Goal: Communication & Community: Answer question/provide support

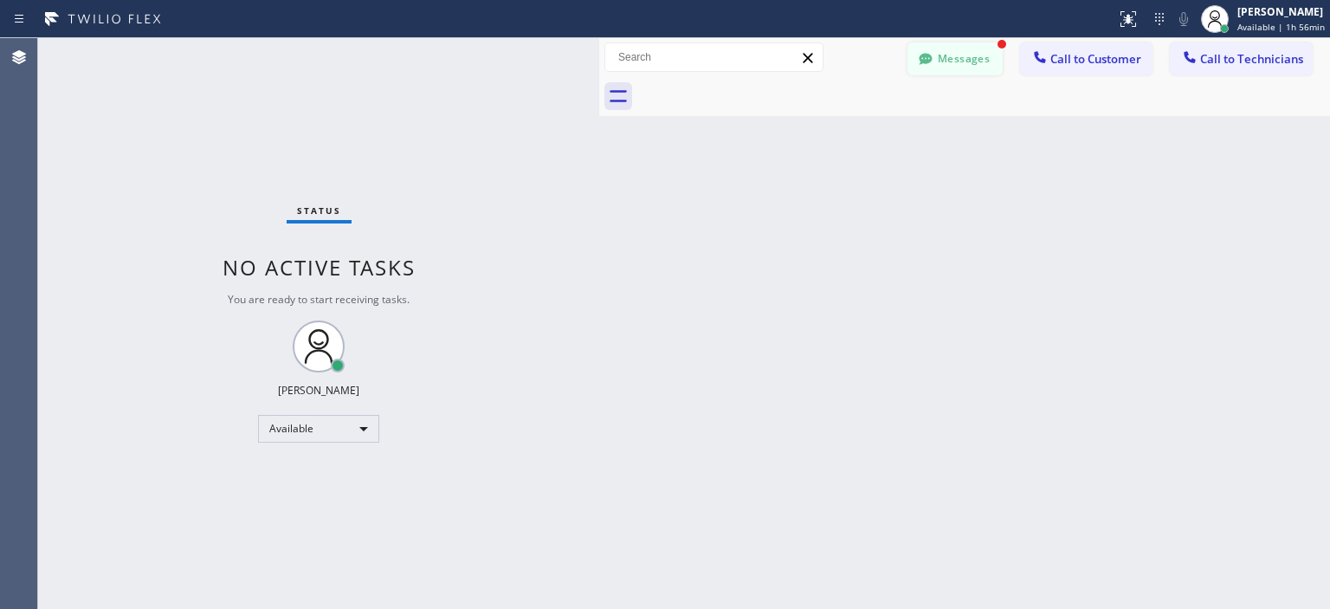
click at [956, 63] on button "Messages" at bounding box center [955, 58] width 95 height 33
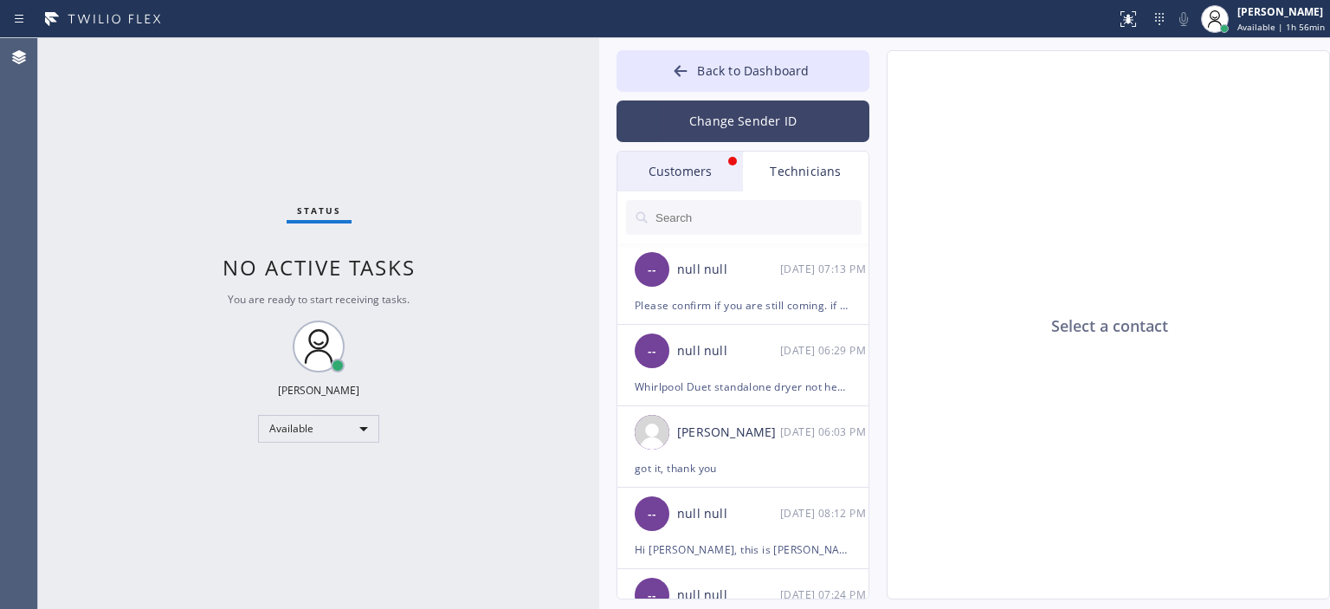
click at [754, 117] on button "Change Sender ID" at bounding box center [743, 121] width 253 height 42
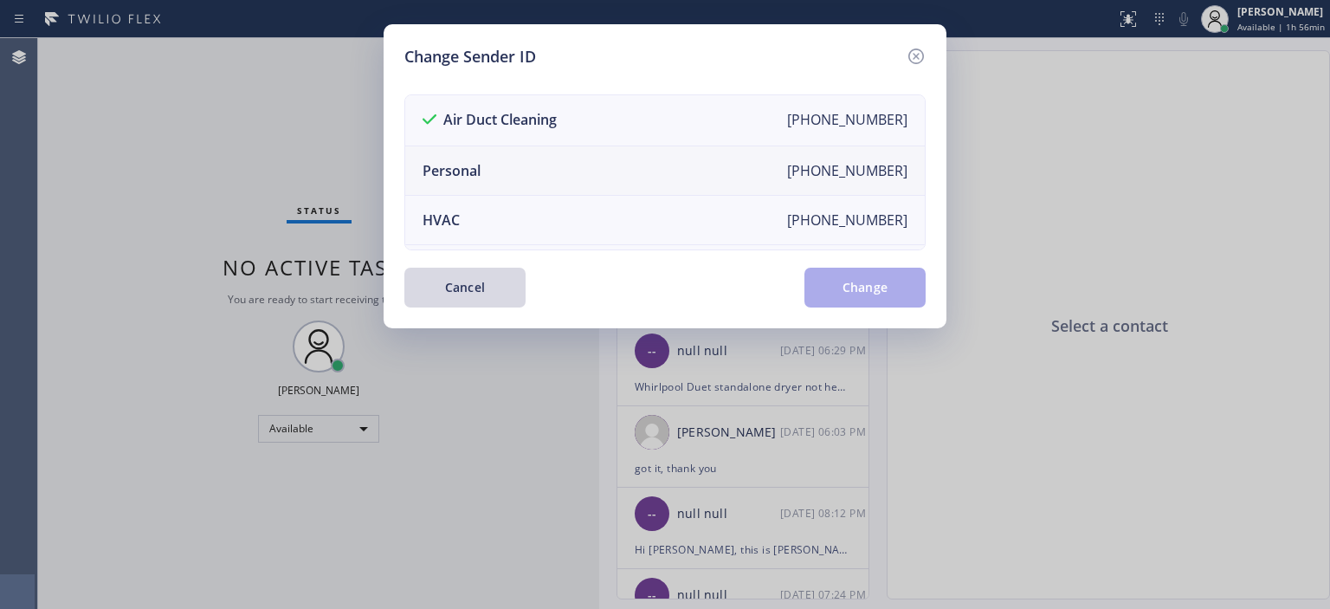
click at [596, 165] on li "Personal [PHONE_NUMBER]" at bounding box center [665, 170] width 520 height 49
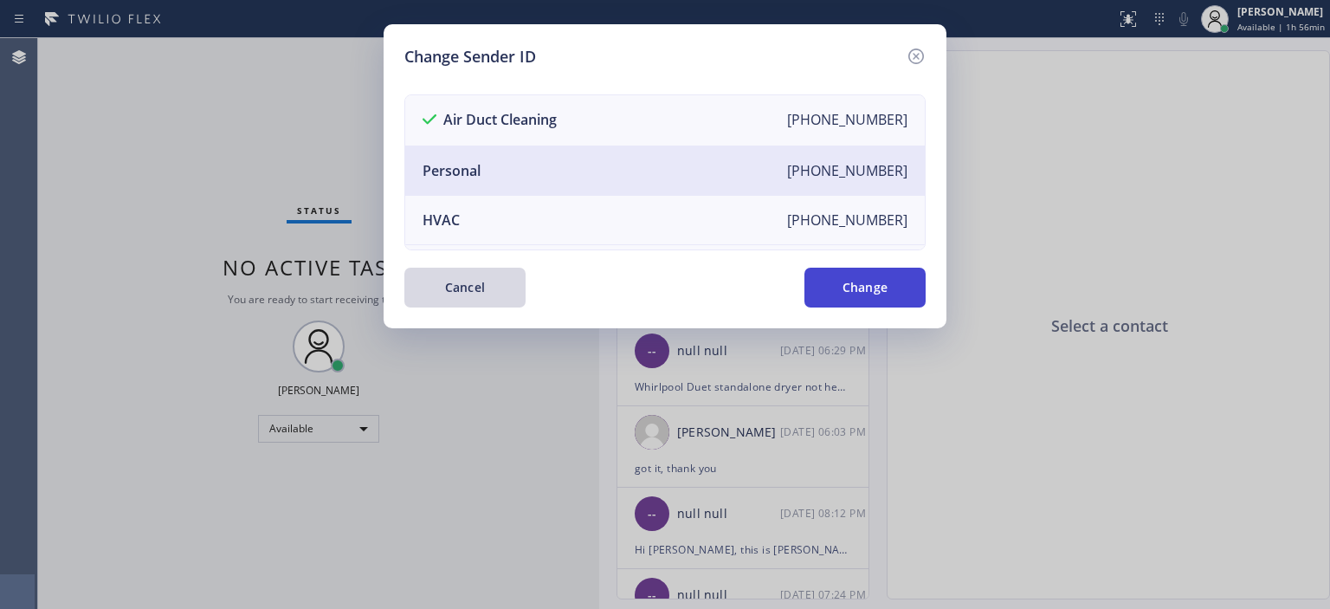
click at [861, 299] on button "Change" at bounding box center [865, 288] width 121 height 40
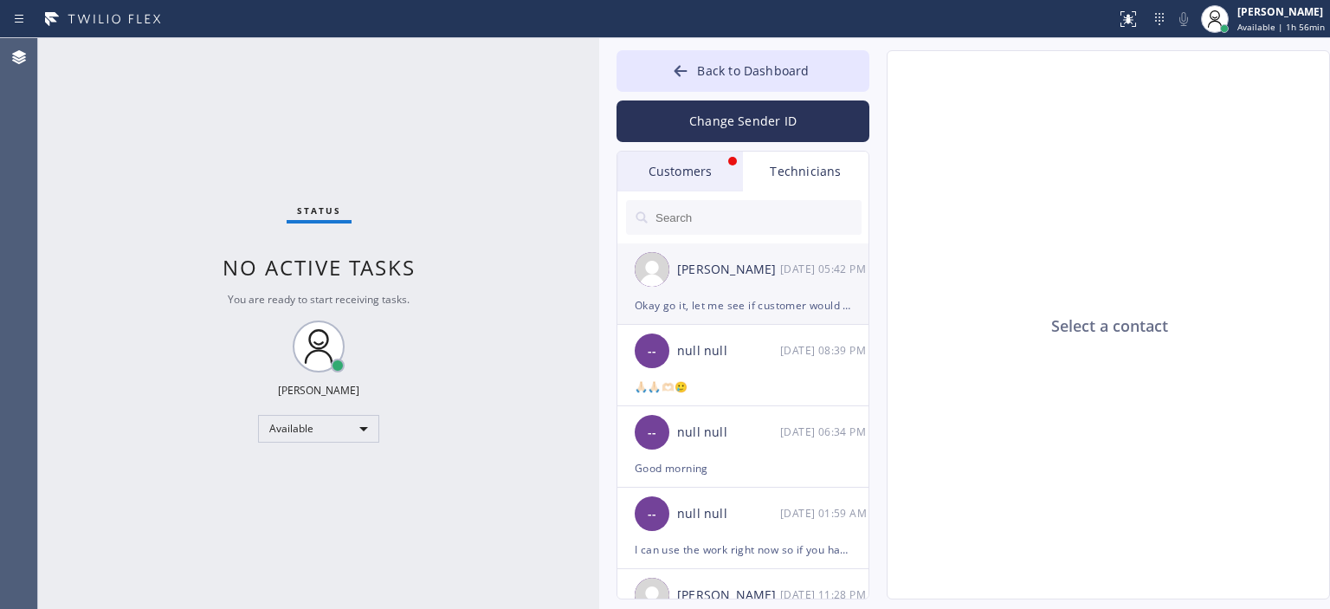
click at [789, 262] on div "[DATE] 05:42 PM" at bounding box center [825, 269] width 90 height 20
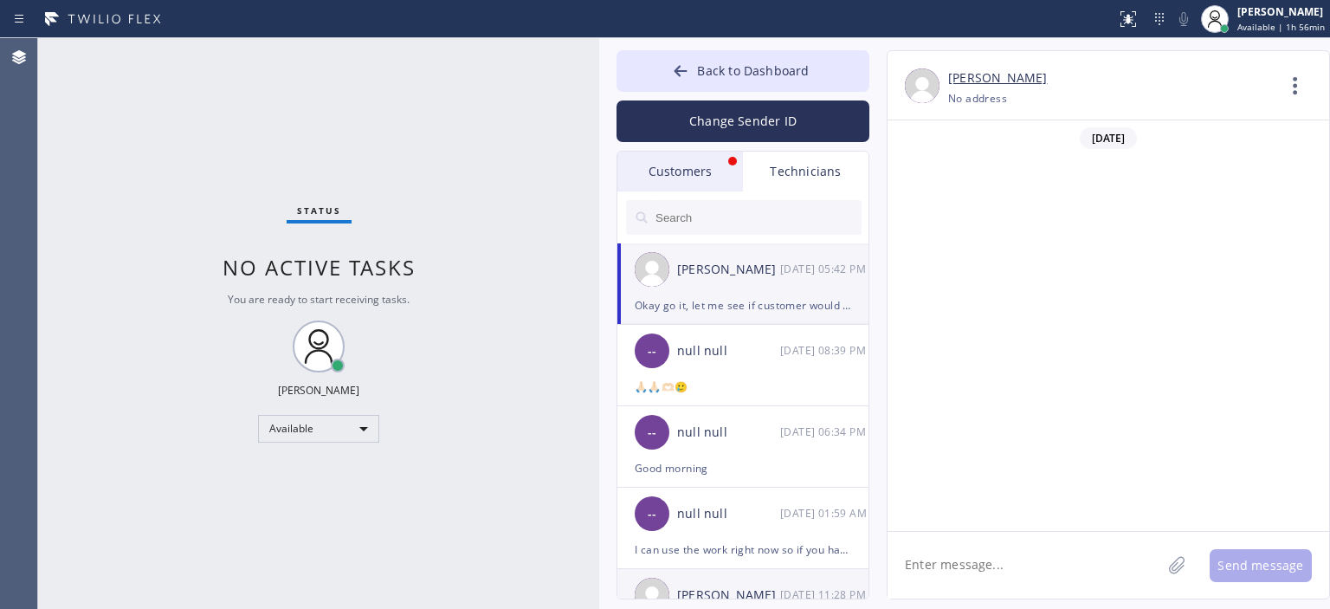
scroll to position [106326, 0]
click at [701, 171] on div "Customers" at bounding box center [681, 172] width 126 height 40
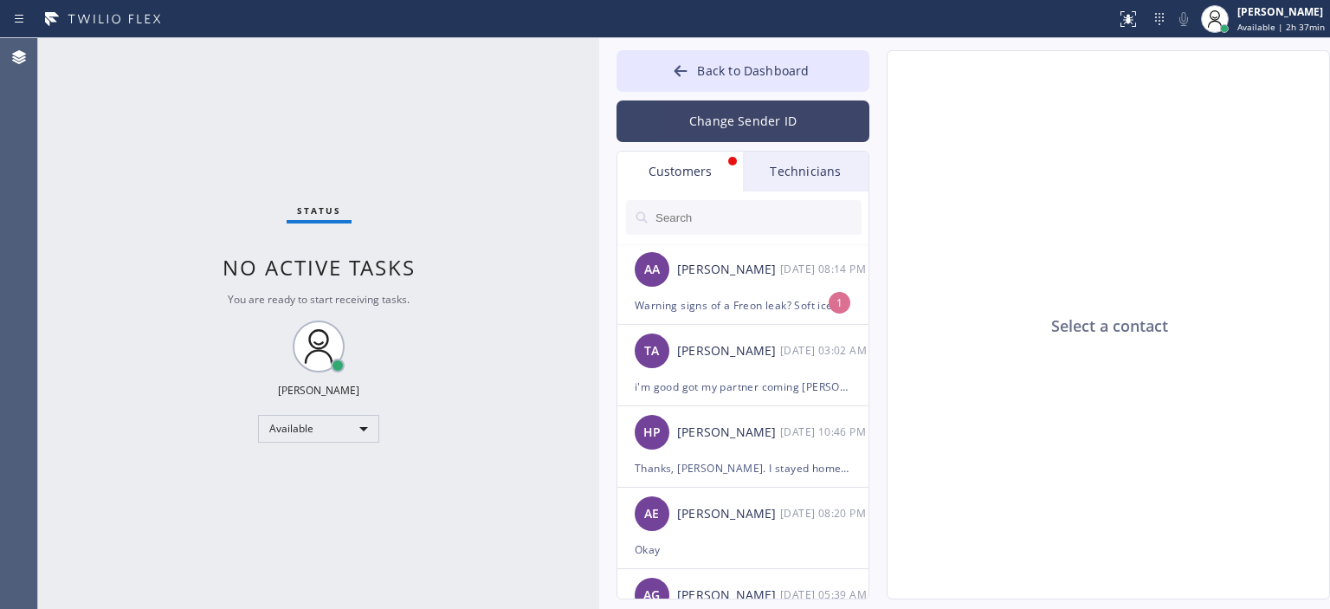
click at [728, 127] on button "Change Sender ID" at bounding box center [743, 121] width 253 height 42
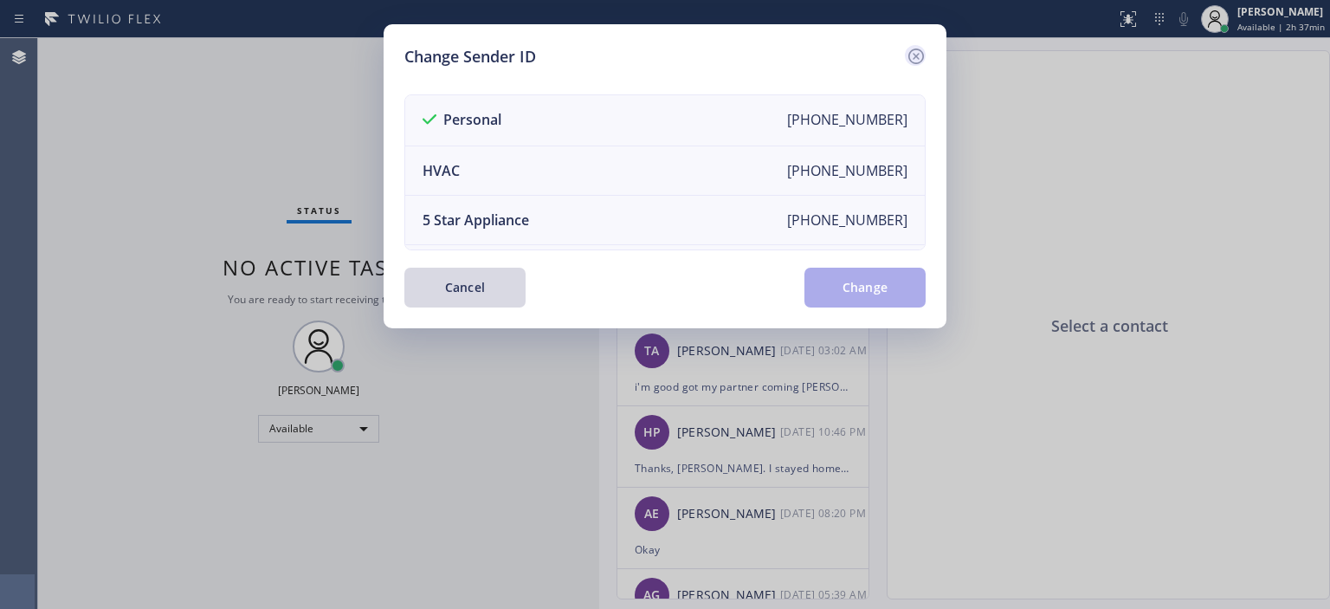
click at [915, 55] on icon at bounding box center [917, 57] width 16 height 16
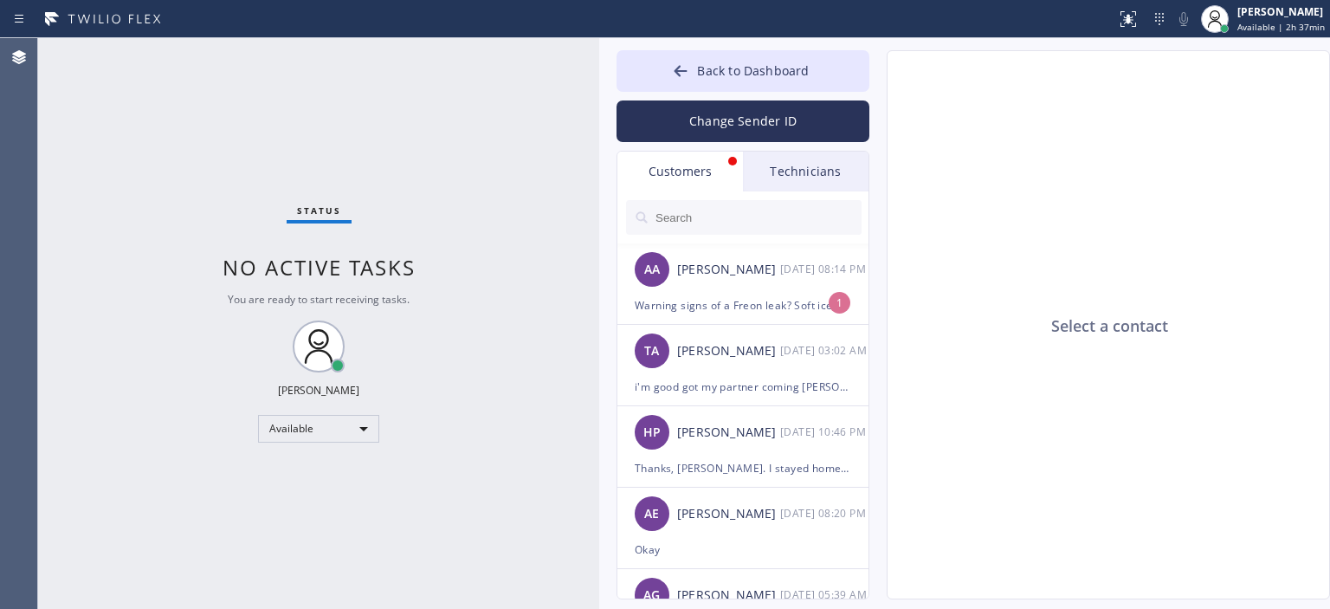
click at [830, 158] on div "Technicians" at bounding box center [806, 172] width 126 height 40
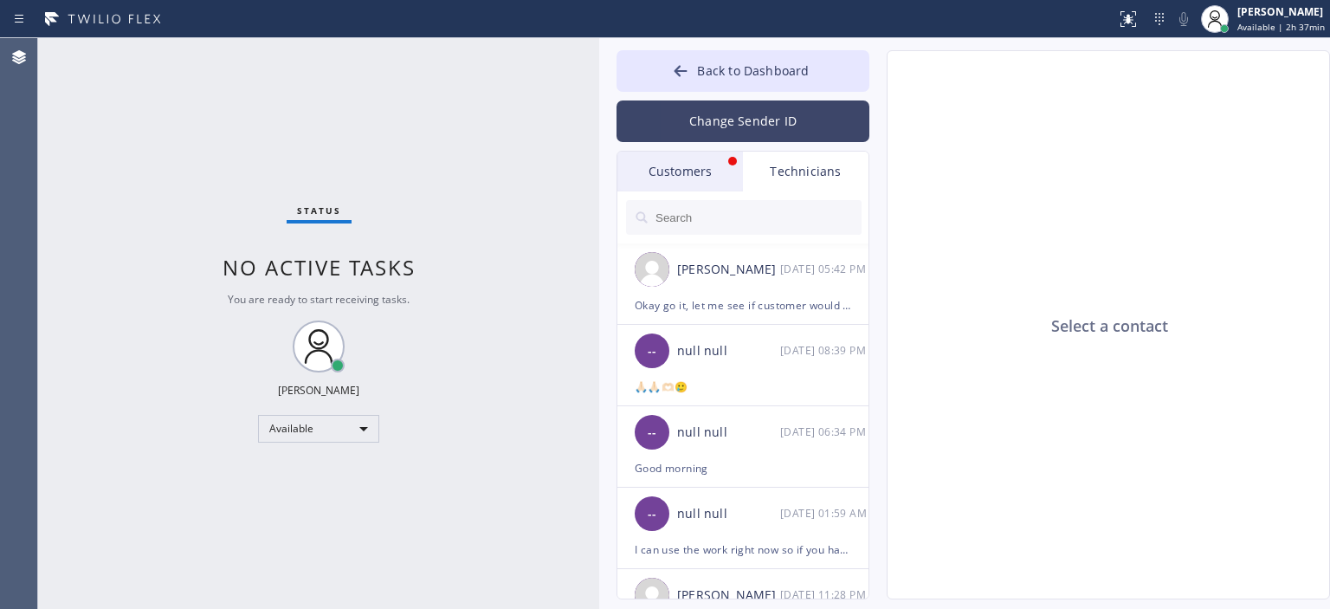
click at [767, 126] on button "Change Sender ID" at bounding box center [743, 121] width 253 height 42
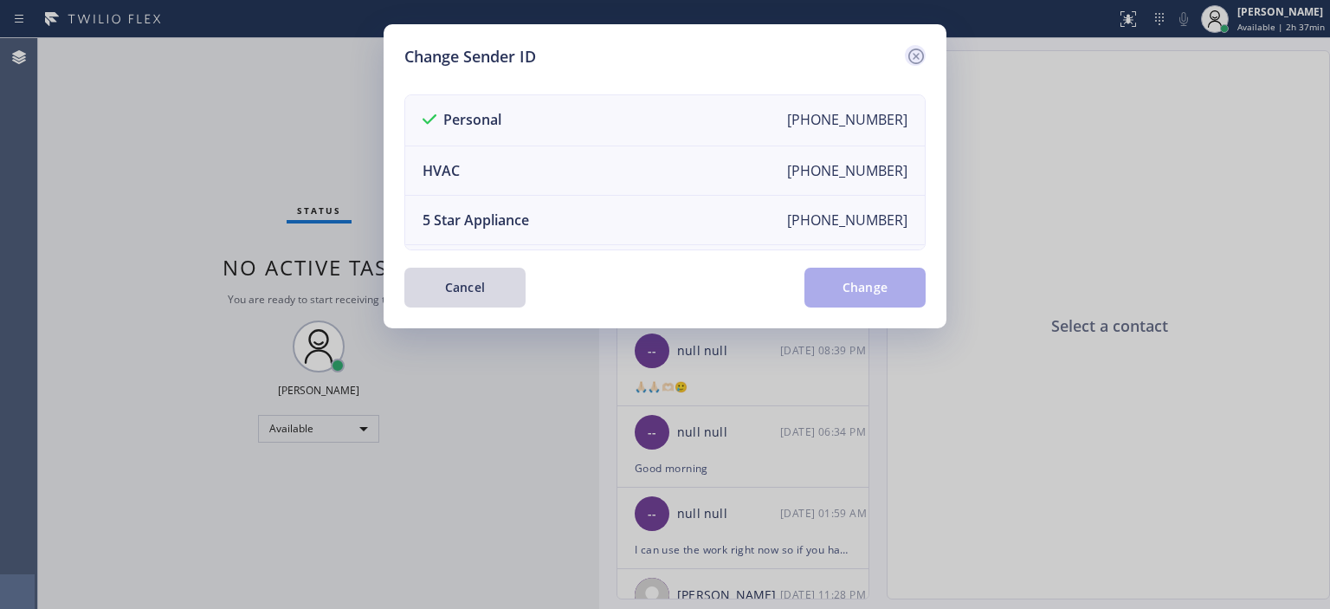
click at [912, 48] on icon at bounding box center [916, 56] width 21 height 21
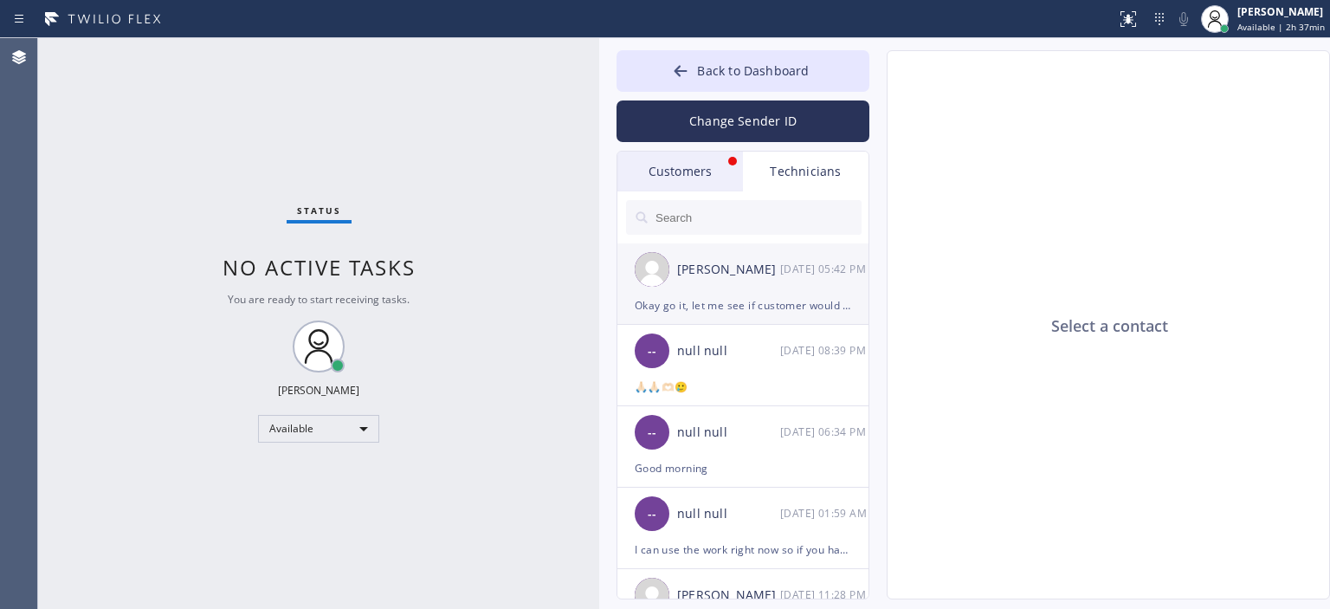
click at [733, 325] on li "[PERSON_NAME] [DATE] 05:42 PM Okay go it, let me see if customer would reschedu…" at bounding box center [744, 365] width 253 height 81
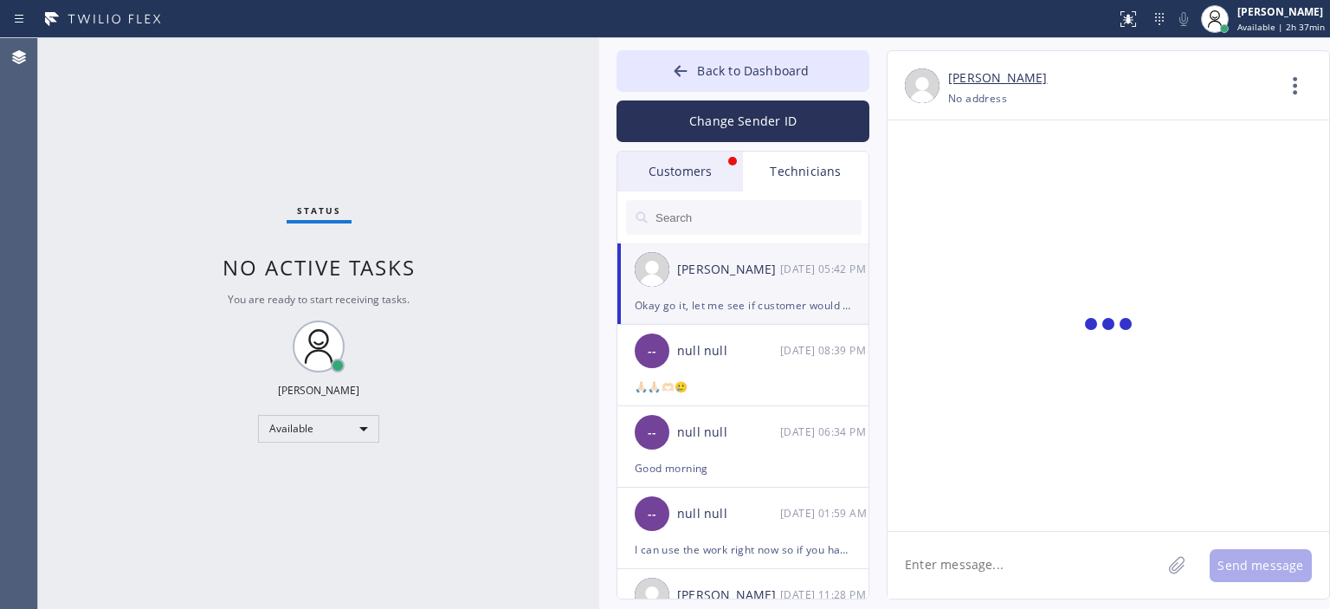
click at [1001, 566] on textarea at bounding box center [1025, 565] width 274 height 67
type textarea "d"
type textarea "r"
type textarea "rescheduled [DATE], all good"
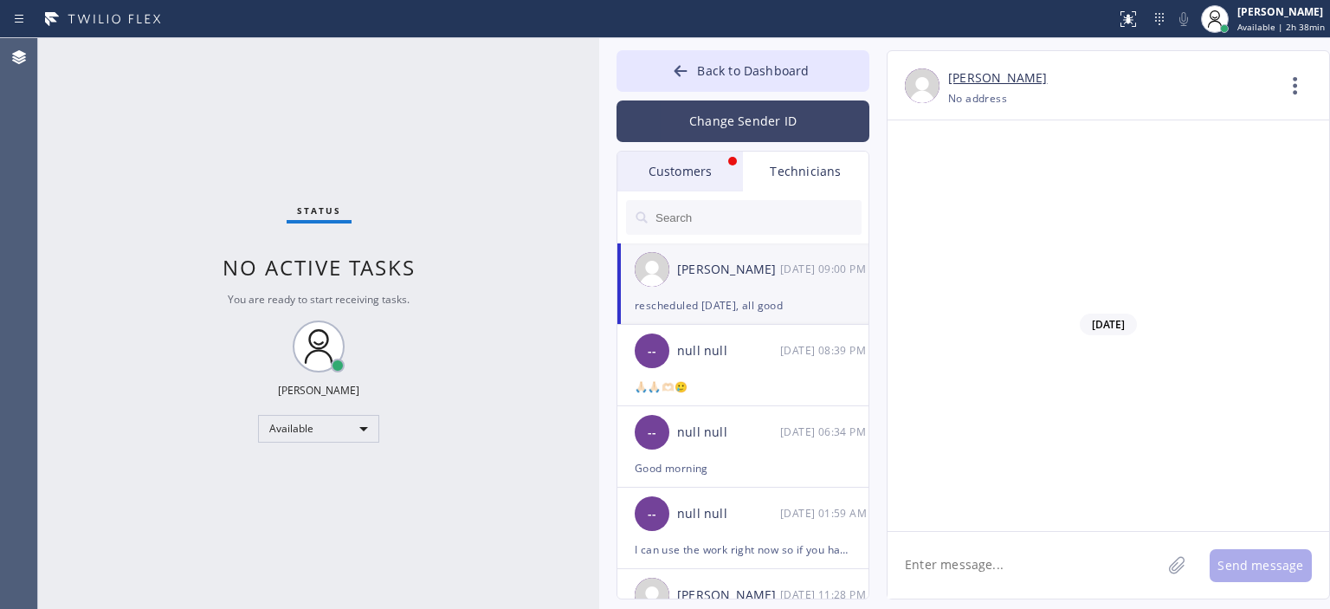
scroll to position [106386, 0]
click at [708, 134] on button "Change Sender ID" at bounding box center [743, 121] width 253 height 42
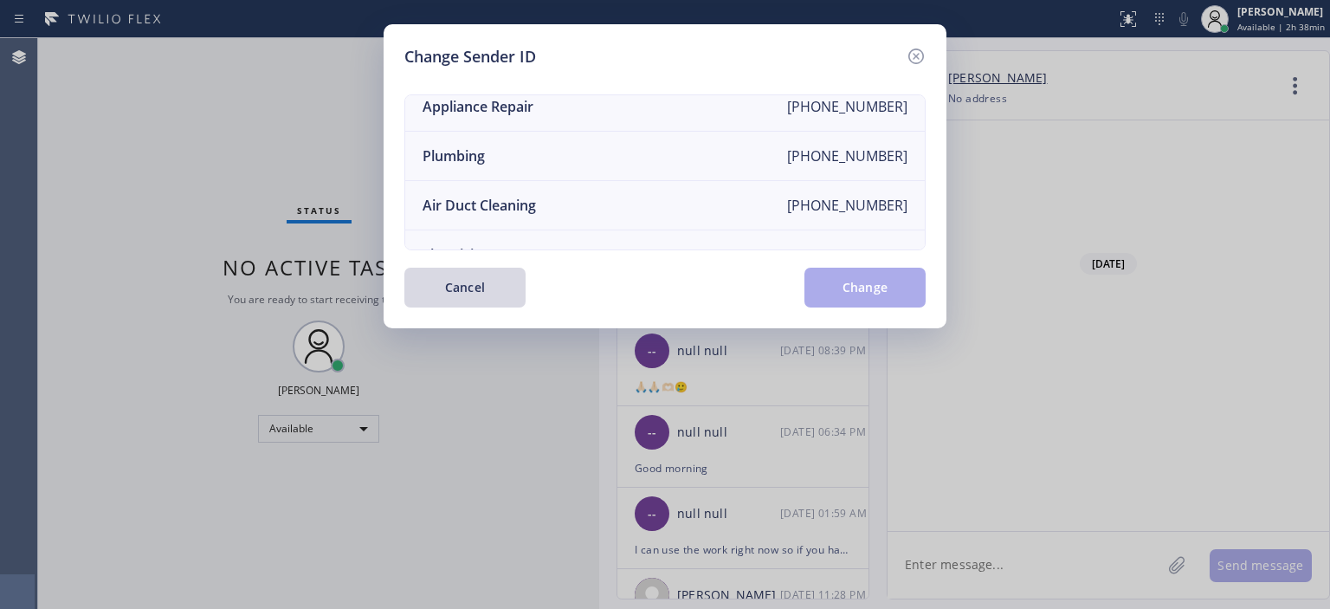
scroll to position [163, 0]
click at [561, 201] on li "Air Duct Cleaning [PHONE_NUMBER]" at bounding box center [665, 205] width 520 height 49
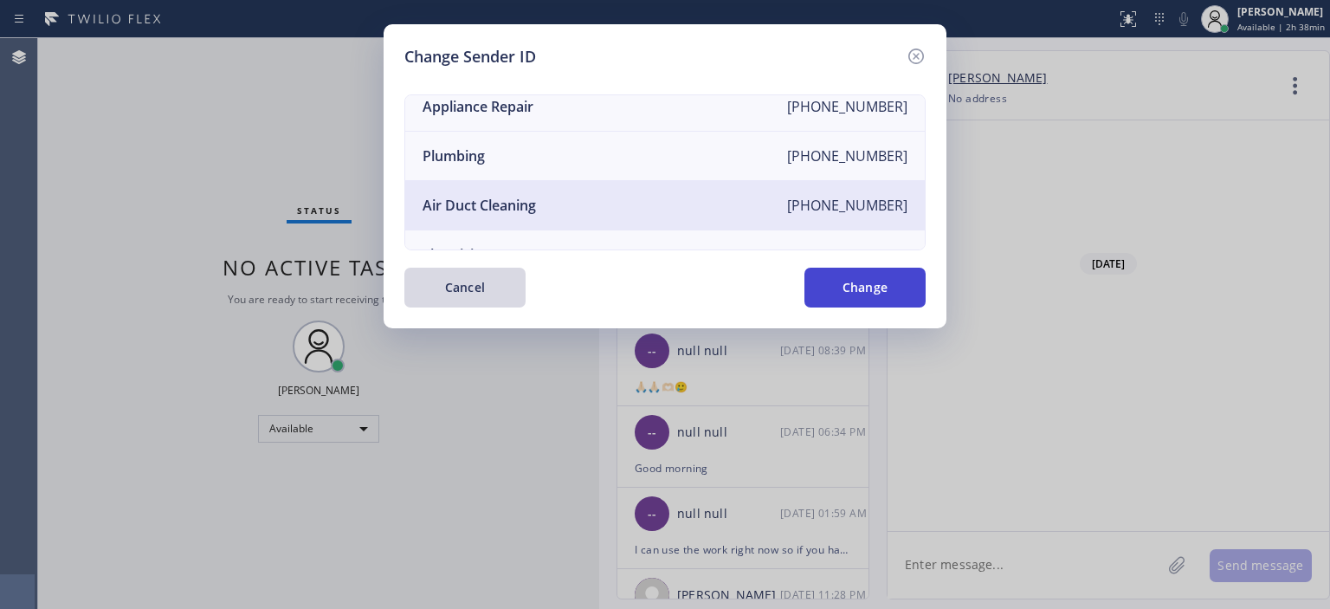
click at [874, 287] on button "Change" at bounding box center [865, 288] width 121 height 40
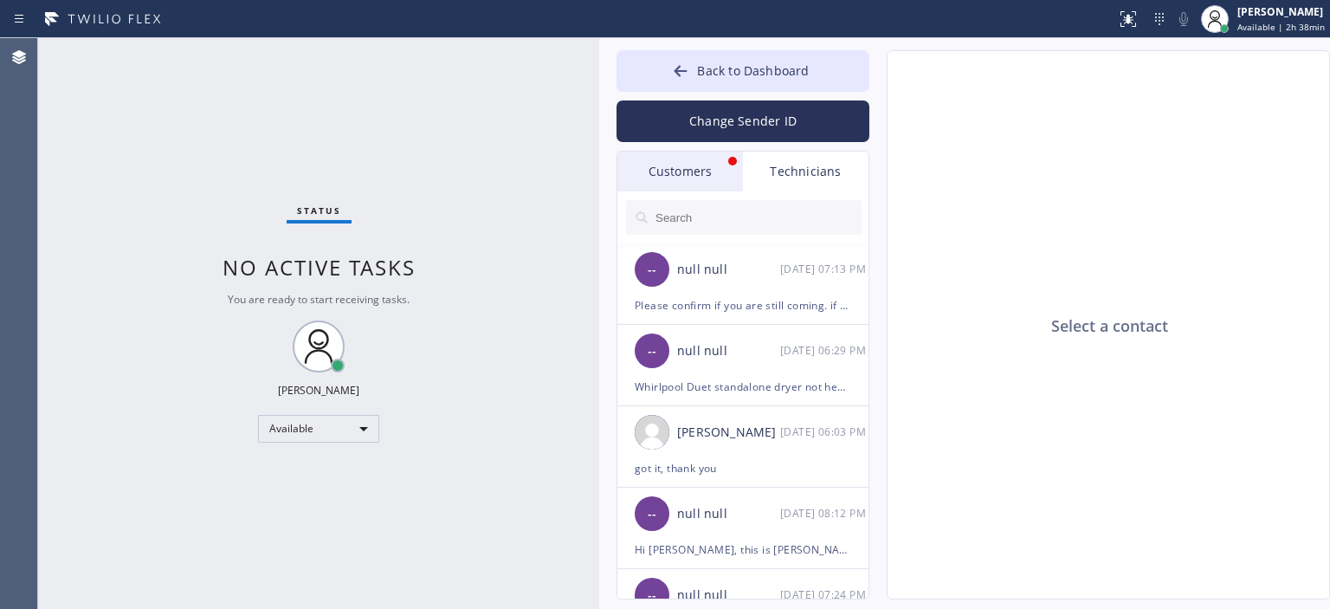
click at [721, 161] on div "Customers" at bounding box center [681, 172] width 126 height 40
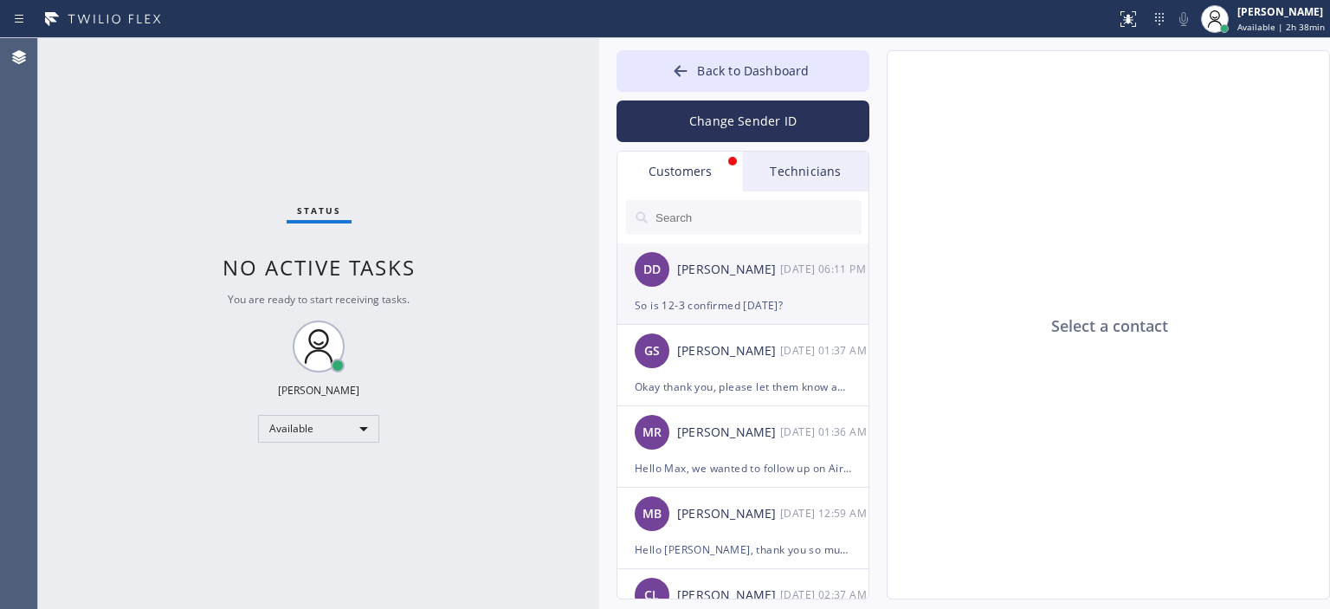
click at [758, 277] on div "[PERSON_NAME]" at bounding box center [728, 270] width 103 height 20
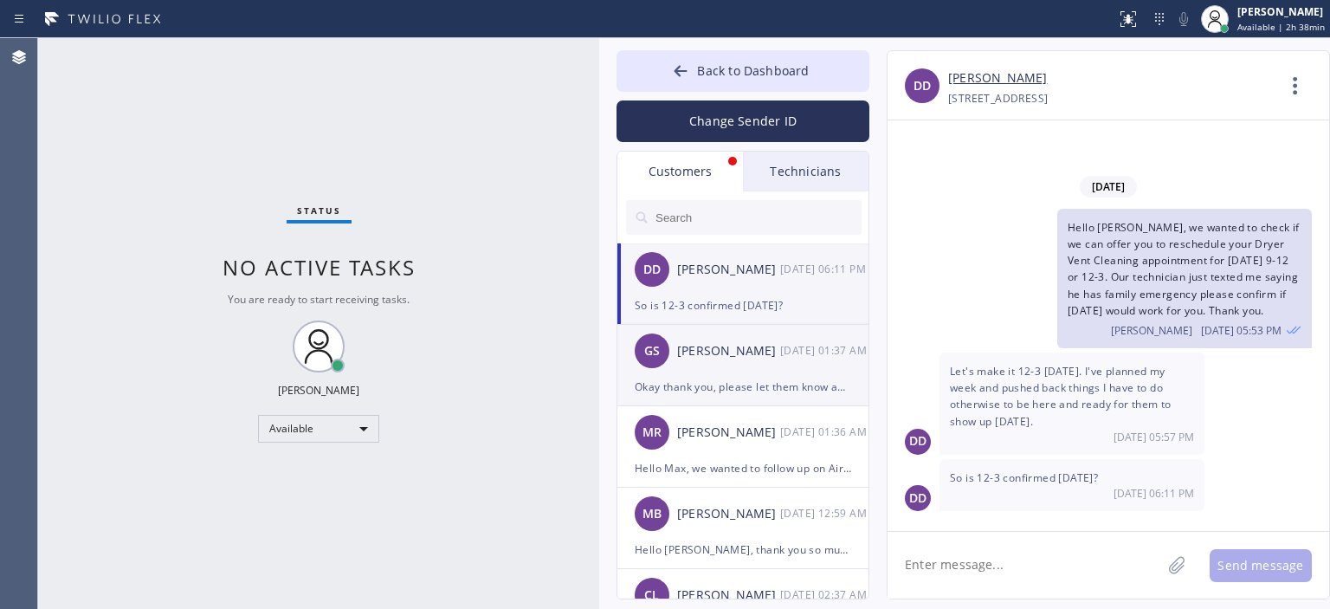
click at [773, 406] on li "GS [PERSON_NAME] [DATE] 01:37 AM Okay thank you, please let them know about Aug…" at bounding box center [744, 446] width 253 height 81
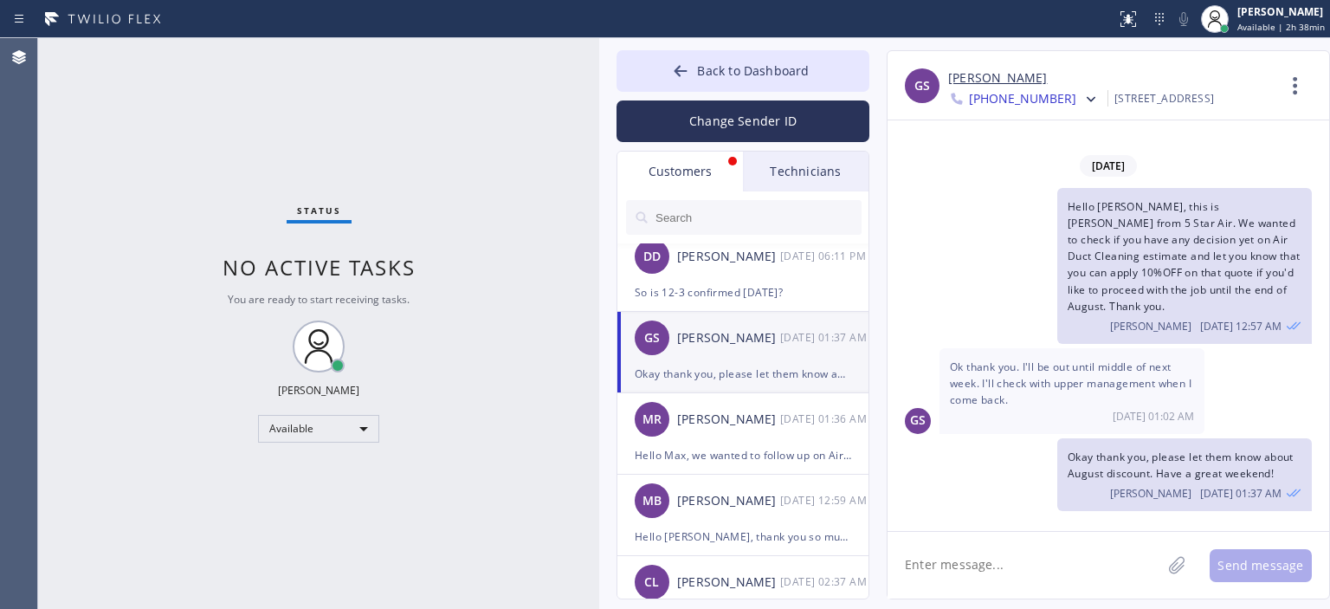
scroll to position [13, 0]
click at [773, 436] on div "[PERSON_NAME] [DATE] 01:36 AM" at bounding box center [744, 419] width 253 height 52
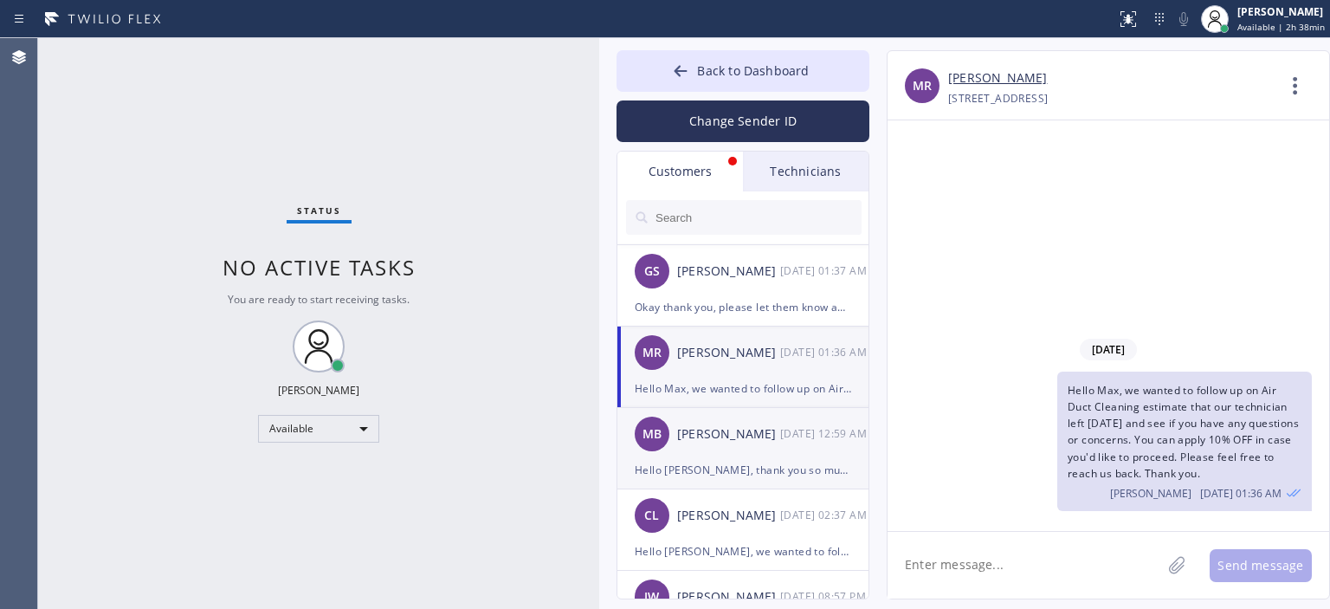
scroll to position [80, 0]
click at [756, 429] on div "[PERSON_NAME]" at bounding box center [728, 434] width 103 height 20
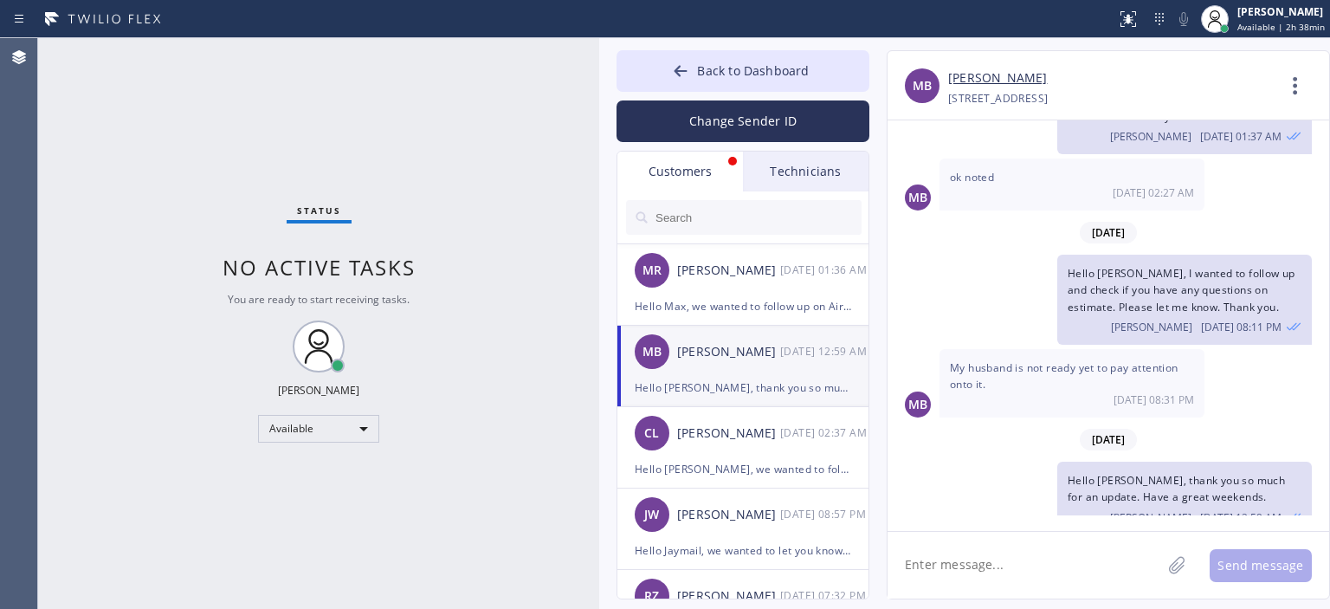
scroll to position [168, 0]
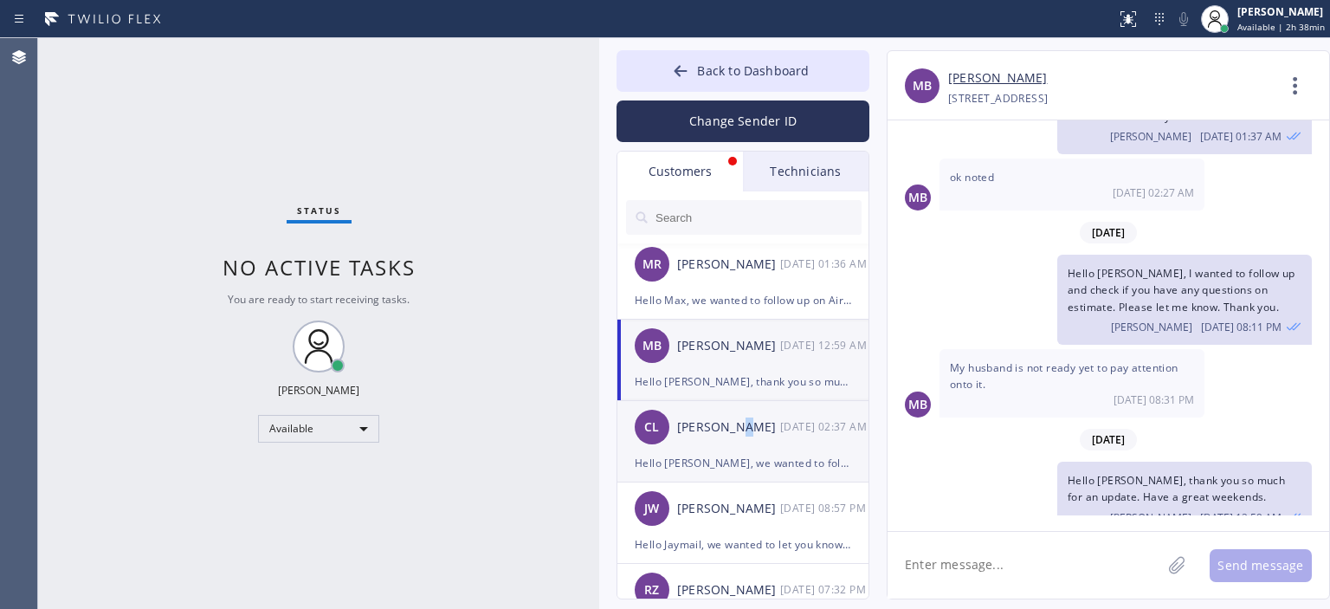
click at [739, 438] on div "CL [PERSON_NAME] [DATE] 02:37 AM" at bounding box center [744, 427] width 253 height 52
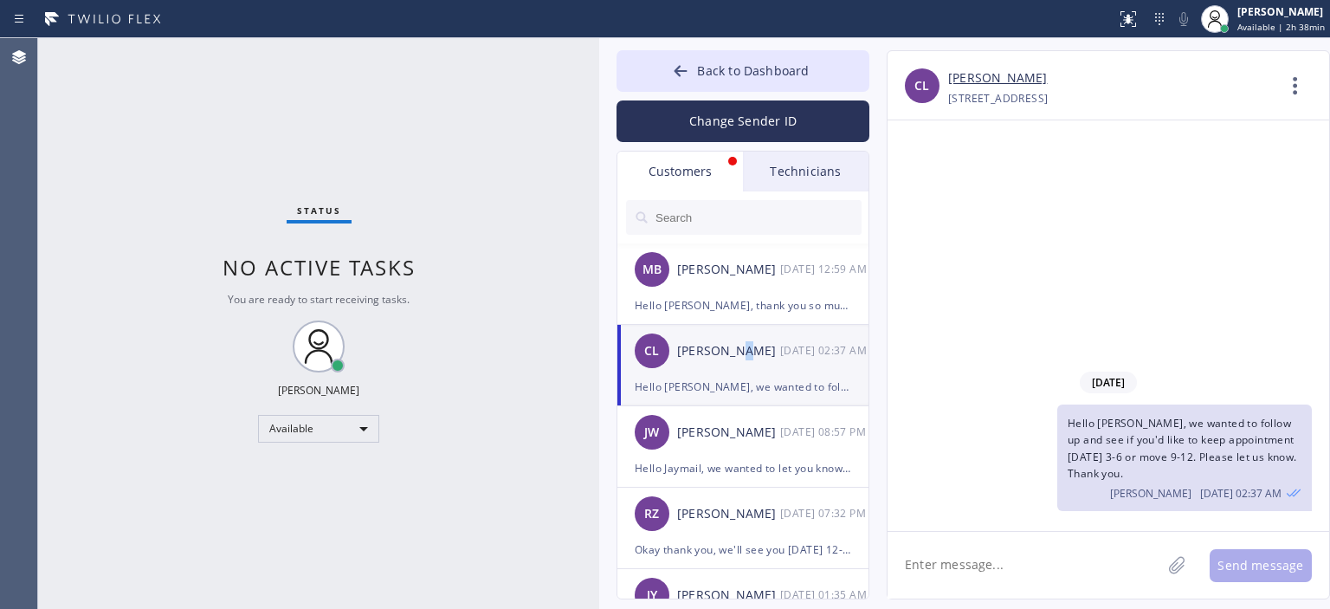
scroll to position [249, 0]
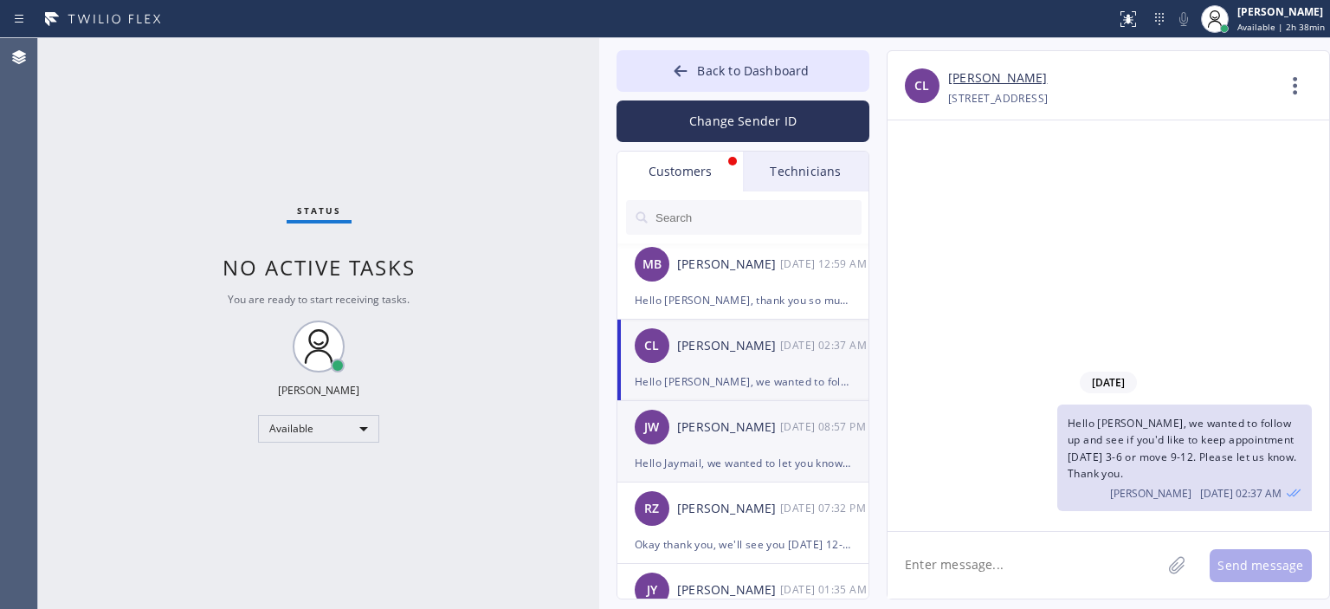
click at [738, 439] on div "[PERSON_NAME] Jaymail [PERSON_NAME] [DATE] 08:57 PM" at bounding box center [744, 427] width 253 height 52
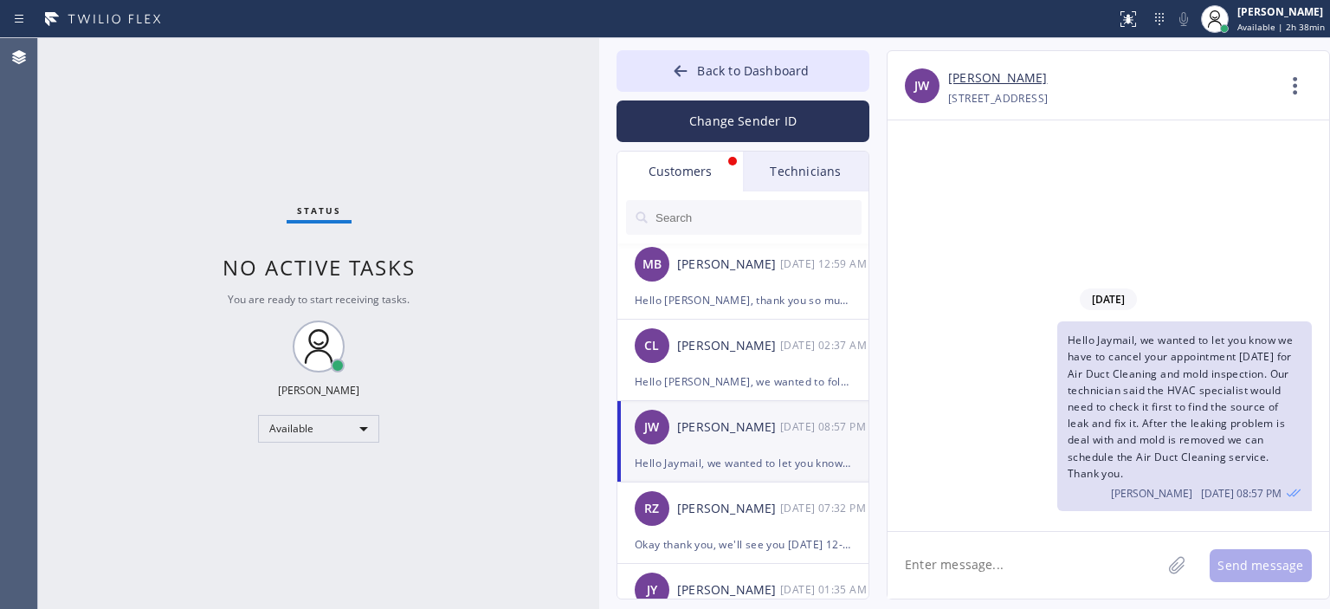
scroll to position [298, 0]
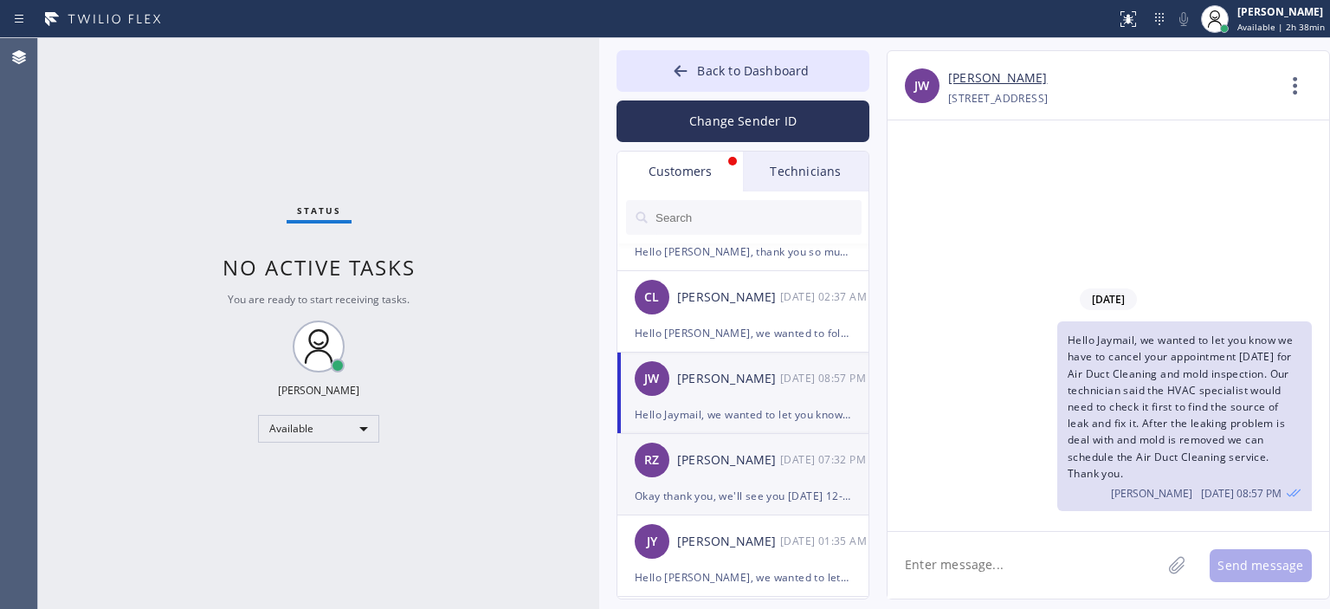
click at [741, 470] on div "RZ [PERSON_NAME] [DATE] 07:32 PM" at bounding box center [744, 460] width 253 height 52
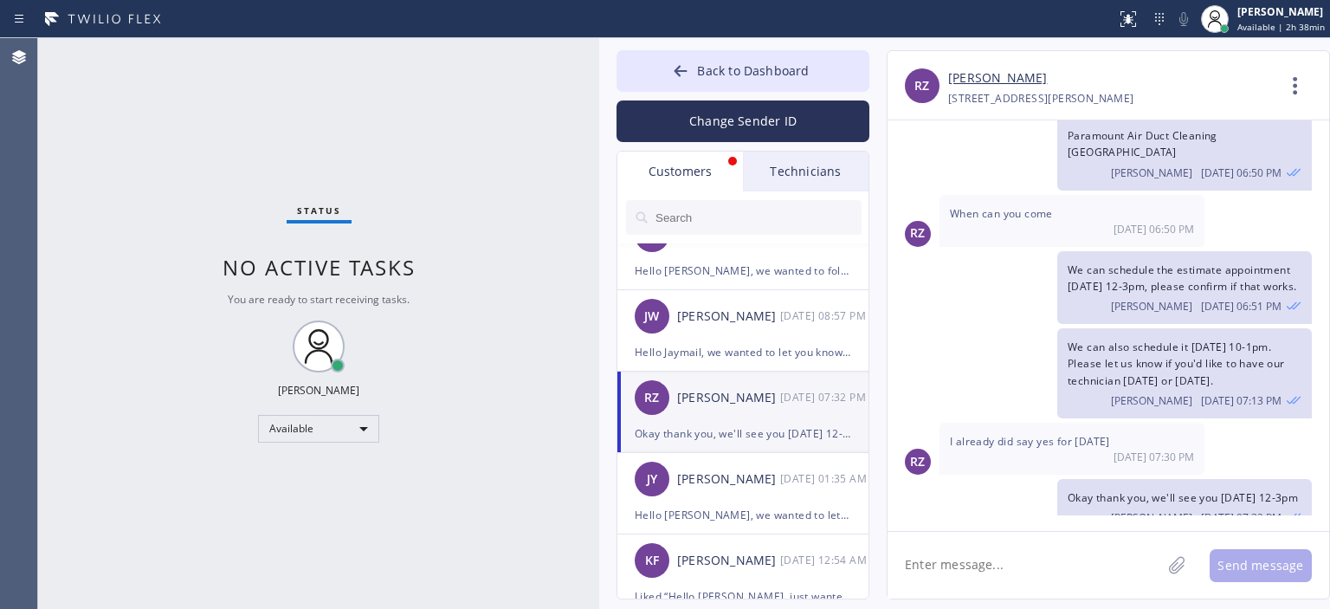
scroll to position [0, 0]
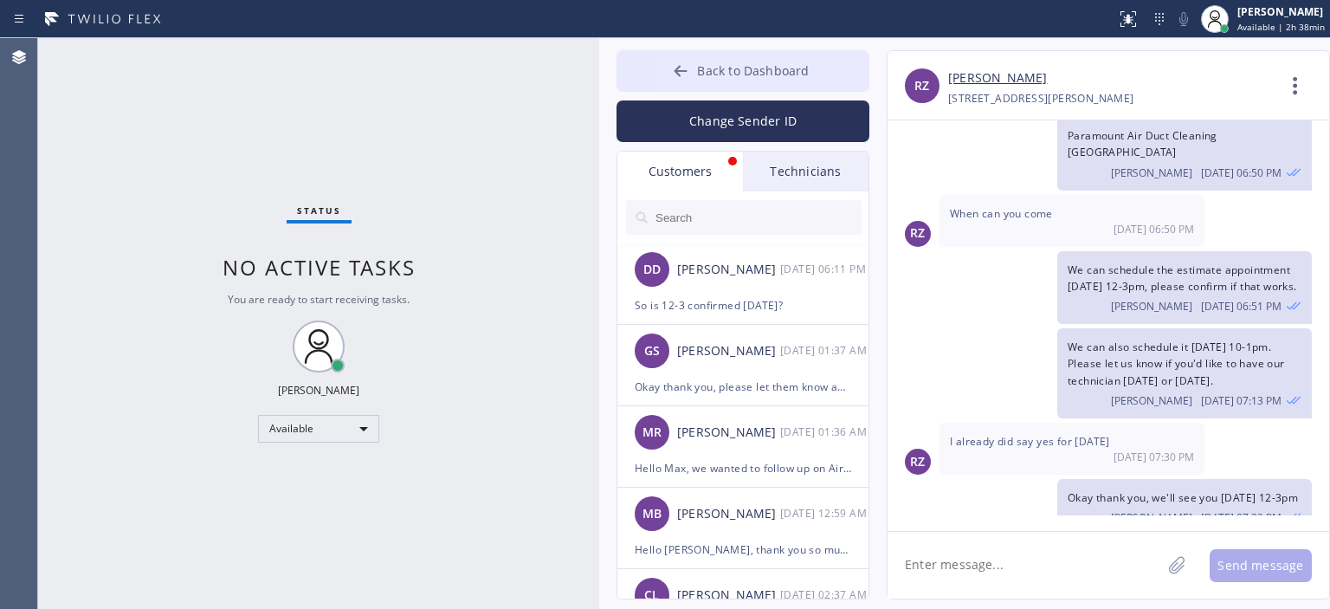
click at [672, 75] on icon at bounding box center [680, 70] width 17 height 17
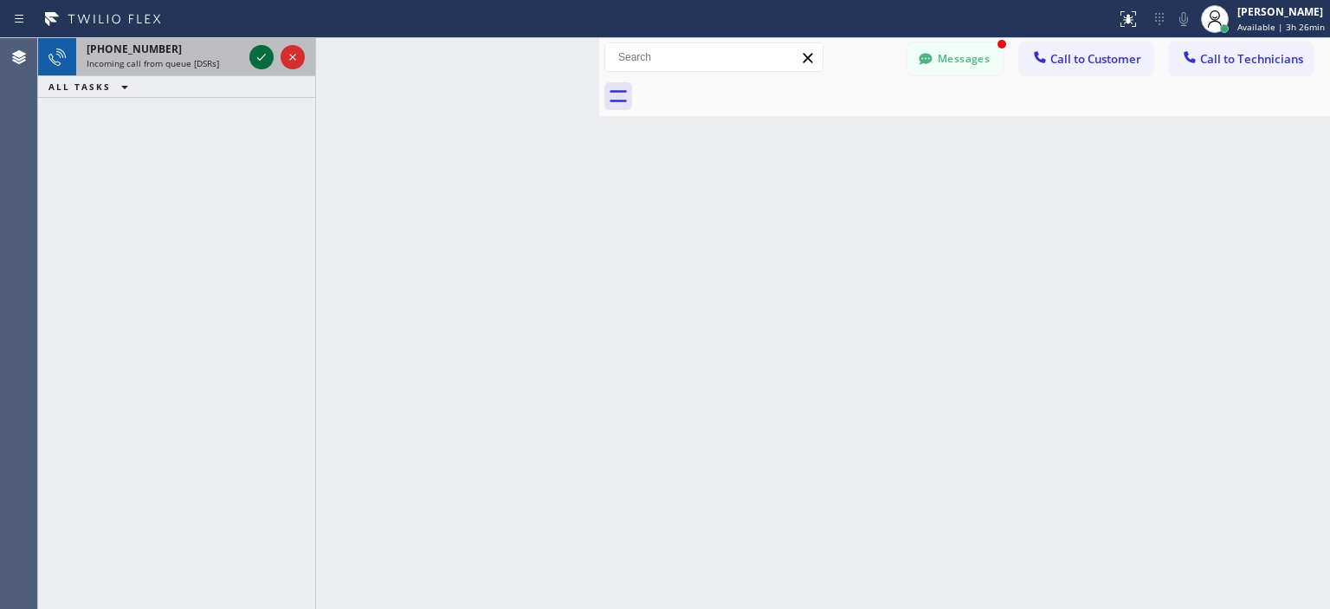
click at [264, 58] on icon at bounding box center [261, 57] width 21 height 21
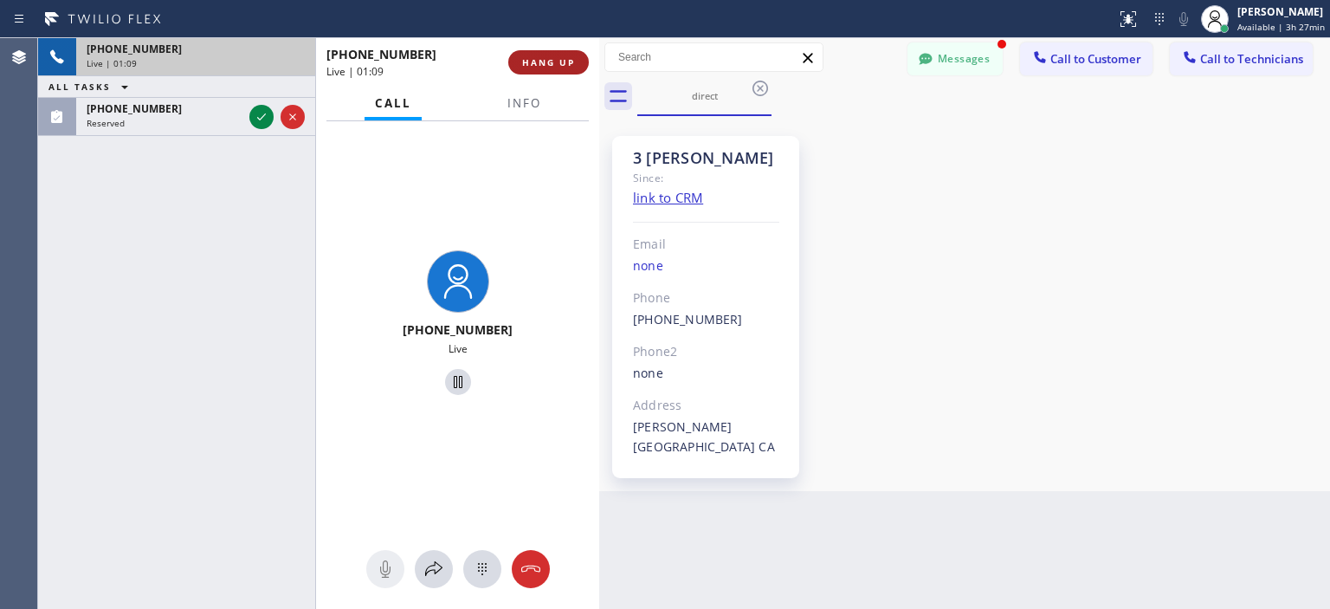
click at [565, 63] on span "HANG UP" at bounding box center [548, 62] width 53 height 12
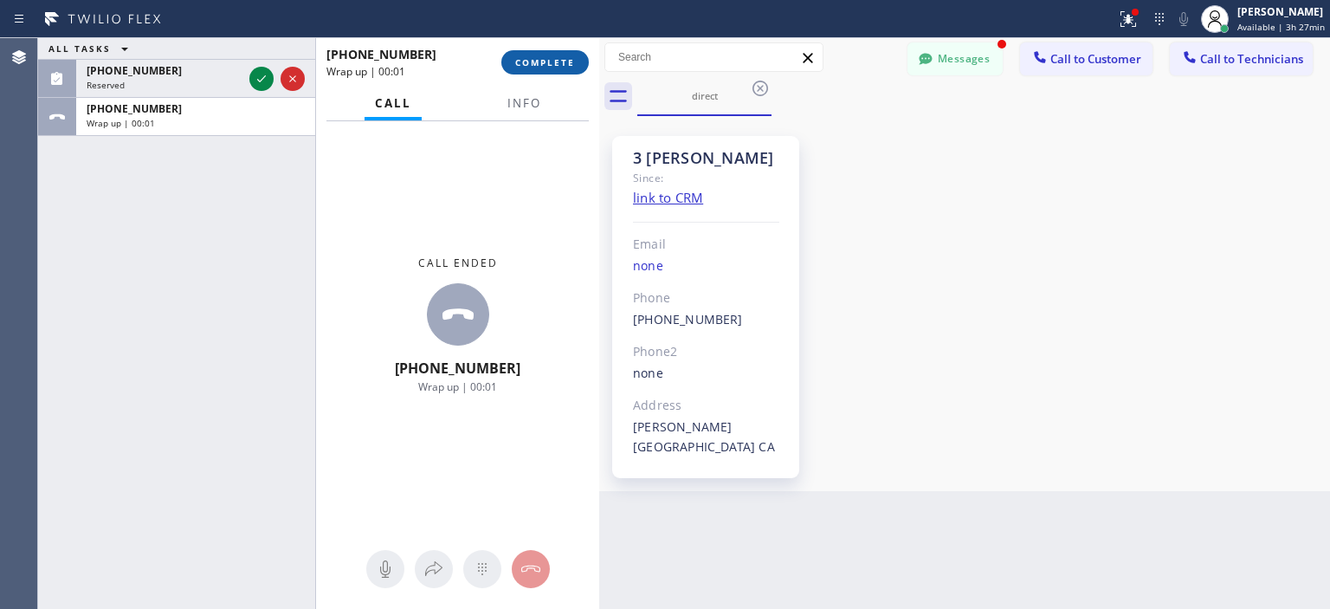
click at [559, 62] on span "COMPLETE" at bounding box center [545, 62] width 60 height 12
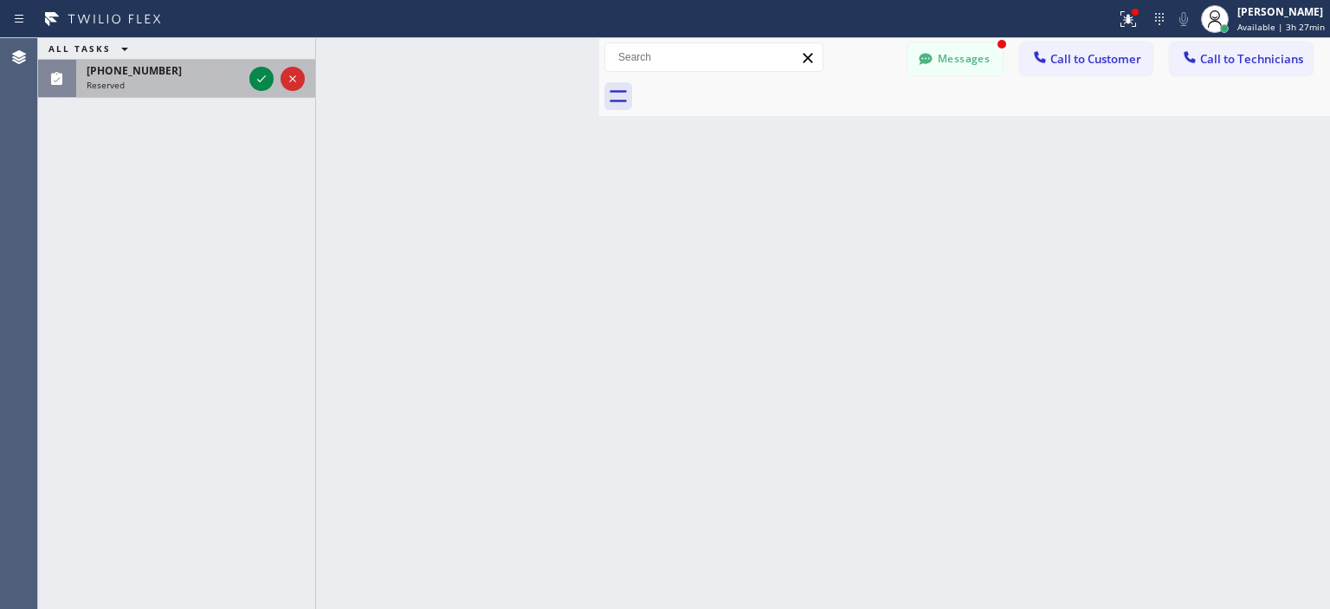
click at [198, 74] on div "[PHONE_NUMBER]" at bounding box center [165, 70] width 156 height 15
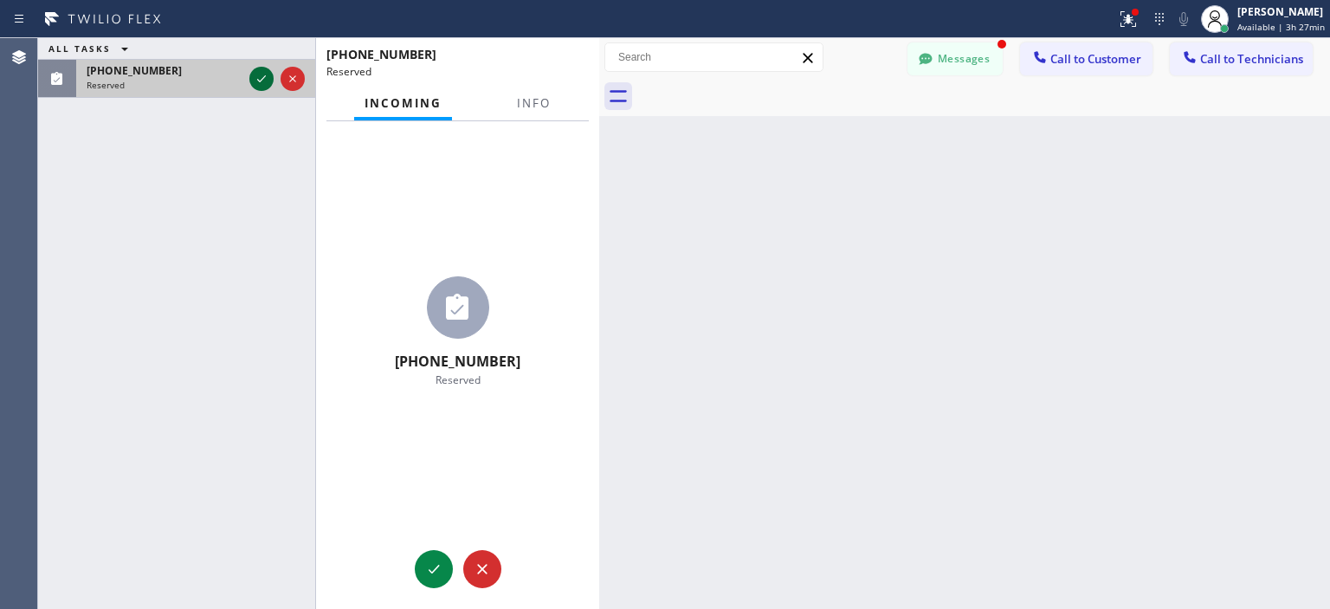
click at [256, 79] on icon at bounding box center [261, 78] width 21 height 21
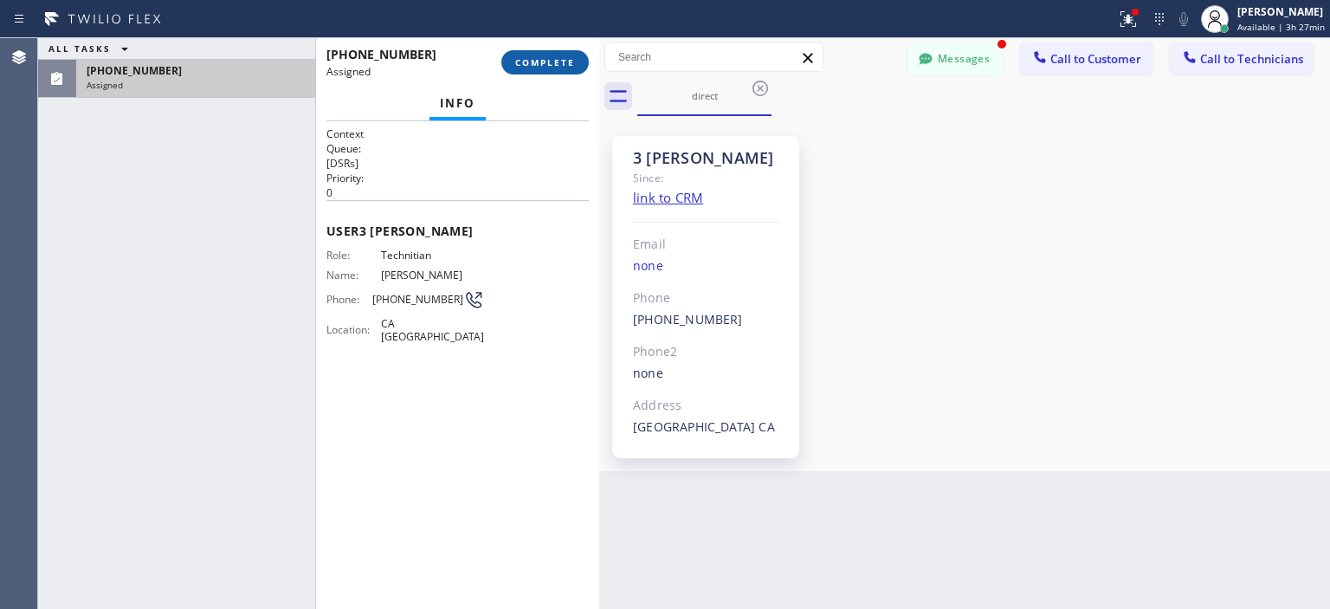
click at [548, 65] on span "COMPLETE" at bounding box center [545, 62] width 60 height 12
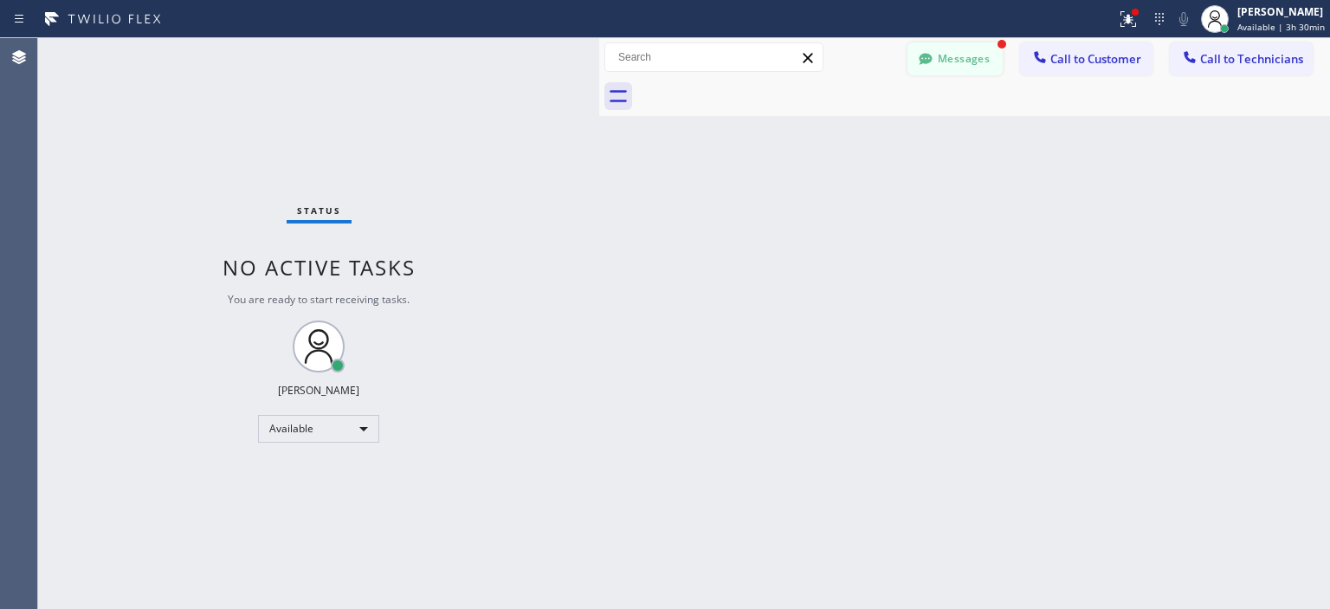
click at [950, 72] on button "Messages" at bounding box center [955, 58] width 95 height 33
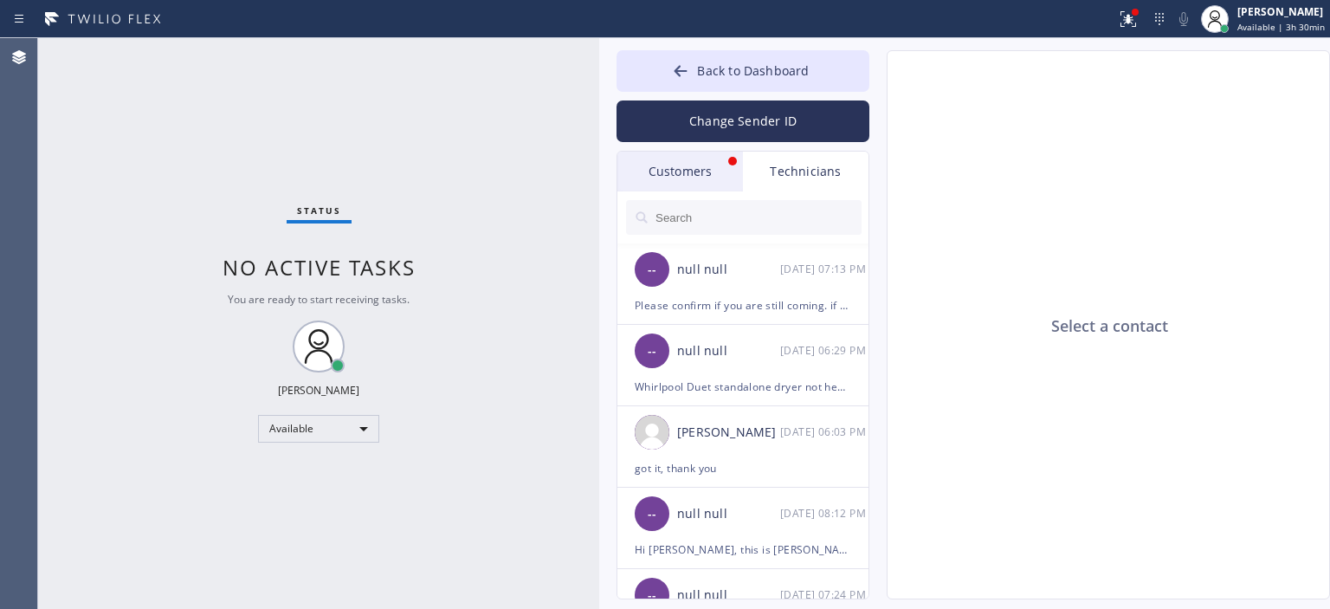
click at [703, 164] on div "Customers" at bounding box center [681, 172] width 126 height 40
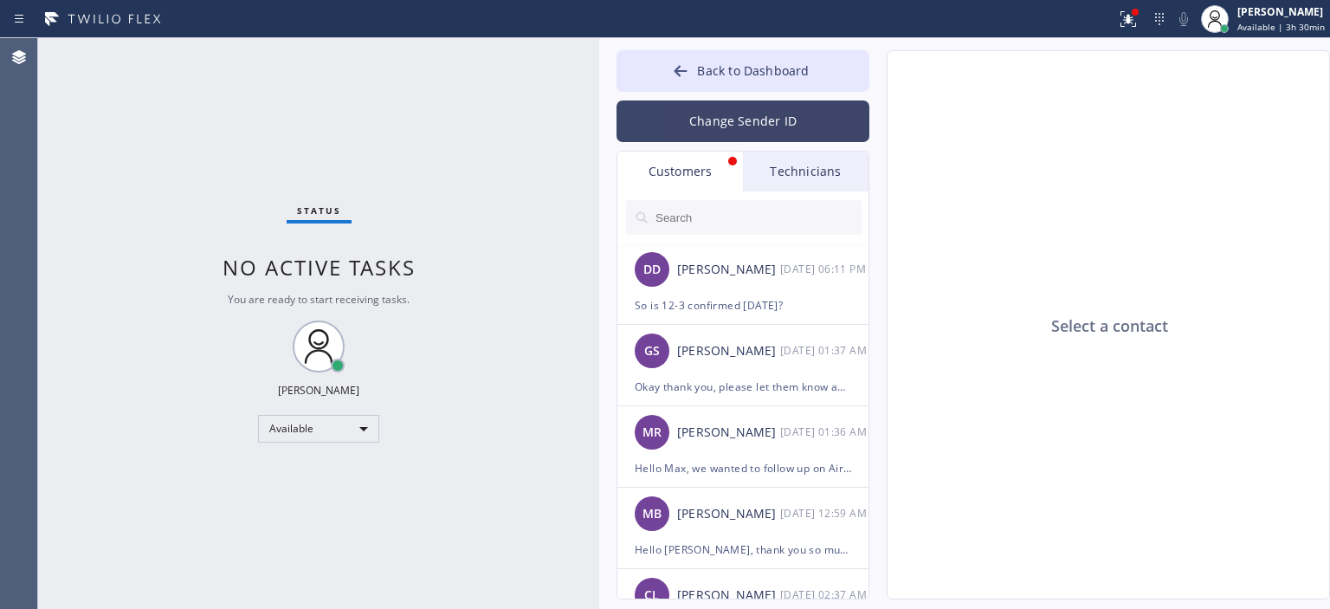
click at [732, 129] on button "Change Sender ID" at bounding box center [743, 121] width 253 height 42
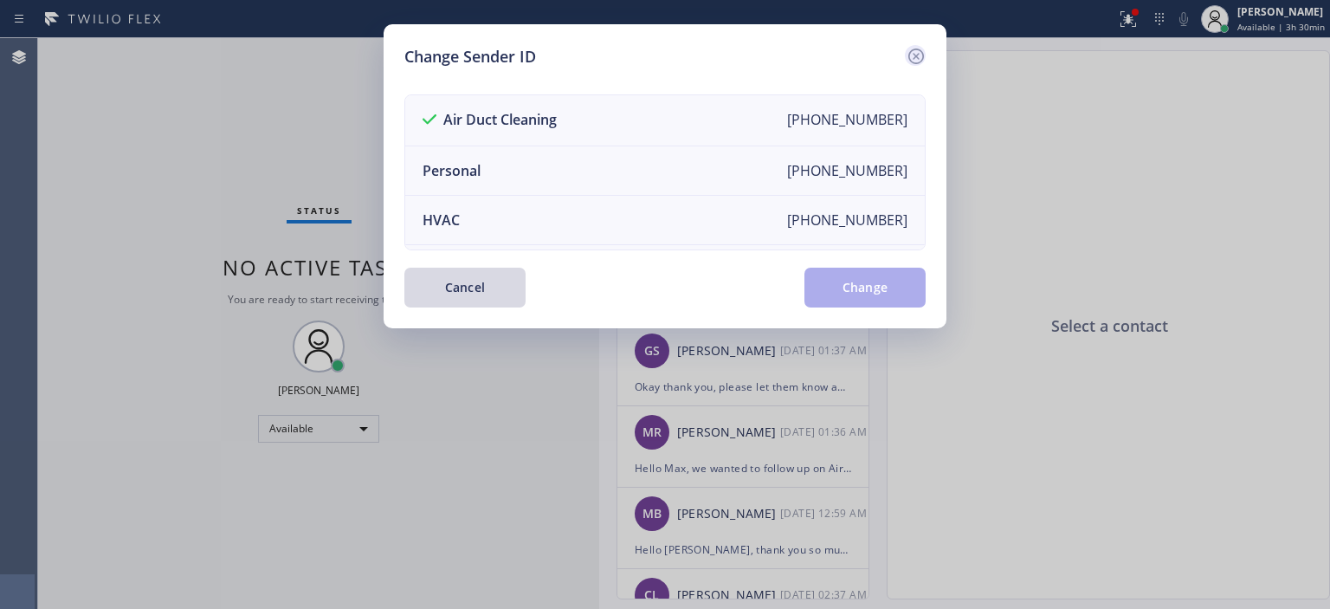
click at [909, 51] on icon at bounding box center [916, 56] width 21 height 21
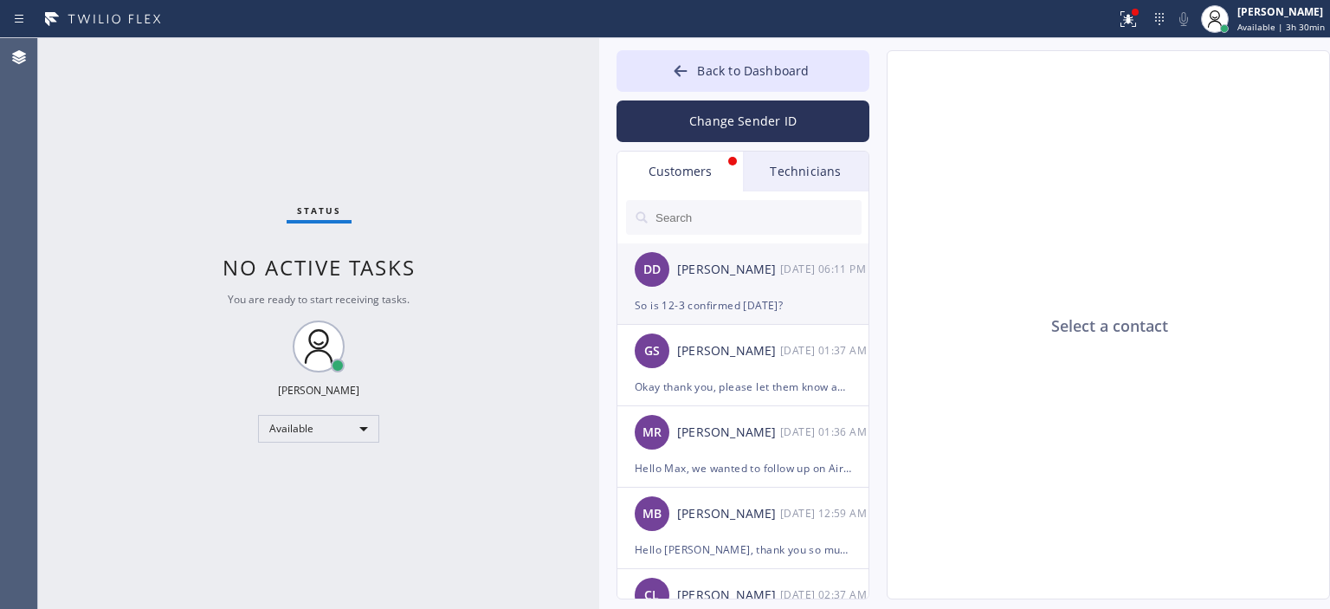
drag, startPoint x: 761, startPoint y: 303, endPoint x: 751, endPoint y: 227, distance: 76.9
click at [762, 303] on div "So is 12-3 confirmed [DATE]?" at bounding box center [743, 305] width 217 height 20
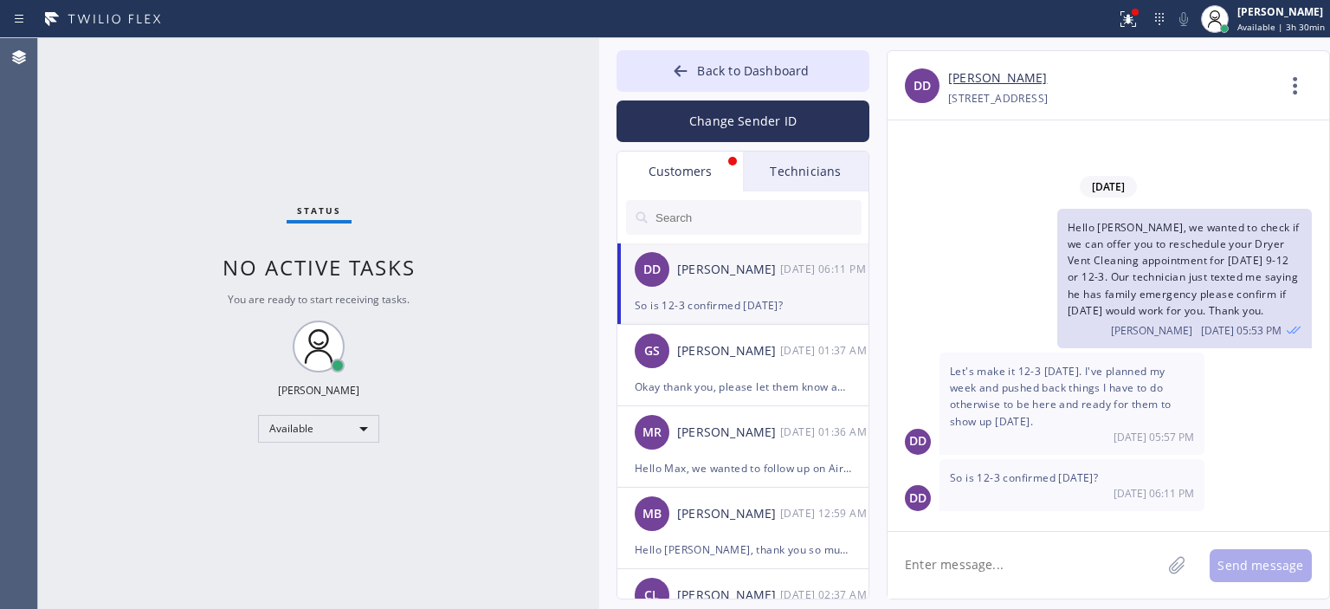
click at [744, 216] on input "text" at bounding box center [758, 217] width 208 height 35
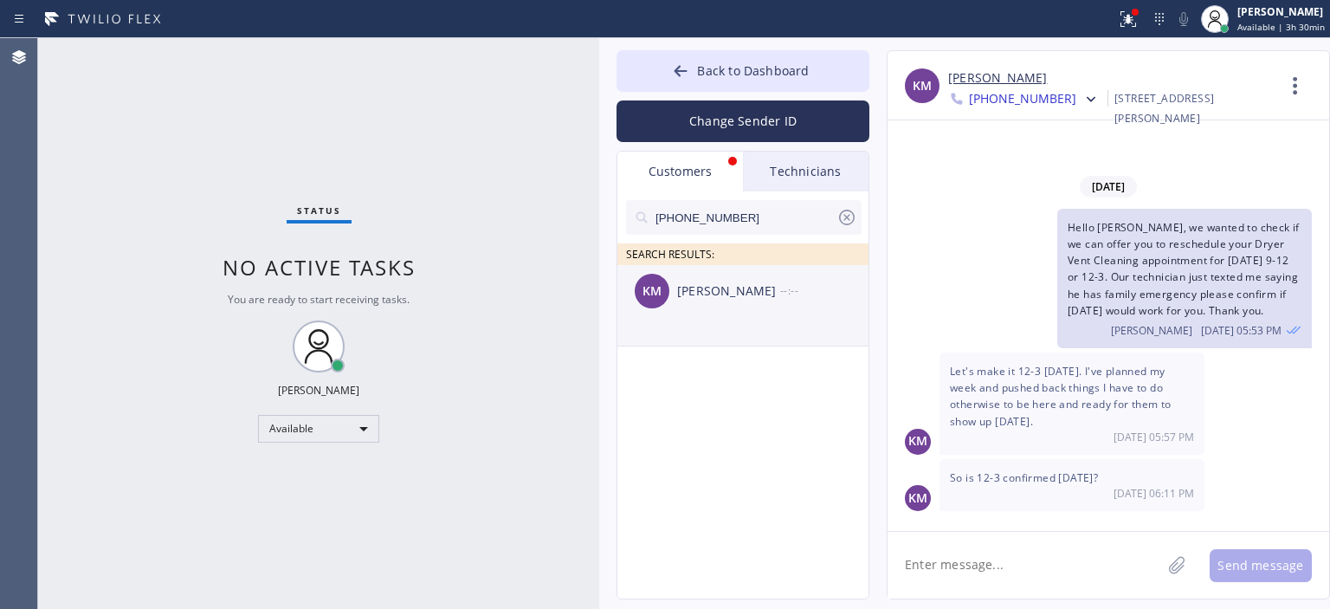
click at [757, 294] on div "[PERSON_NAME]" at bounding box center [728, 291] width 103 height 20
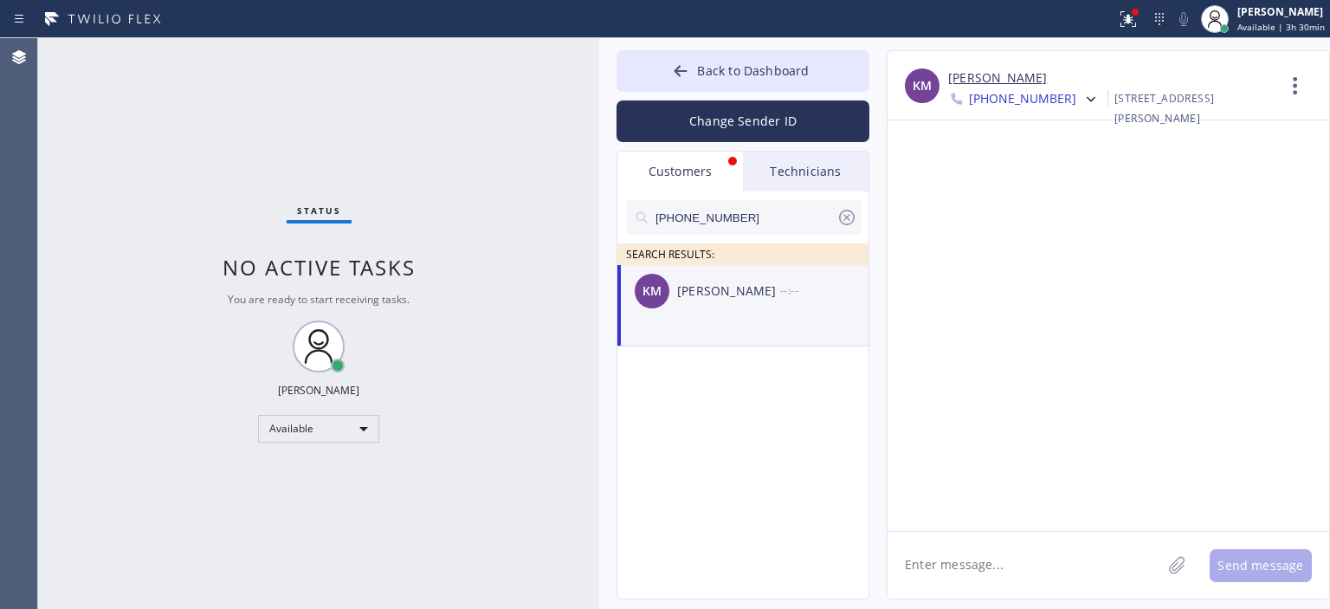
click at [1043, 102] on span "[PHONE_NUMBER]" at bounding box center [1022, 100] width 107 height 21
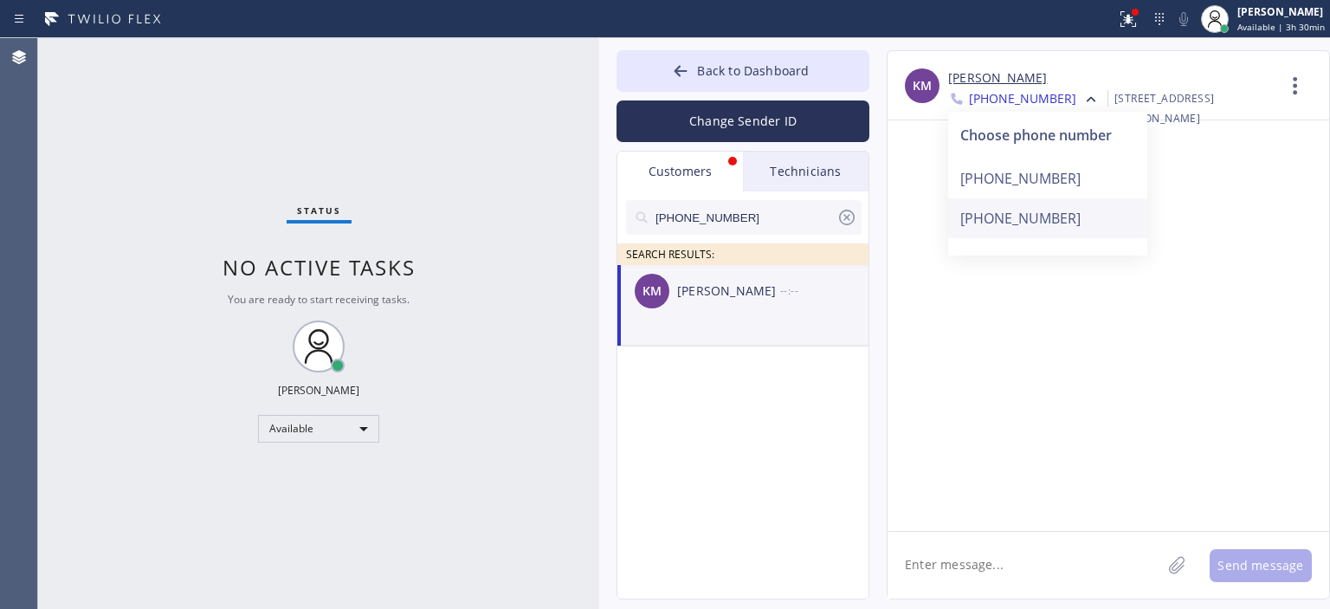
click at [1074, 217] on div "[PHONE_NUMBER]" at bounding box center [1047, 218] width 199 height 40
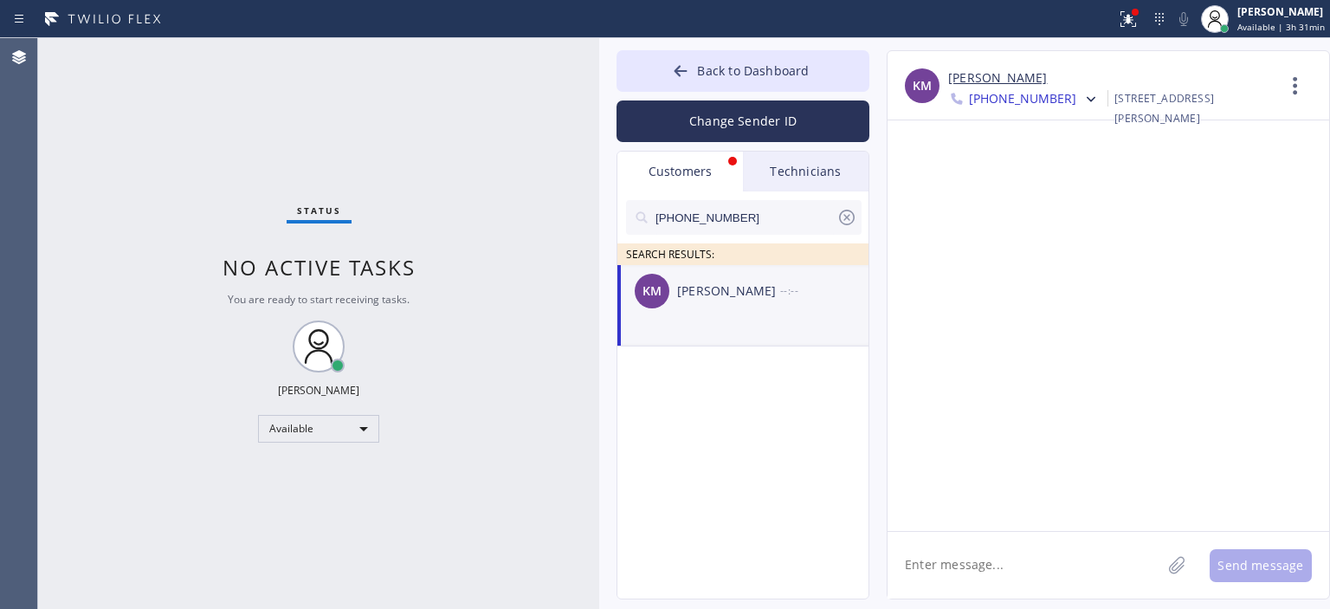
click at [1077, 96] on div at bounding box center [1089, 100] width 25 height 21
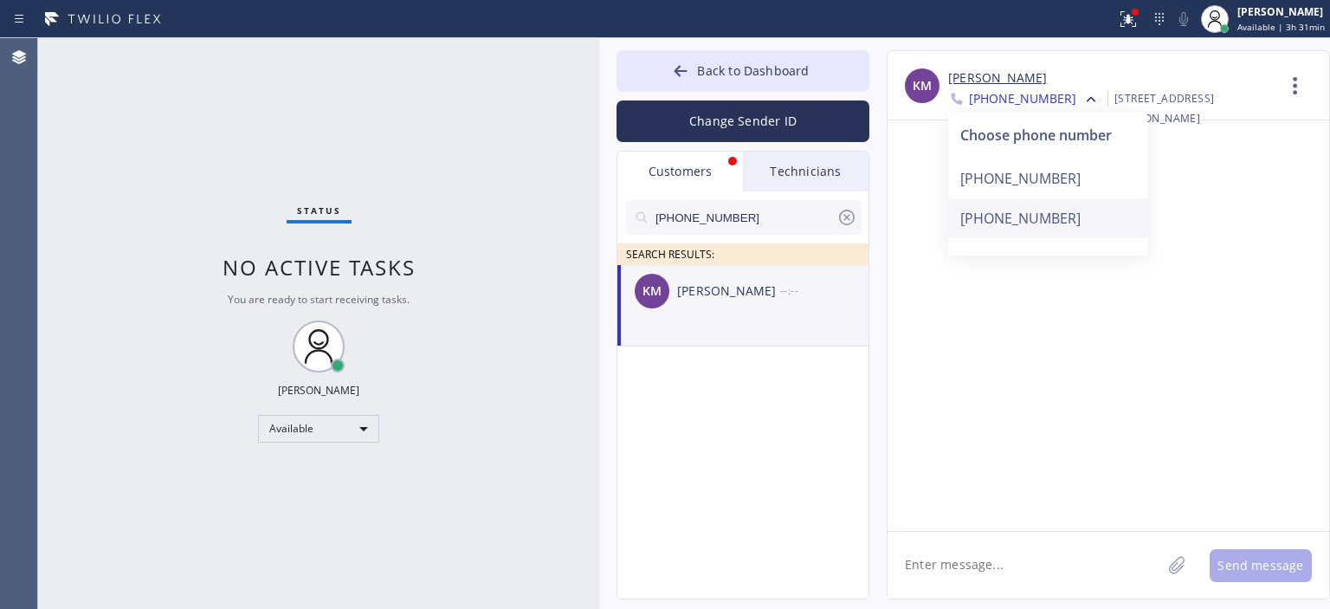
click at [1057, 220] on div "[PHONE_NUMBER]" at bounding box center [1047, 218] width 199 height 40
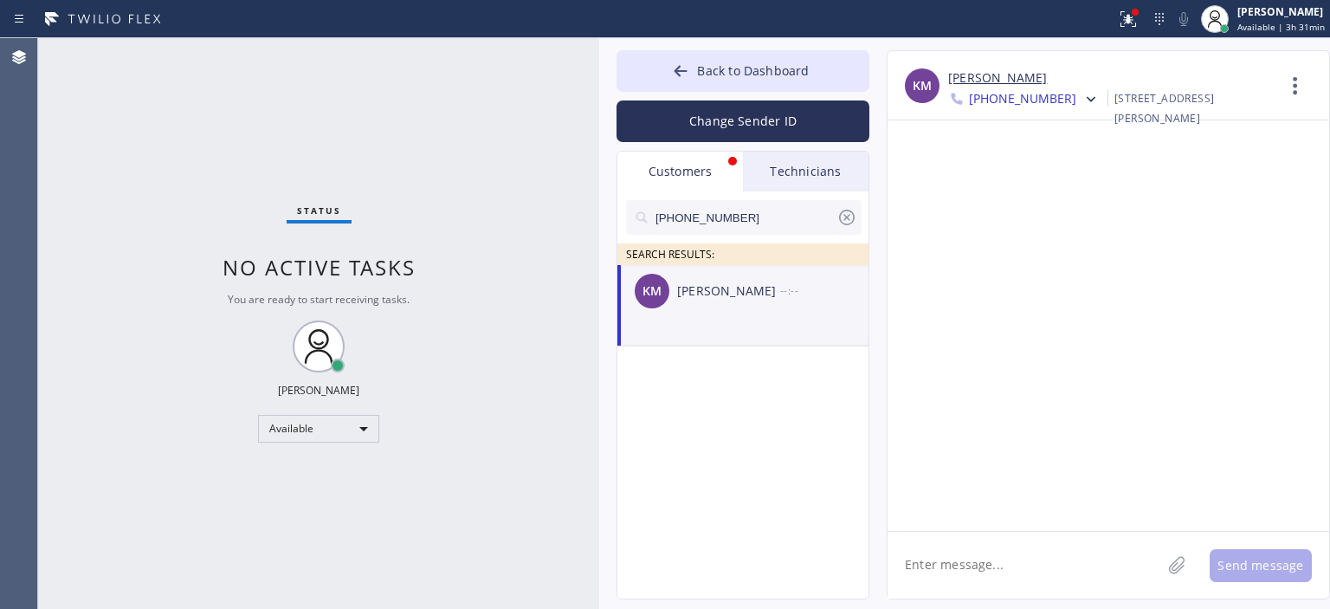
click at [959, 562] on textarea at bounding box center [1025, 565] width 274 height 67
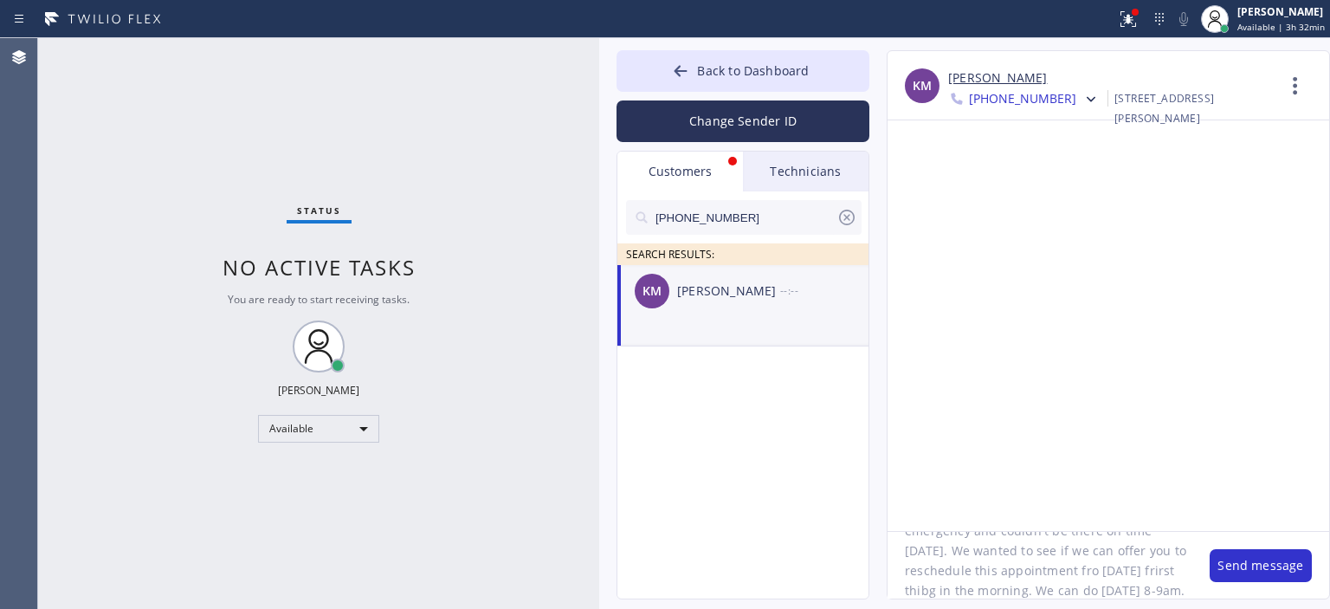
scroll to position [94, 0]
click at [984, 554] on textarea "Hello [PERSON_NAME], our technician who was assigned to your job [DATE] has a f…" at bounding box center [1040, 565] width 305 height 67
type textarea "Hello [PERSON_NAME], our technician who was assigned to your job [DATE] has a f…"
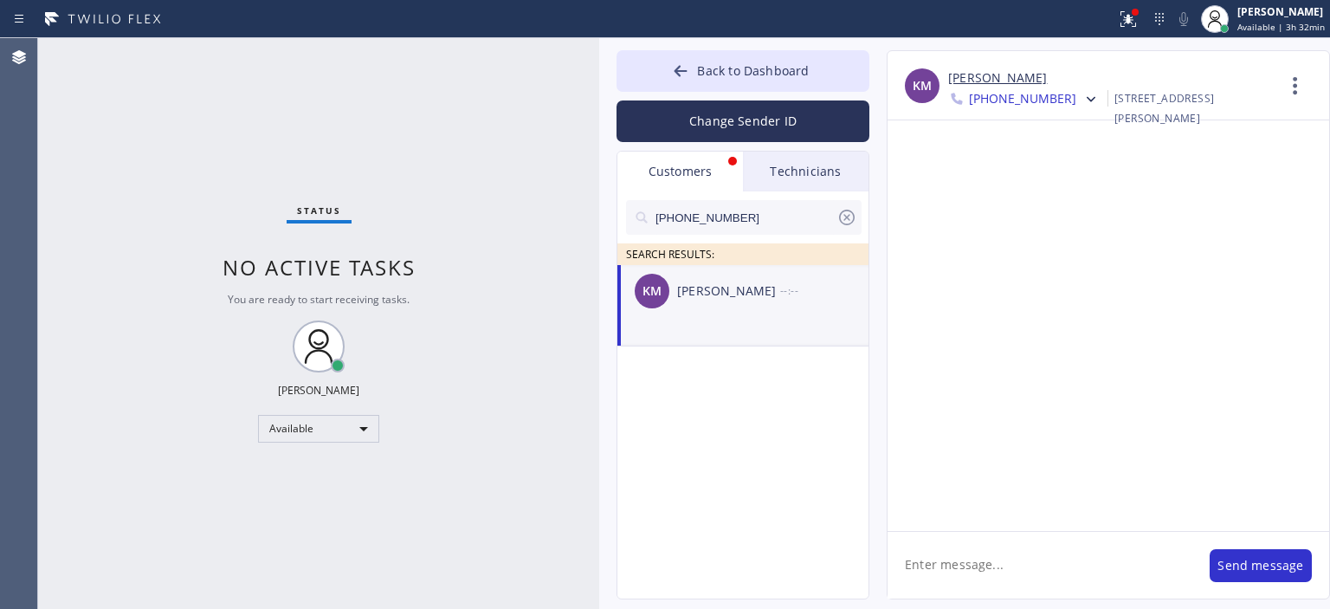
scroll to position [0, 0]
paste textarea "Hello [PERSON_NAME], our technician who was assigned to your job [DATE] has a f…"
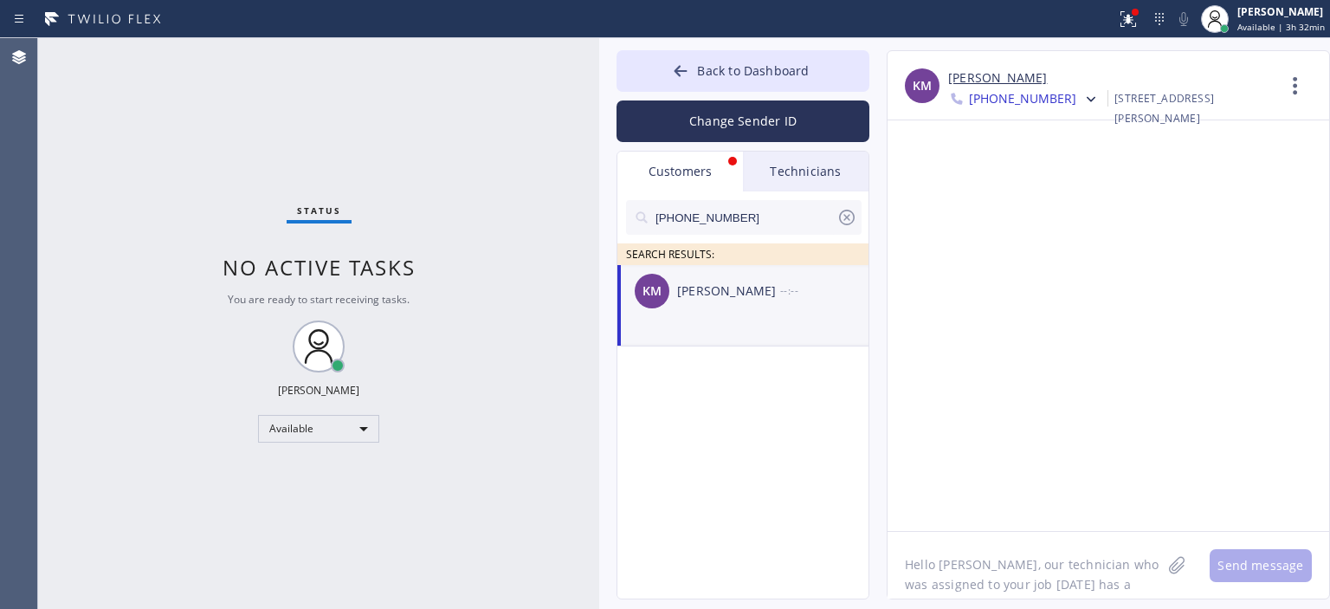
scroll to position [94, 0]
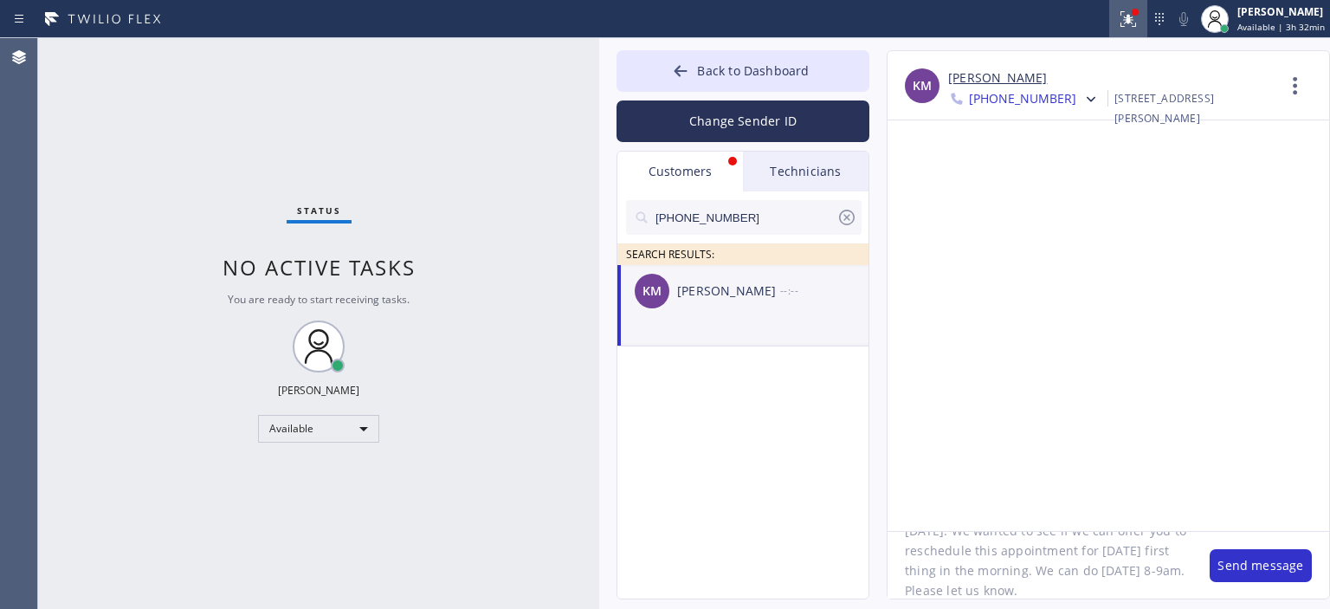
type textarea "Hello [PERSON_NAME], our technician who was assigned to your job [DATE] has a f…"
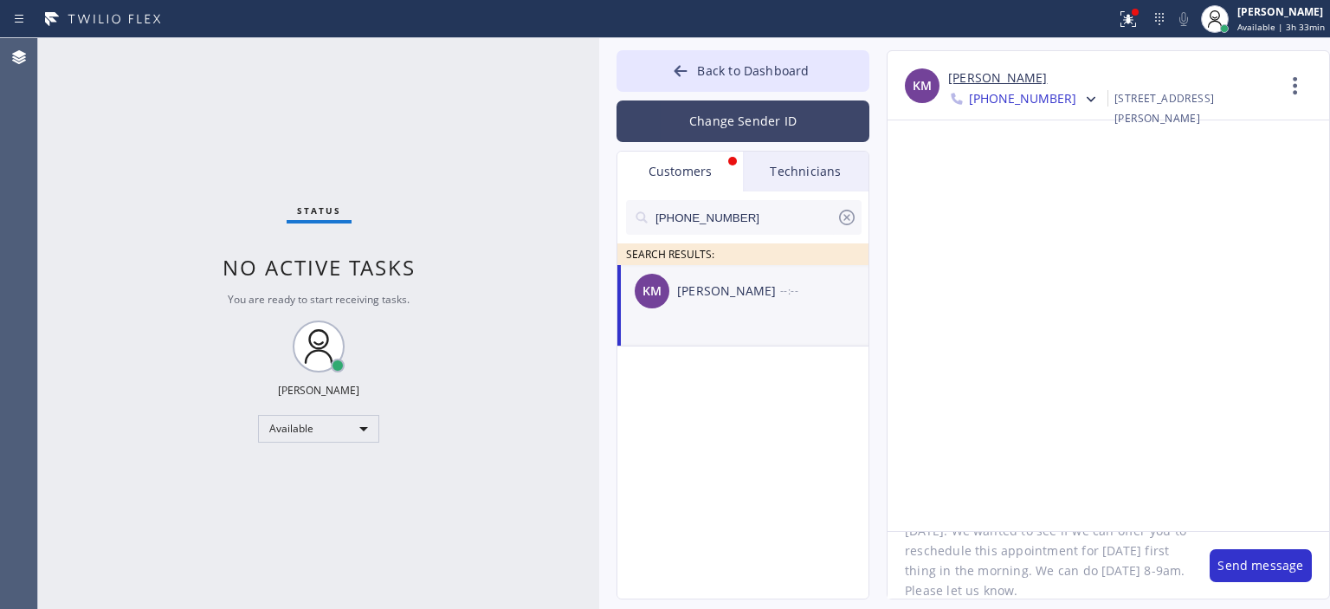
click at [740, 131] on button "Change Sender ID" at bounding box center [743, 121] width 253 height 42
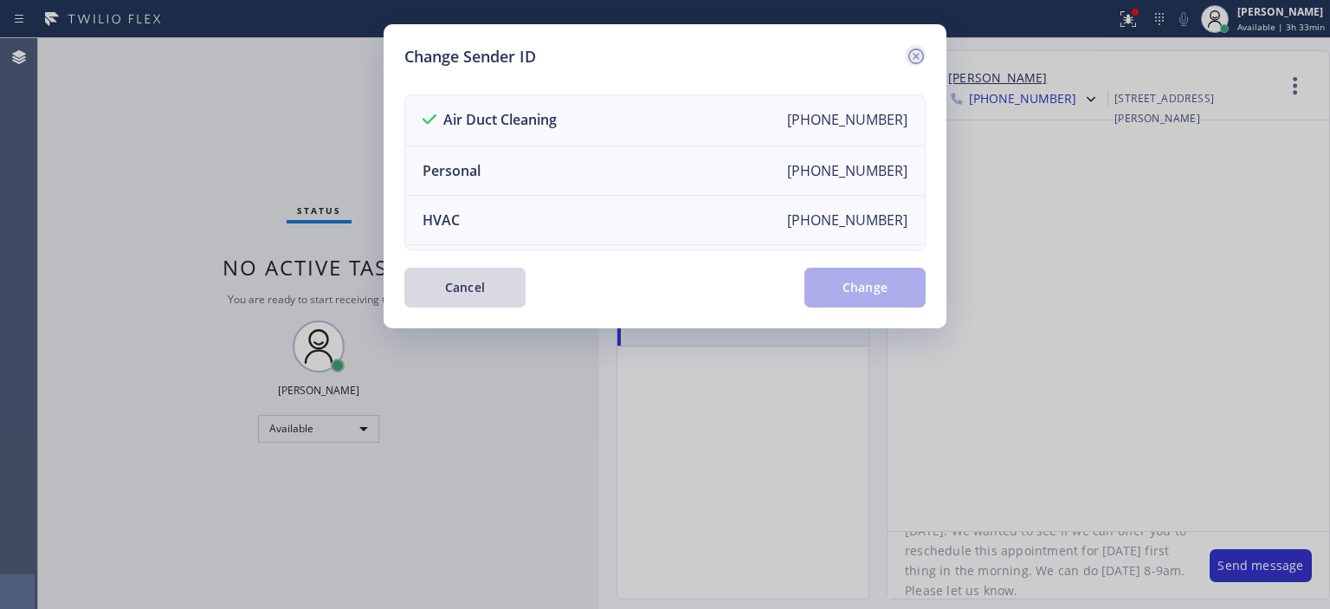
click at [907, 54] on icon at bounding box center [916, 56] width 21 height 21
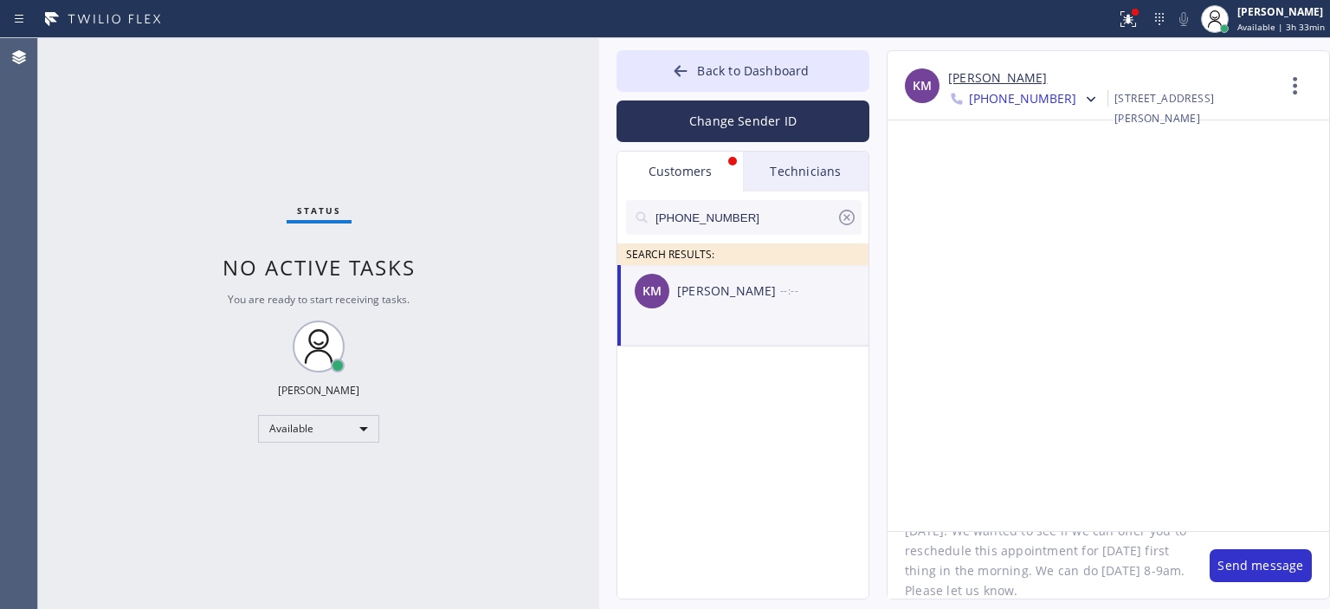
click at [1011, 573] on textarea "Hello [PERSON_NAME], our technician who was assigned to your job [DATE] has a f…" at bounding box center [1040, 565] width 305 height 67
click at [1261, 567] on button "Send message" at bounding box center [1261, 565] width 102 height 33
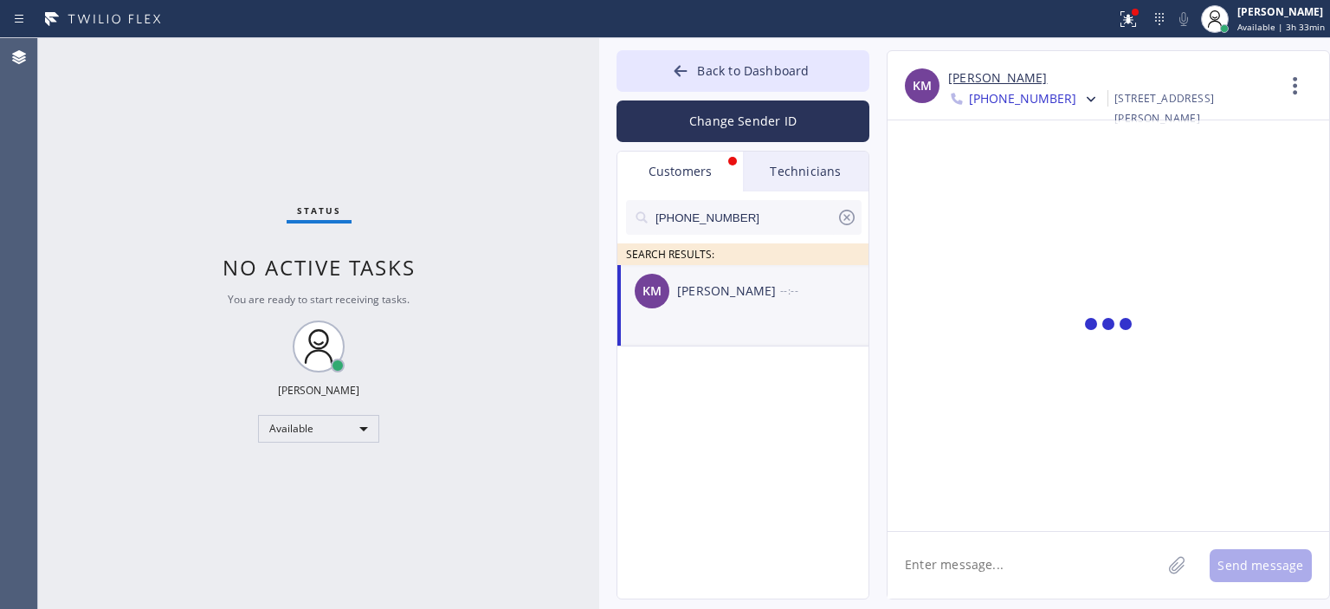
scroll to position [0, 0]
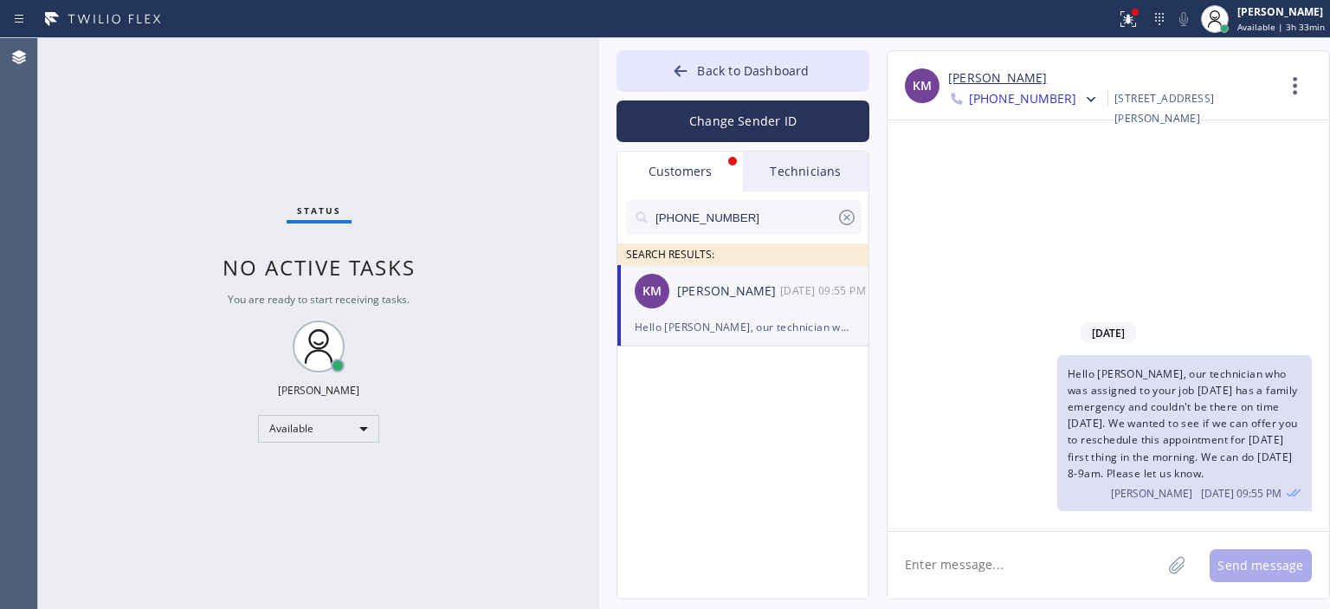
click at [551, 281] on div "Status No active tasks You are ready to start receiving tasks. [PERSON_NAME] Av…" at bounding box center [318, 323] width 561 height 571
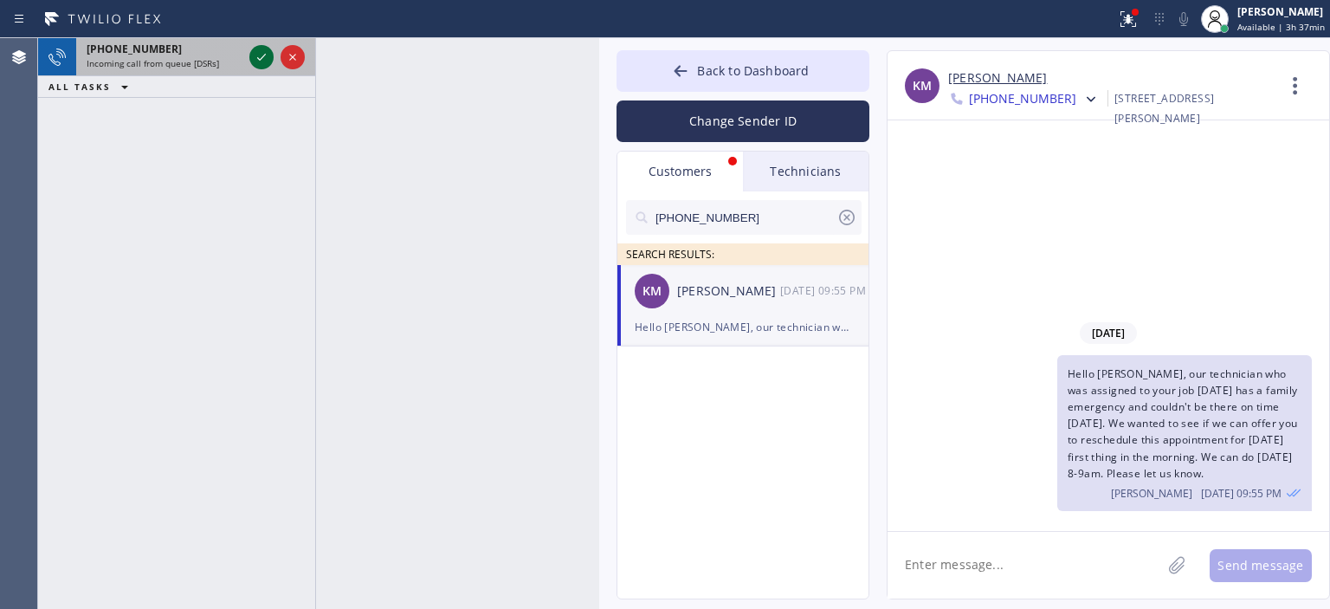
click at [259, 57] on icon at bounding box center [261, 57] width 21 height 21
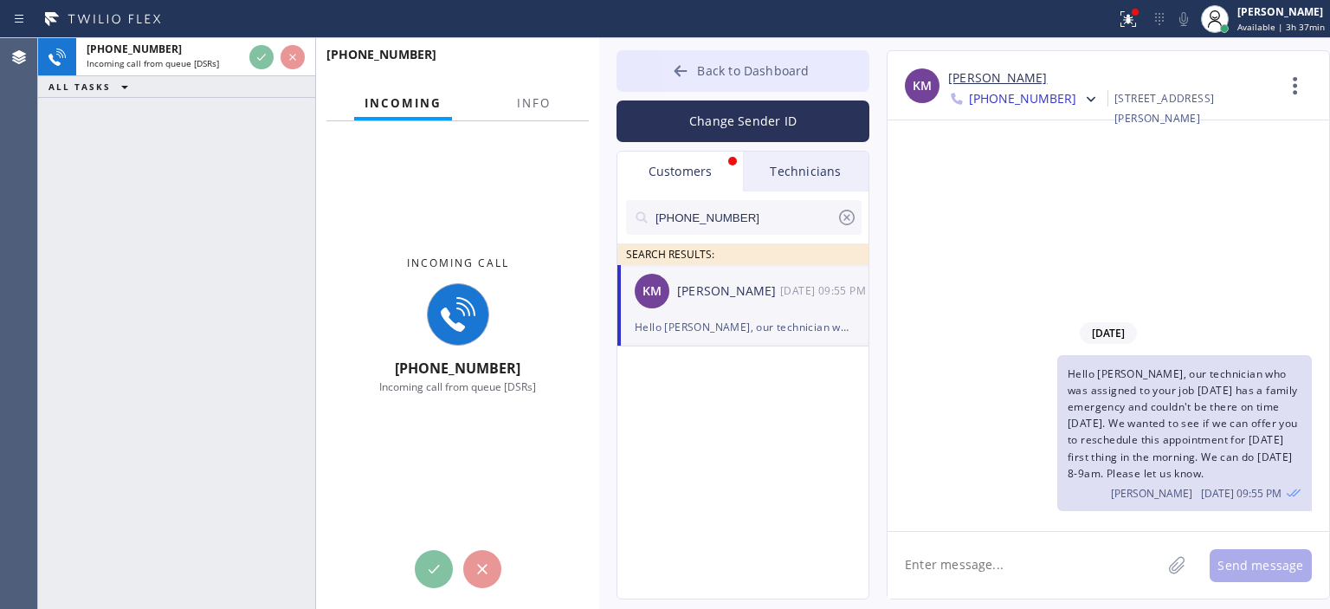
click at [665, 78] on button "Back to Dashboard" at bounding box center [743, 71] width 253 height 42
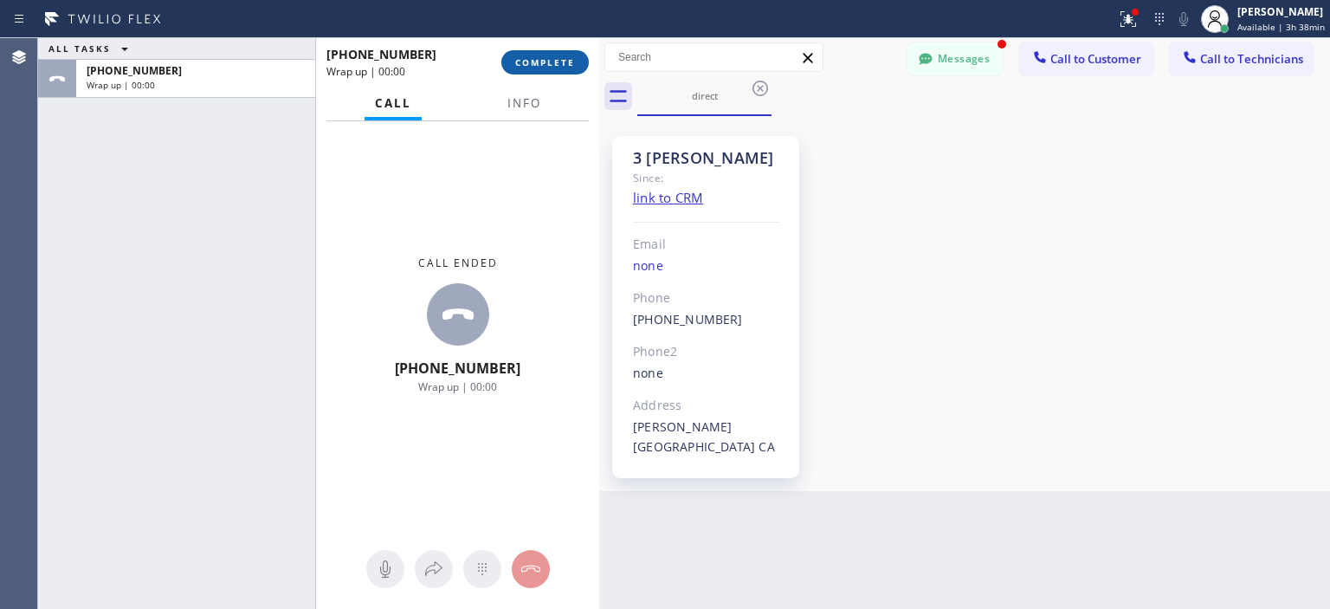
click at [549, 66] on span "COMPLETE" at bounding box center [545, 62] width 60 height 12
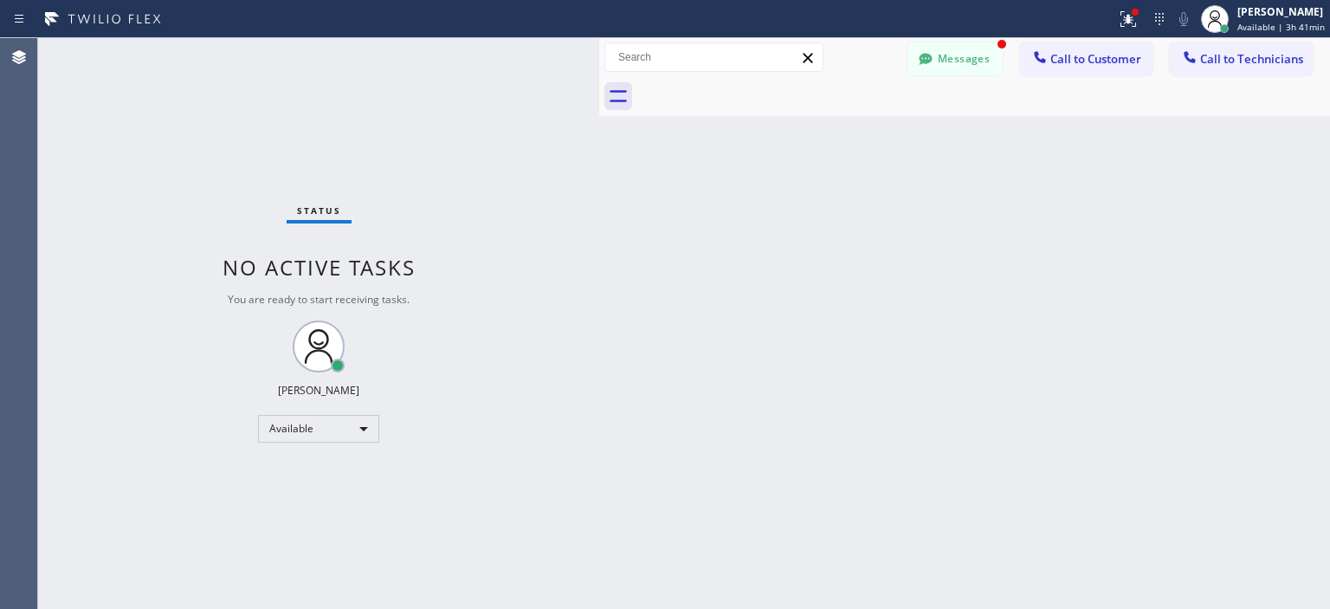
click at [35, 155] on div "Agent Desktop" at bounding box center [18, 323] width 37 height 571
click at [962, 55] on button "Messages" at bounding box center [955, 58] width 95 height 33
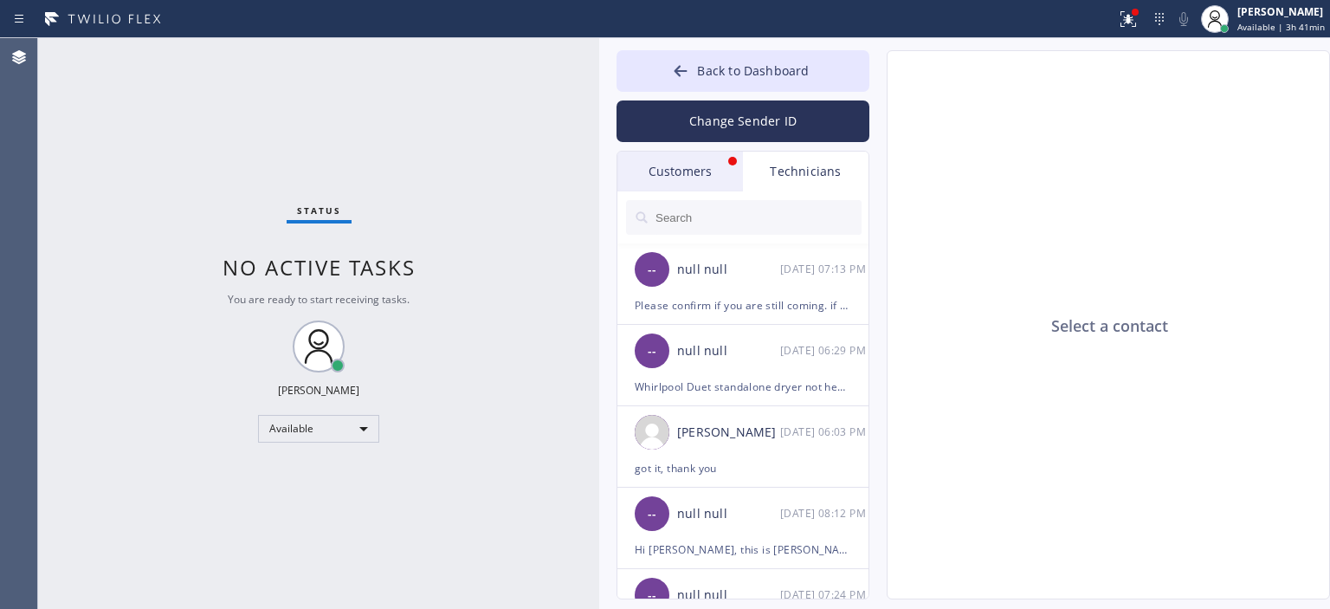
click at [705, 168] on div "Customers" at bounding box center [681, 172] width 126 height 40
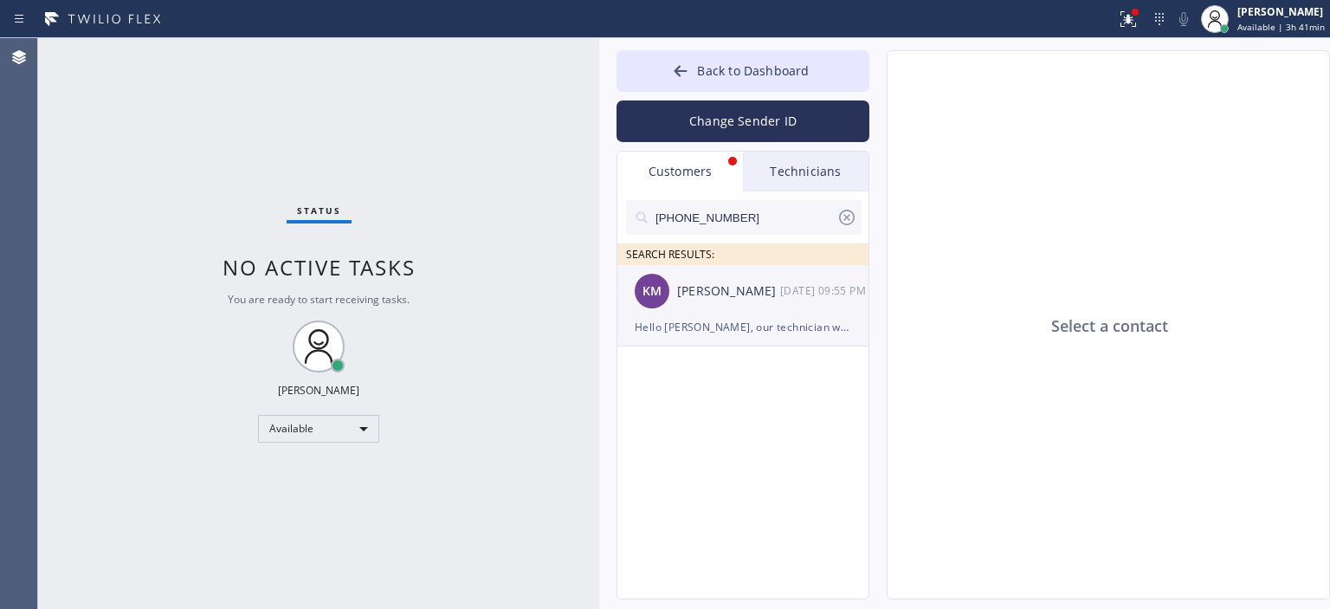
click at [775, 288] on div "[PERSON_NAME]" at bounding box center [728, 291] width 103 height 20
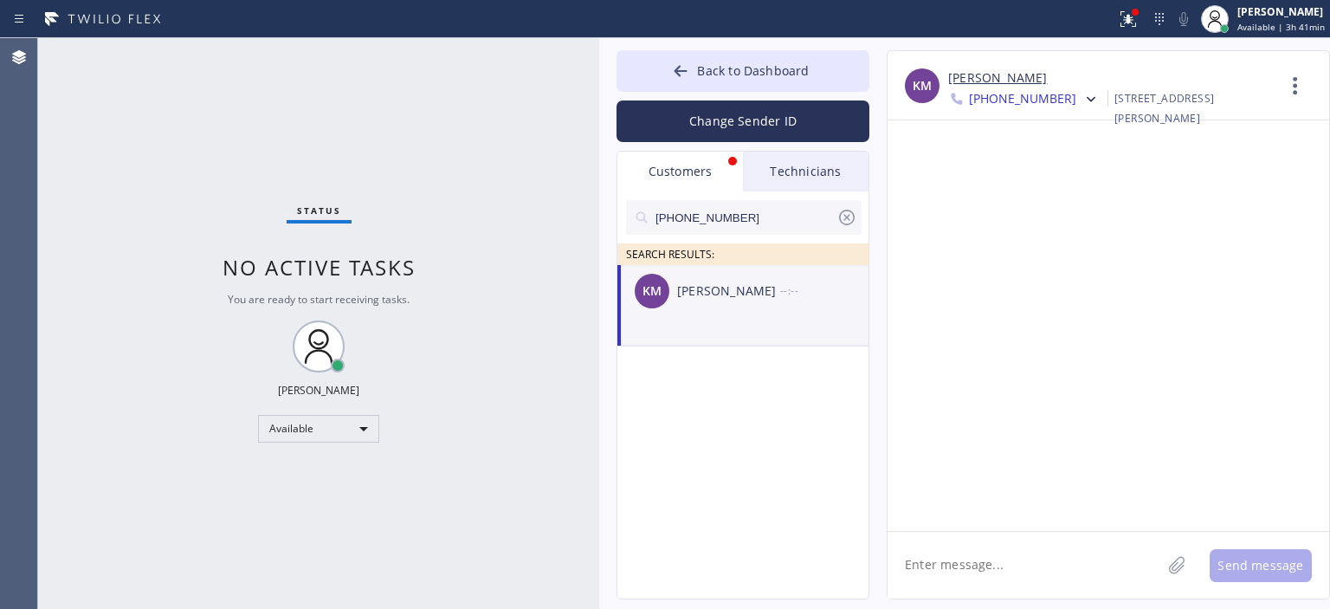
click at [1077, 99] on div at bounding box center [1089, 100] width 25 height 21
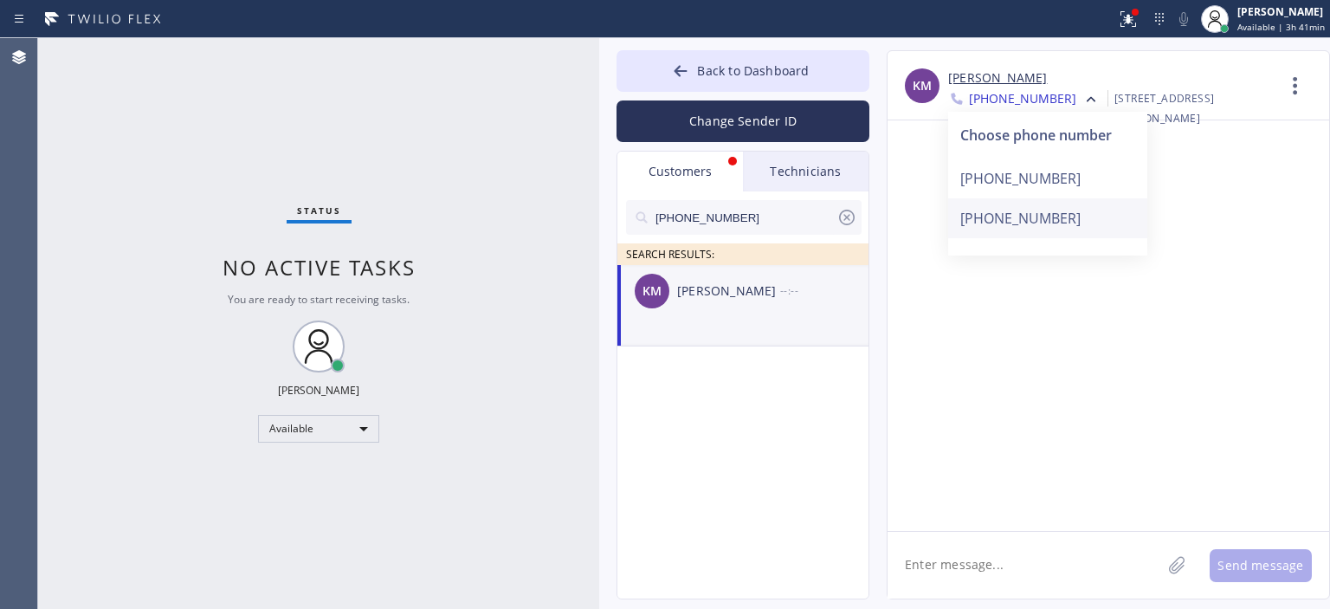
click at [1050, 211] on div "[PHONE_NUMBER]" at bounding box center [1047, 218] width 199 height 40
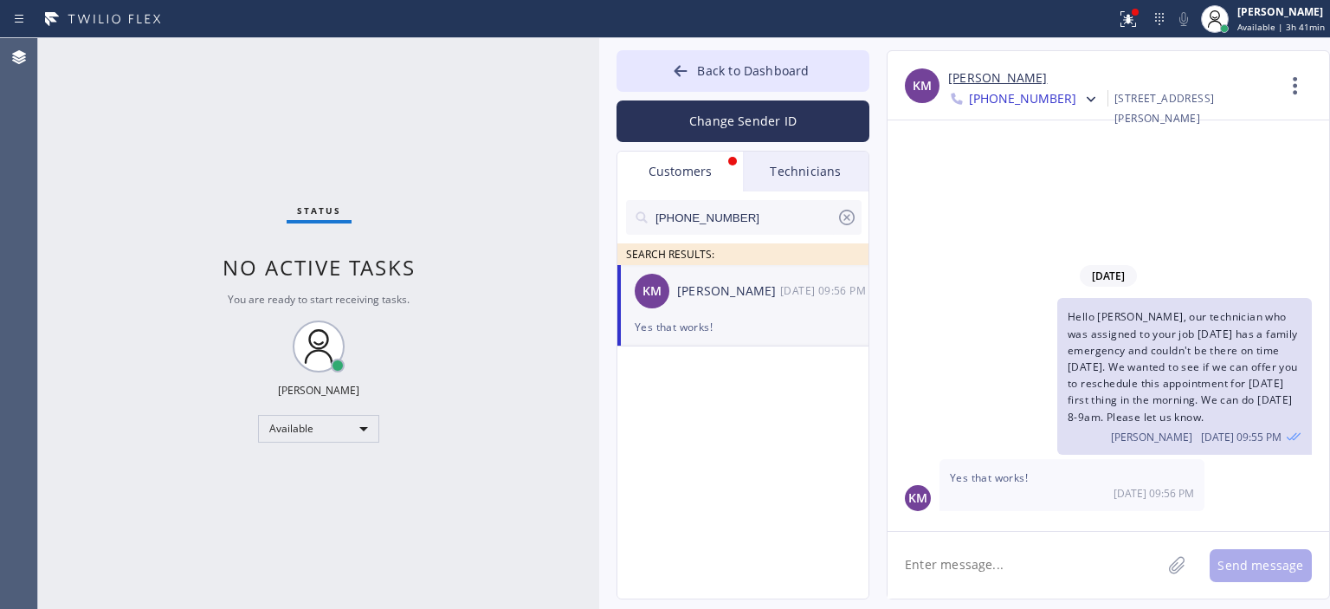
drag, startPoint x: 55, startPoint y: 247, endPoint x: 67, endPoint y: 148, distance: 99.4
click at [55, 243] on div "Status No active tasks You are ready to start receiving tasks. [PERSON_NAME] Av…" at bounding box center [318, 323] width 561 height 571
click at [982, 570] on textarea at bounding box center [1025, 565] width 274 height 67
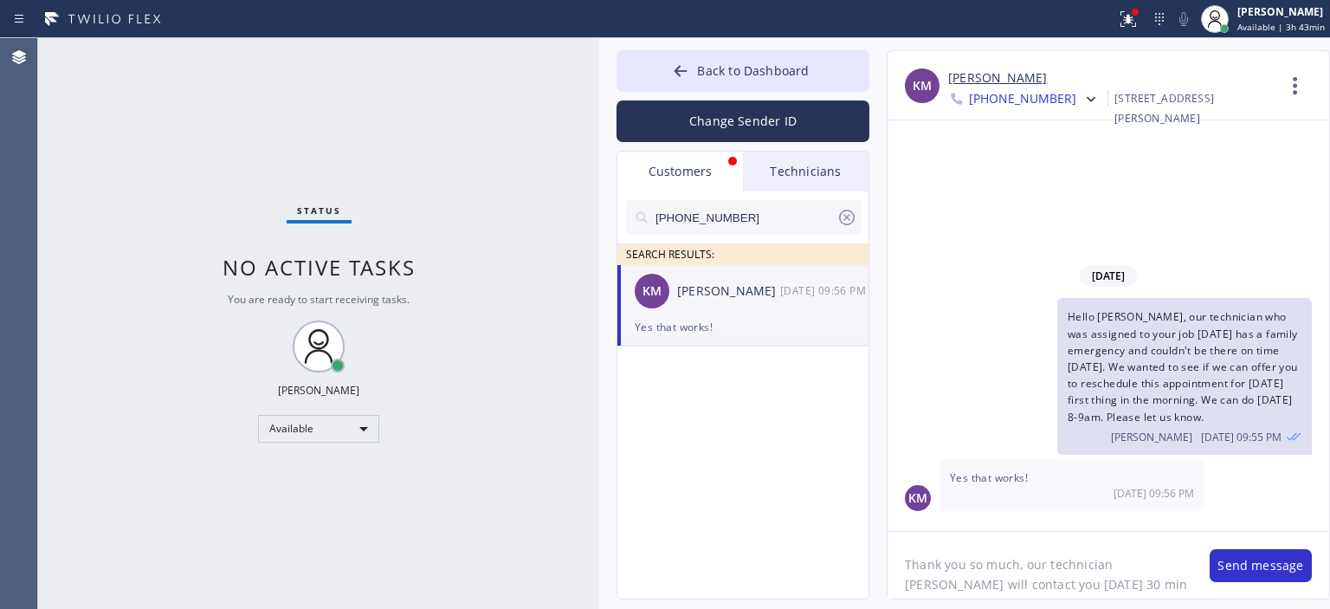
click at [982, 570] on textarea "Thank you so much, our technician [PERSON_NAME] will contact you [DATE] 30 min …" at bounding box center [1040, 565] width 305 height 67
type textarea "Thank you so much, our technician [PERSON_NAME] will contact you [DATE] 30 min …"
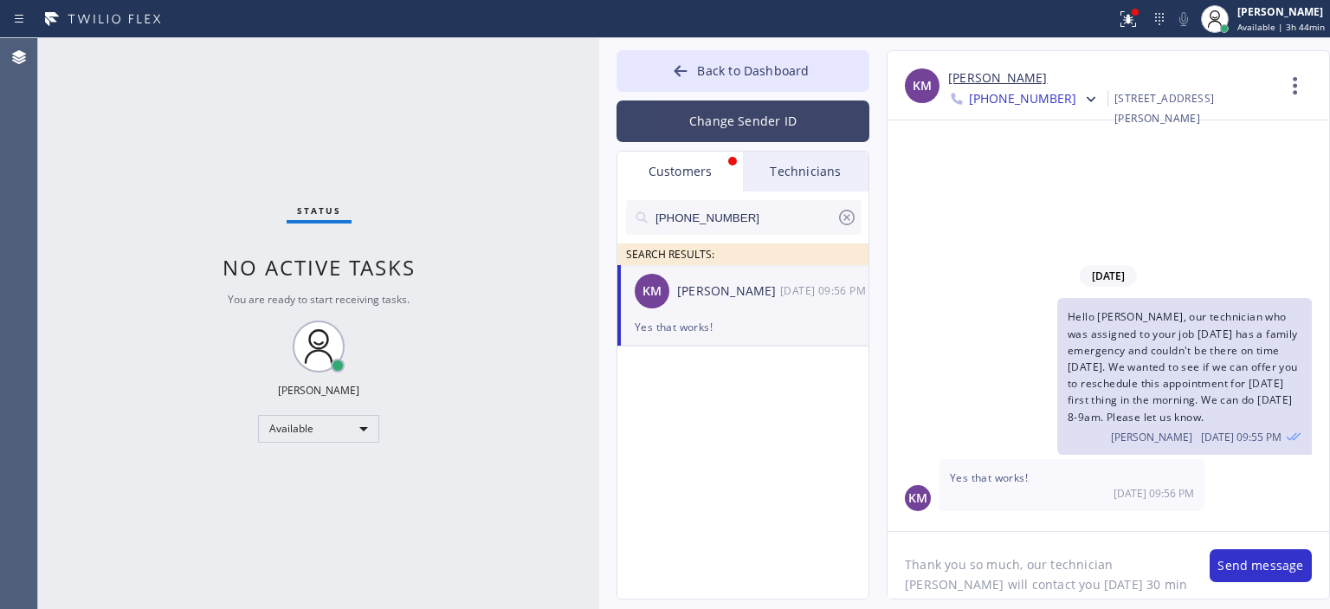
click at [751, 129] on button "Change Sender ID" at bounding box center [743, 121] width 253 height 42
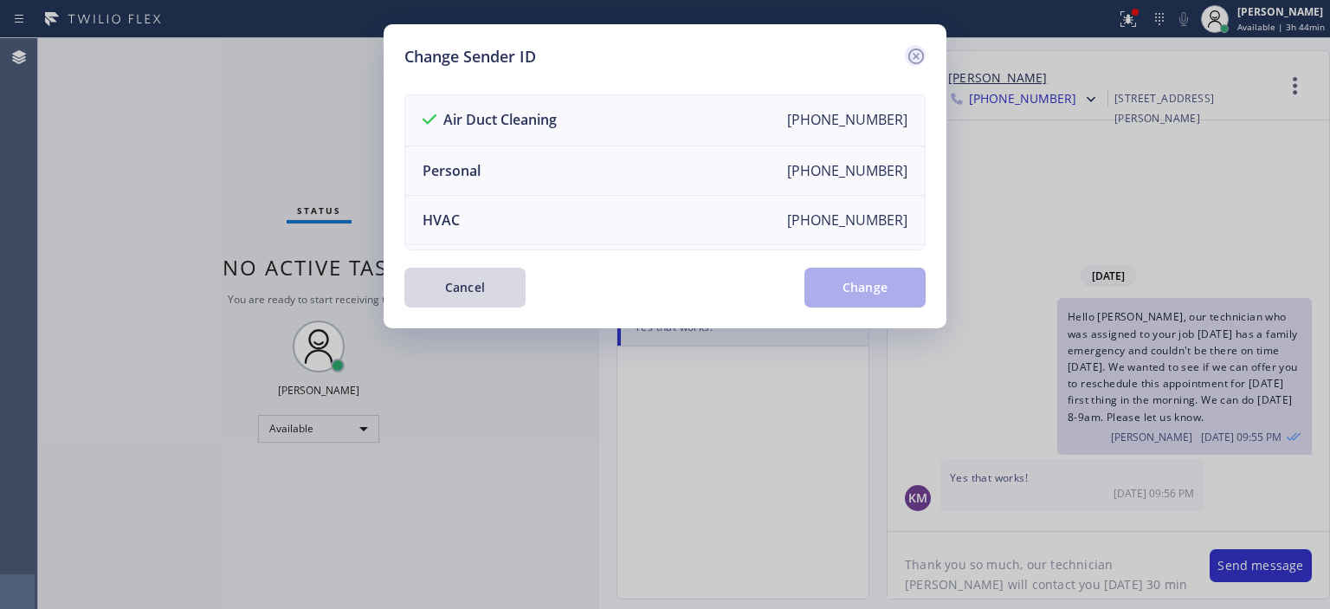
click at [917, 55] on icon at bounding box center [917, 57] width 16 height 16
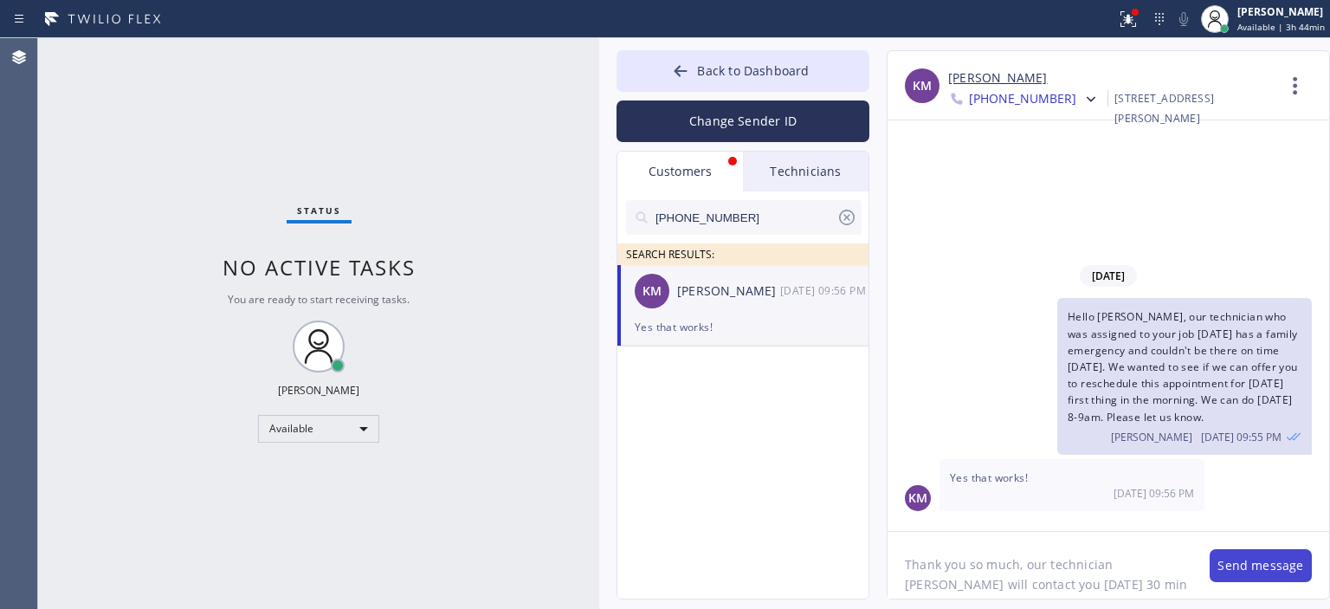
click at [1245, 557] on button "Send message" at bounding box center [1261, 565] width 102 height 33
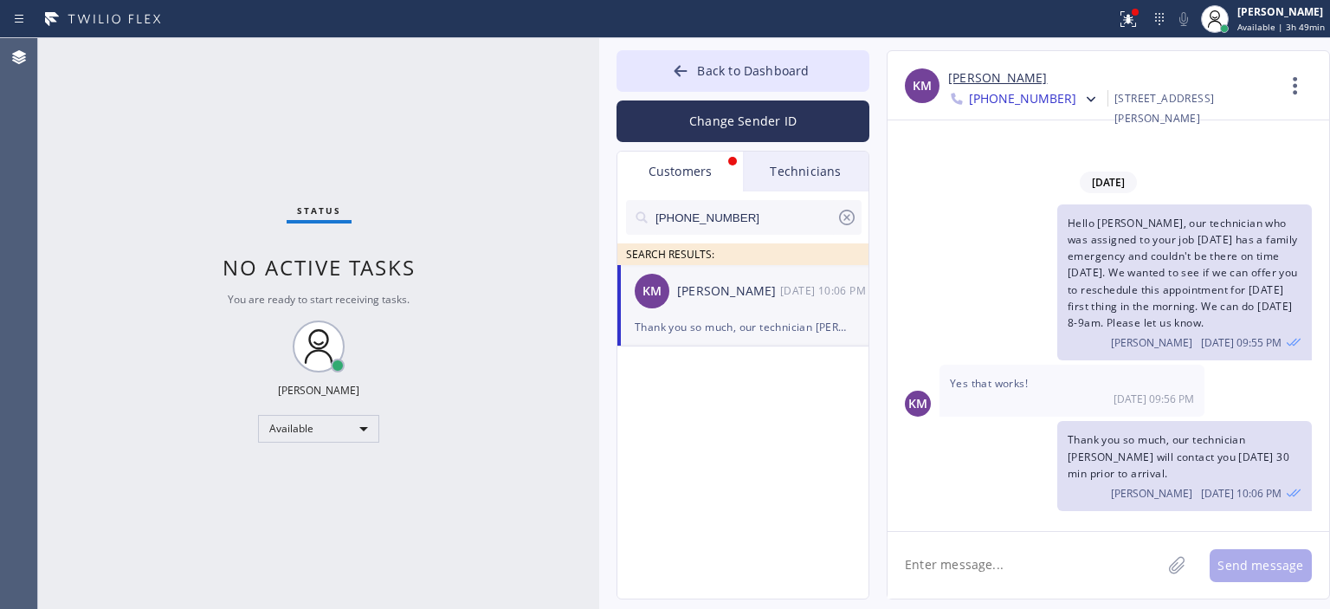
click at [846, 215] on icon at bounding box center [847, 217] width 21 height 21
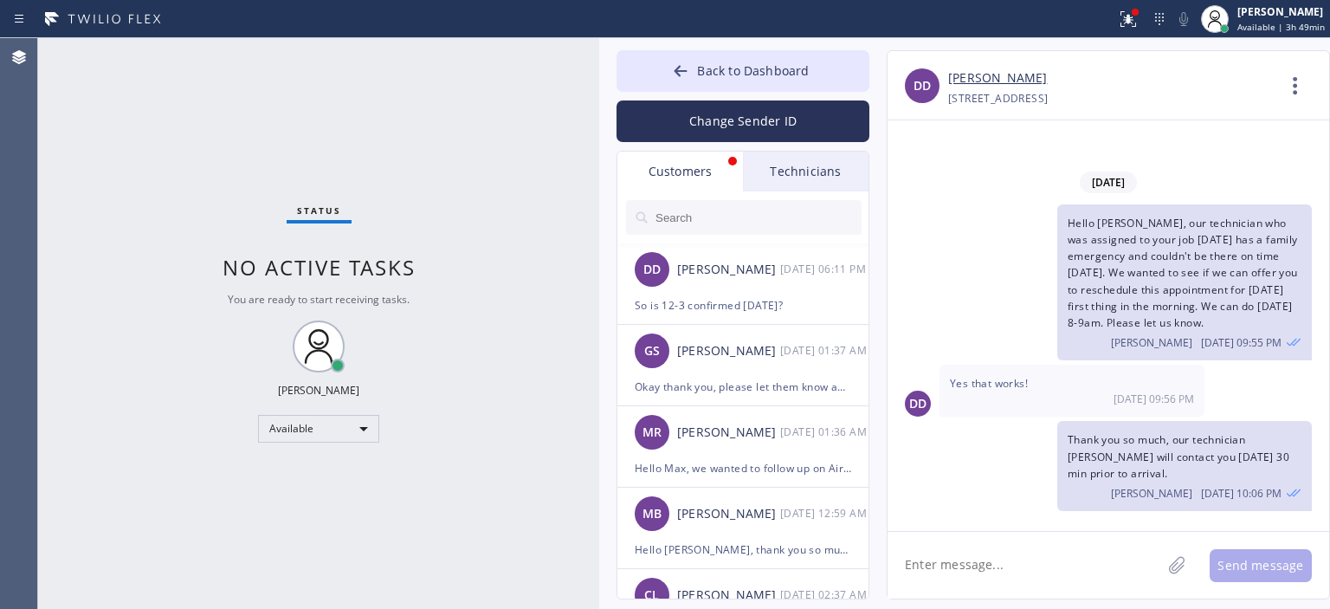
click at [694, 217] on input "text" at bounding box center [758, 217] width 208 height 35
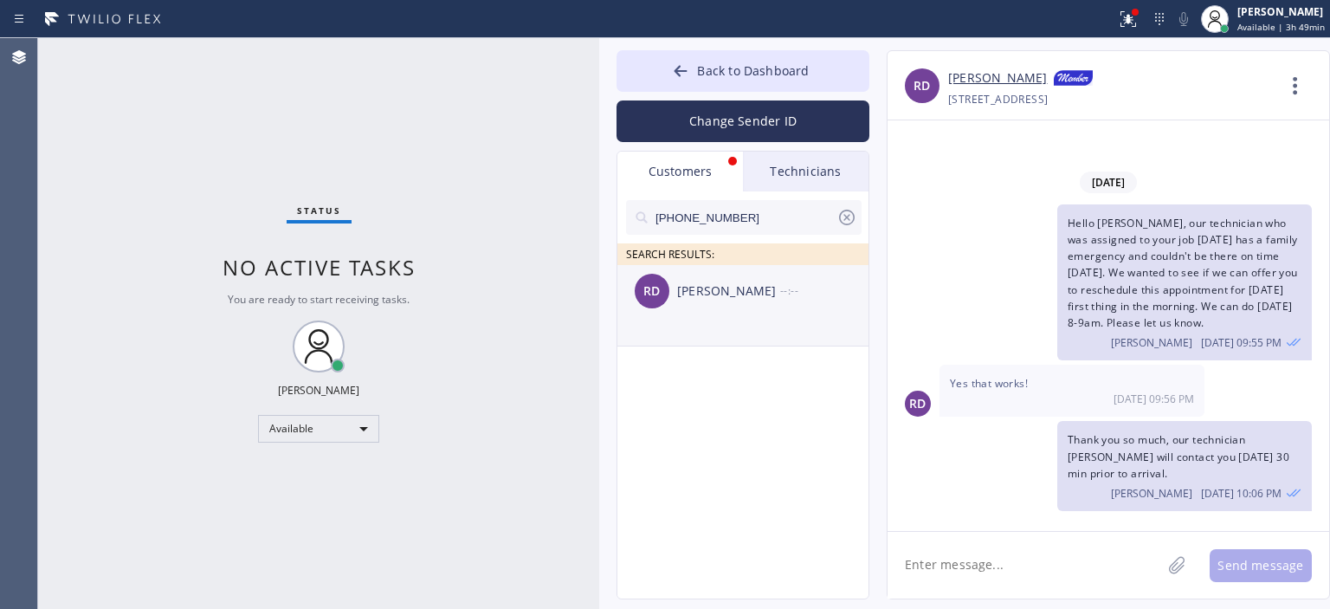
click at [733, 314] on div "RD [PERSON_NAME] --:--" at bounding box center [744, 291] width 253 height 52
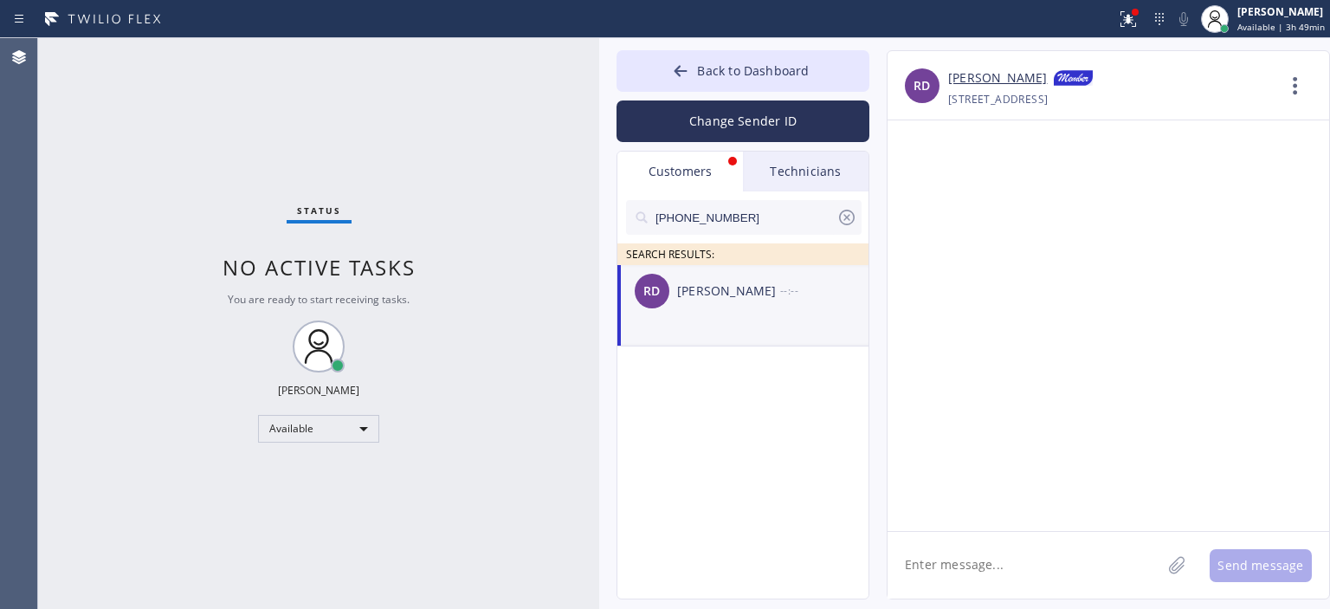
click at [966, 551] on textarea at bounding box center [1025, 565] width 274 height 67
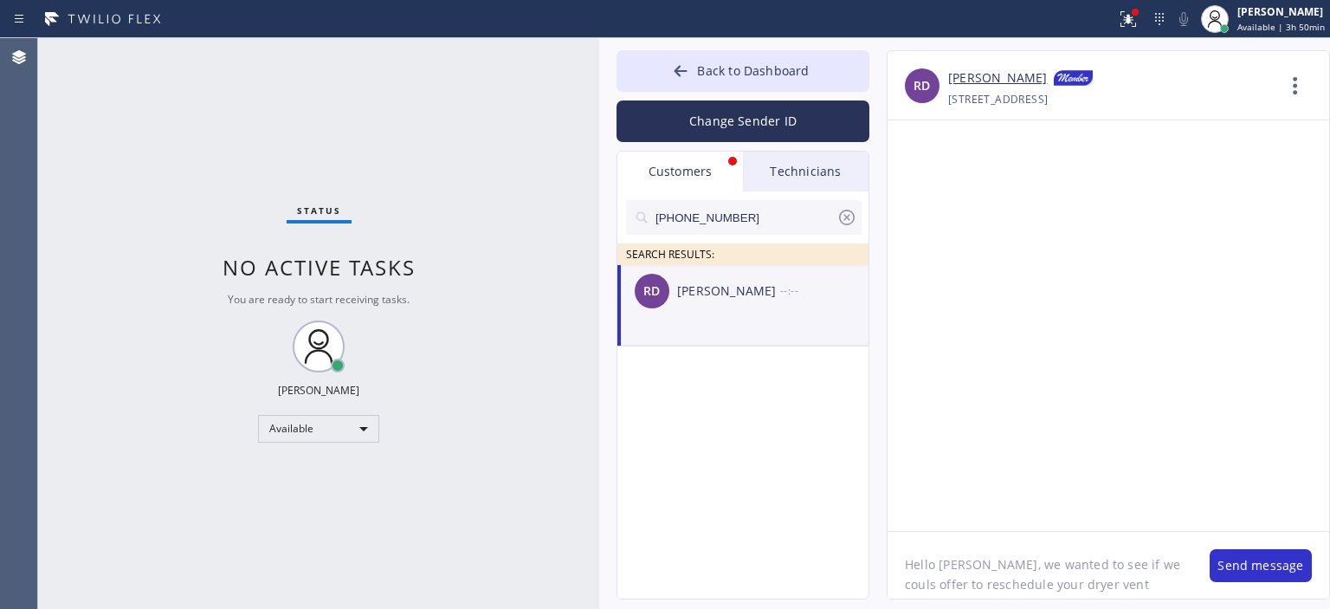
click at [1137, 567] on textarea "Hello [PERSON_NAME], we wanted to see if we couls offer to reschedule your drye…" at bounding box center [1040, 565] width 305 height 67
click at [1189, 578] on textarea "Hello [PERSON_NAME], we wanted to see if we could offer to reschedule your drye…" at bounding box center [1040, 565] width 305 height 67
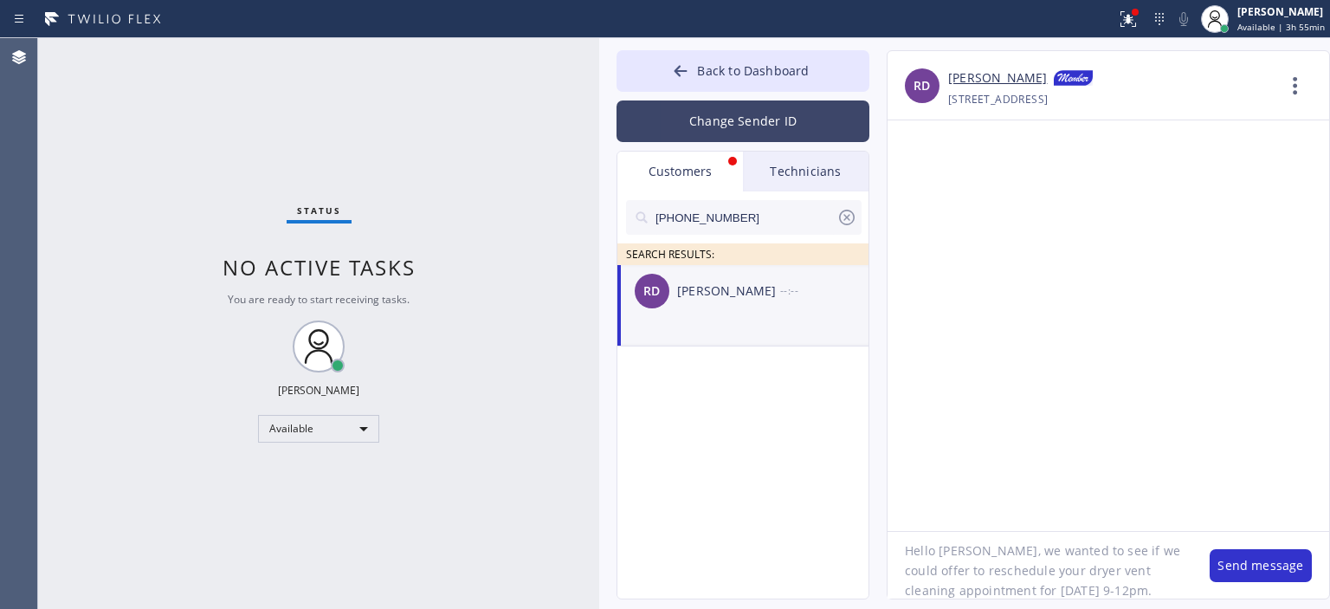
click at [741, 128] on button "Change Sender ID" at bounding box center [743, 121] width 253 height 42
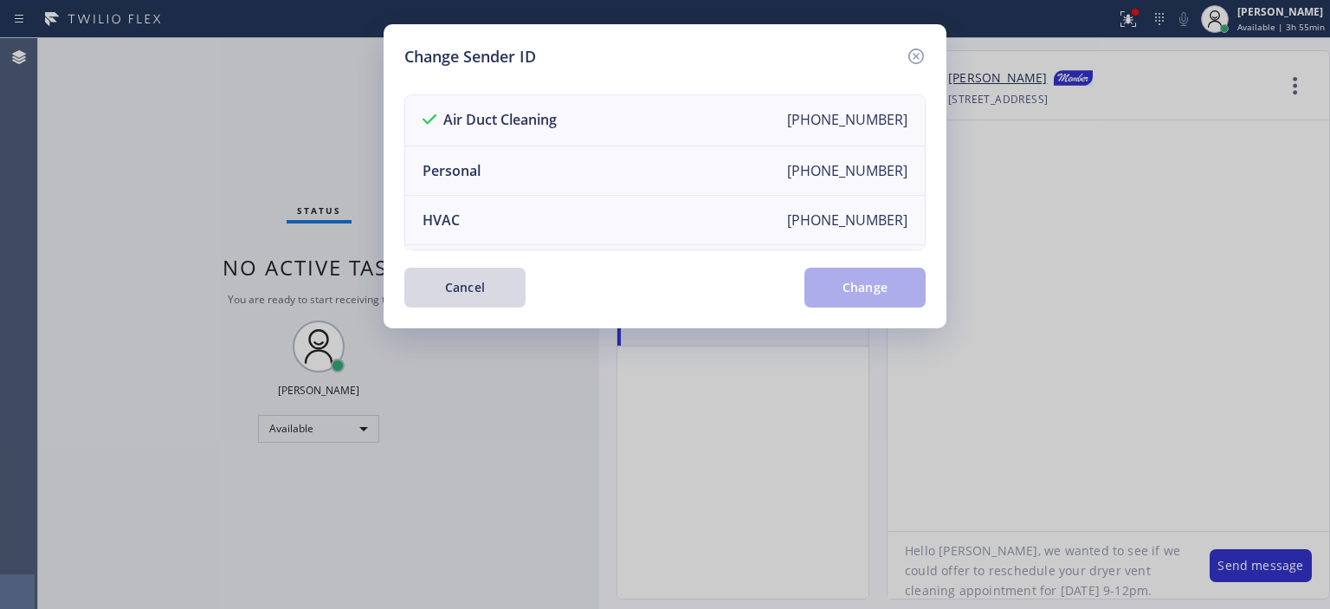
click at [920, 62] on icon at bounding box center [916, 56] width 21 height 21
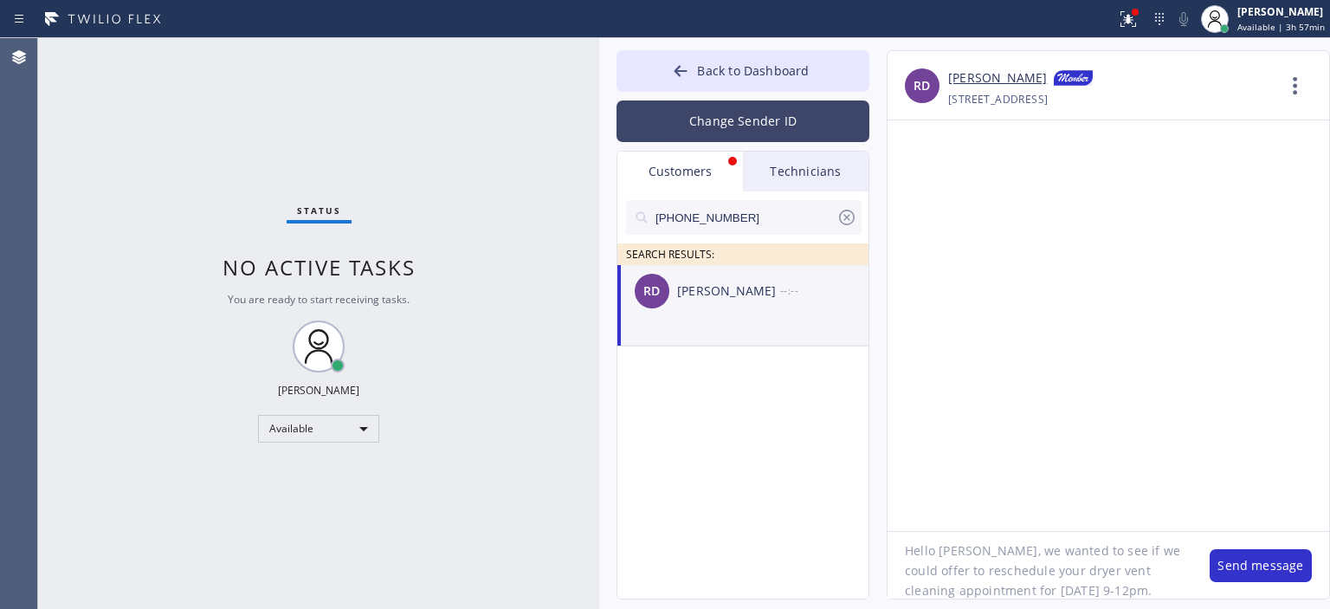
click at [755, 116] on button "Change Sender ID" at bounding box center [743, 121] width 253 height 42
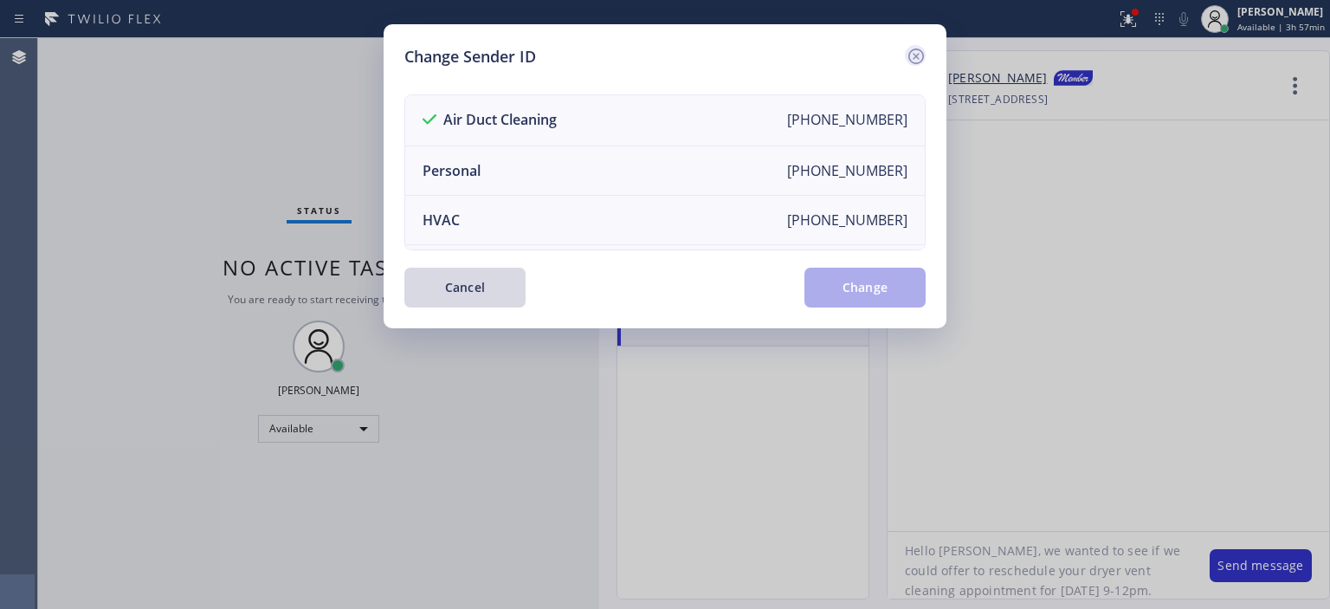
click at [911, 58] on icon at bounding box center [916, 56] width 21 height 21
click at [911, 58] on div "RD [PERSON_NAME] [PHONE_NUMBER] Choose phone number [PHONE_NUMBER] [STREET_ADDR…" at bounding box center [1109, 85] width 442 height 69
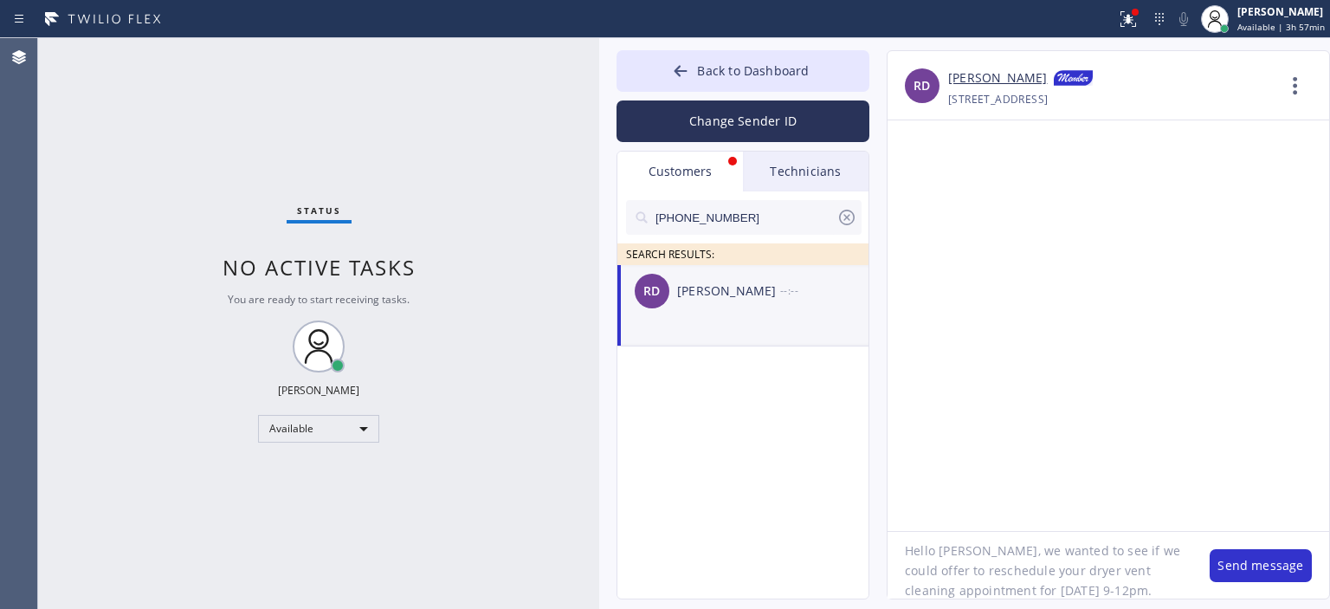
click at [1126, 582] on textarea "Hello [PERSON_NAME], we wanted to see if we could offer to reschedule your drye…" at bounding box center [1040, 565] width 305 height 67
click at [1077, 576] on textarea "Hello [PERSON_NAME], we wanted to see if we could offer to reschedule your drye…" at bounding box center [1040, 565] width 305 height 67
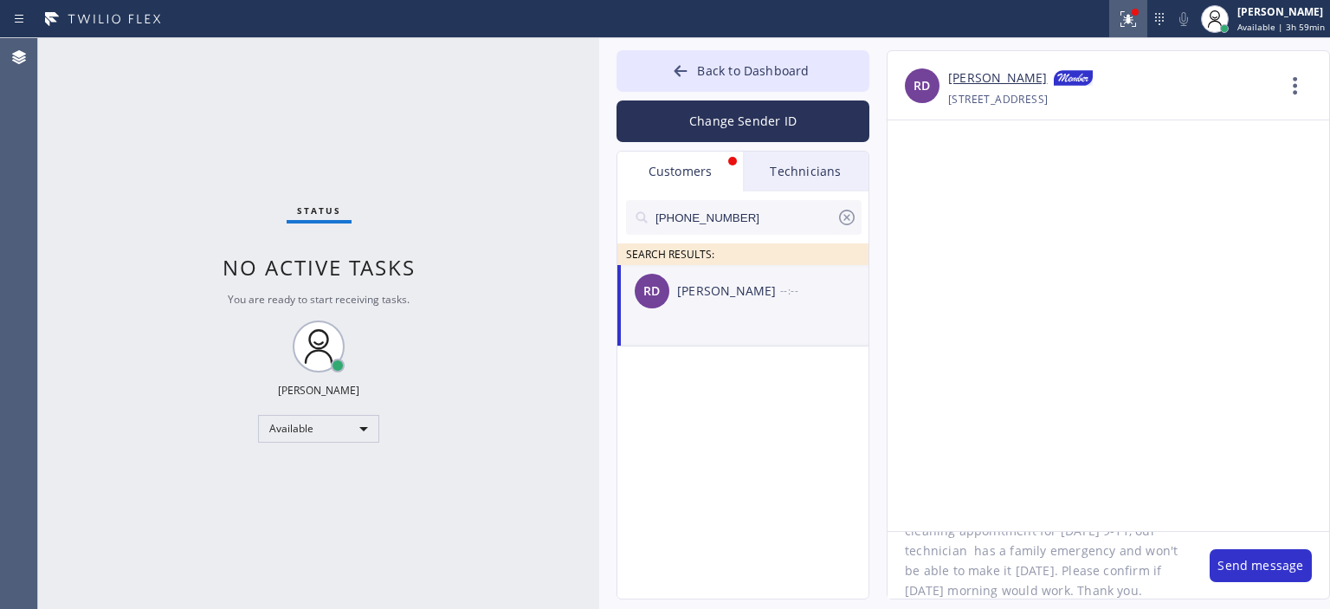
type textarea "Hello [PERSON_NAME], we wanted to see if we could offer to reschedule your drye…"
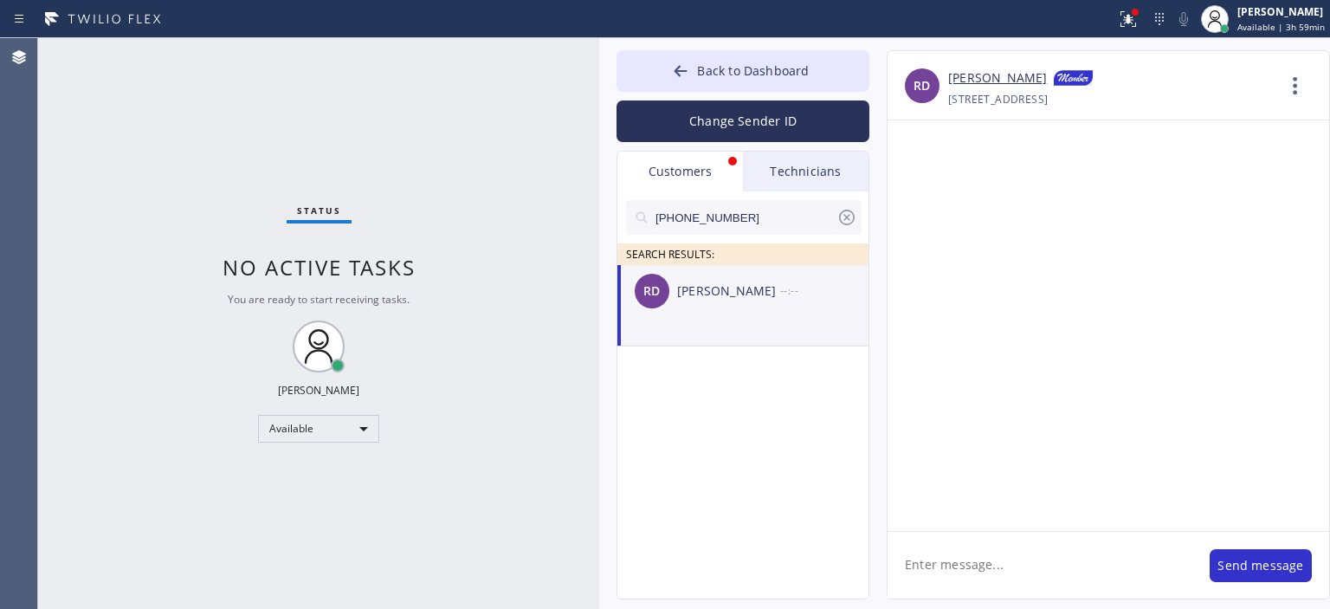
scroll to position [0, 0]
paste textarea "Hello [PERSON_NAME], we wanted to see if we could offer to reschedule your drye…"
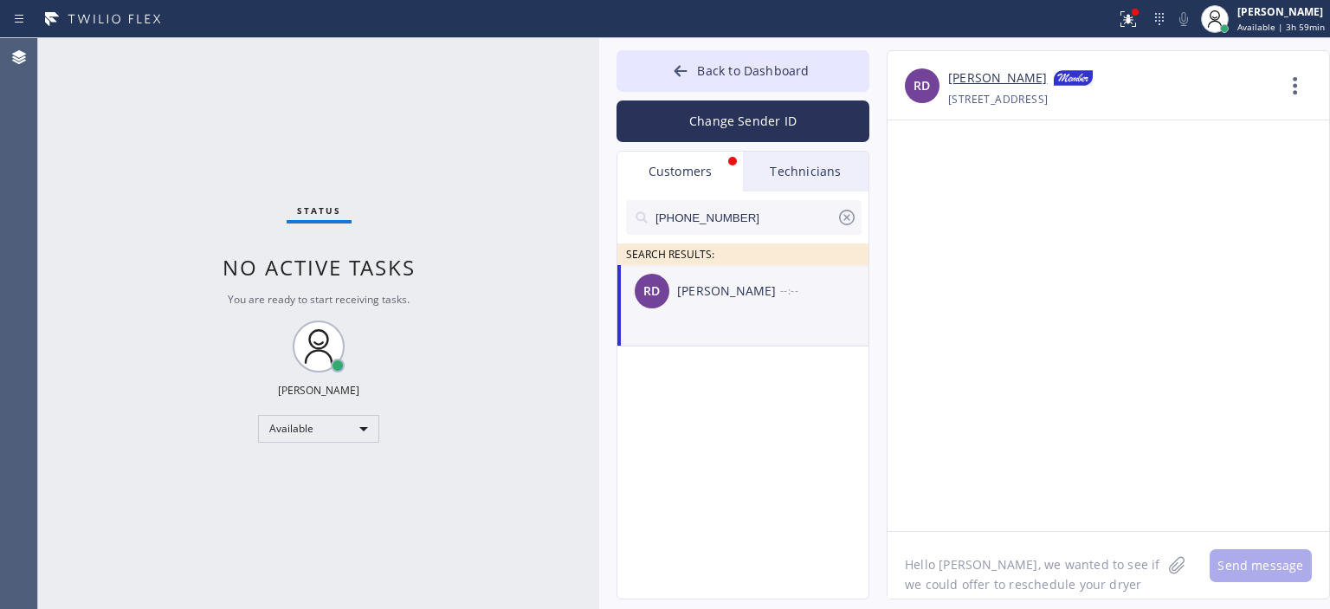
scroll to position [74, 0]
type textarea "Hello [PERSON_NAME], we wanted to see if we could offer to reschedule your drye…"
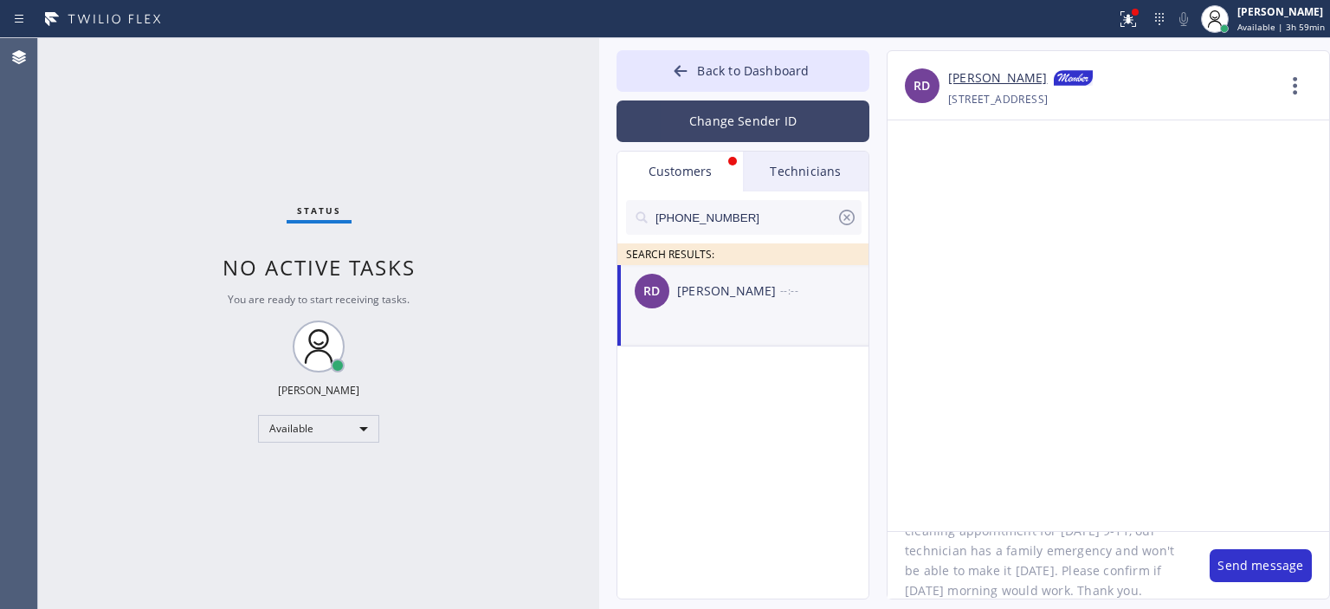
click at [729, 126] on button "Change Sender ID" at bounding box center [743, 121] width 253 height 42
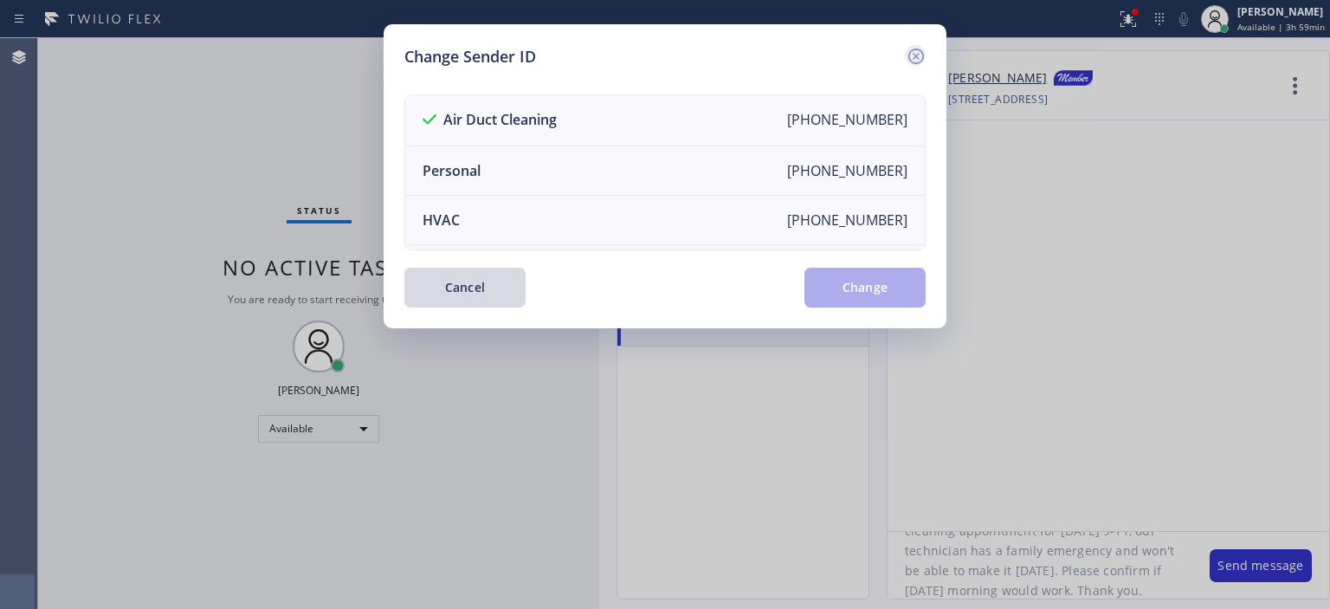
click at [917, 50] on icon at bounding box center [916, 56] width 21 height 21
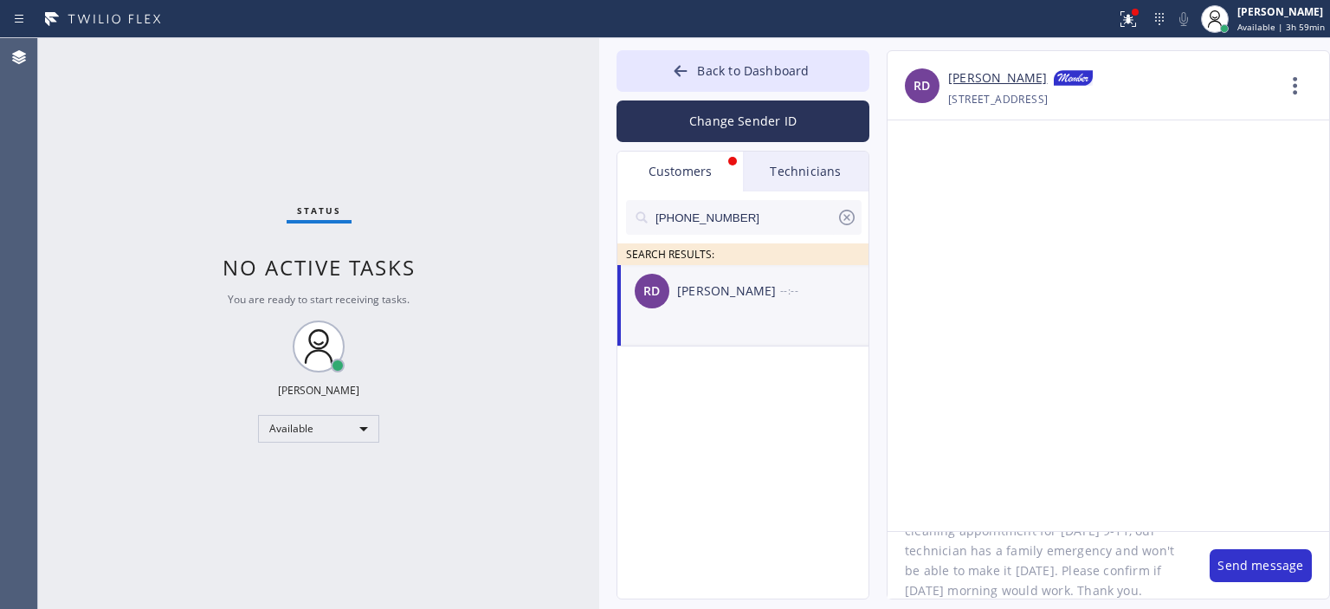
click at [992, 574] on textarea "Hello [PERSON_NAME], we wanted to see if we could offer to reschedule your drye…" at bounding box center [1040, 565] width 305 height 67
click at [993, 574] on textarea "Hello [PERSON_NAME], we wanted to see if we could offer to reschedule your drye…" at bounding box center [1040, 565] width 305 height 67
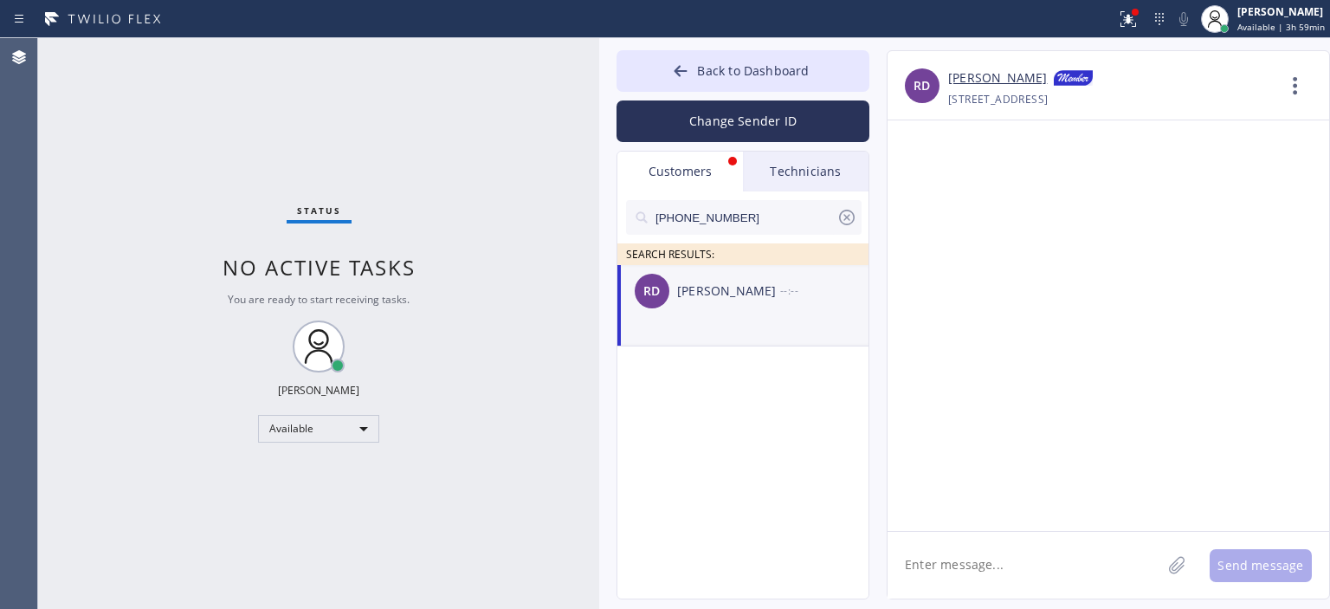
paste textarea "Hello [PERSON_NAME], we wanted to see if we could offer to reschedule your drye…"
type textarea "Hello [PERSON_NAME], we wanted to see if we could offer to reschedule your drye…"
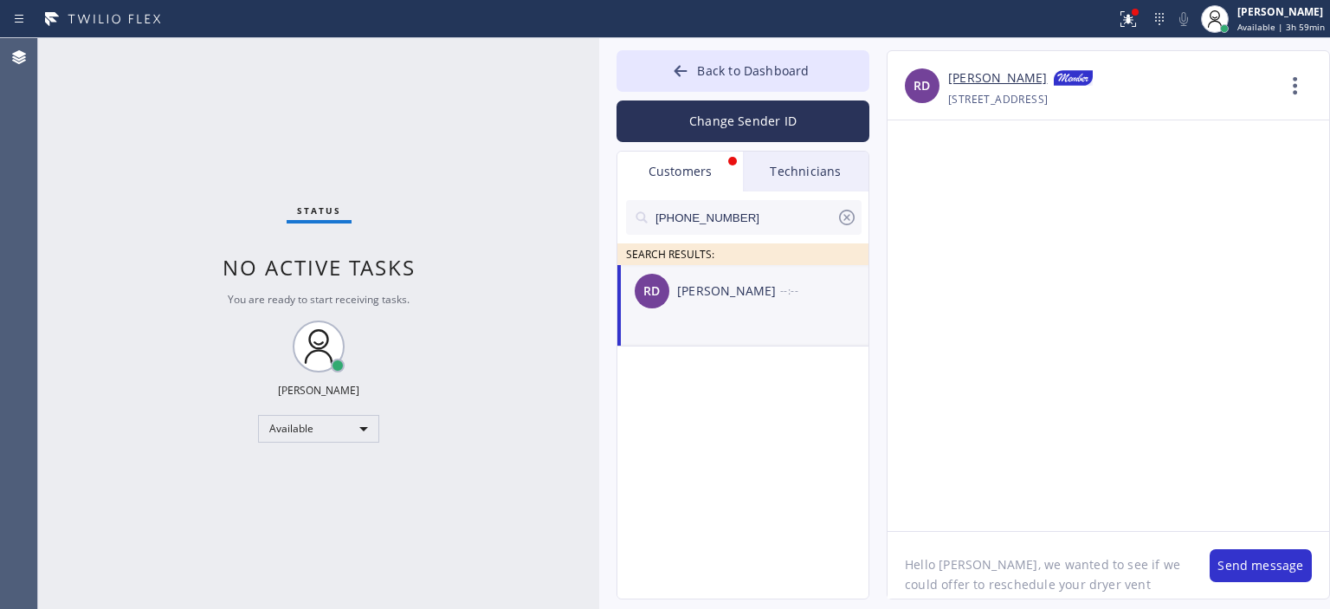
scroll to position [74, 0]
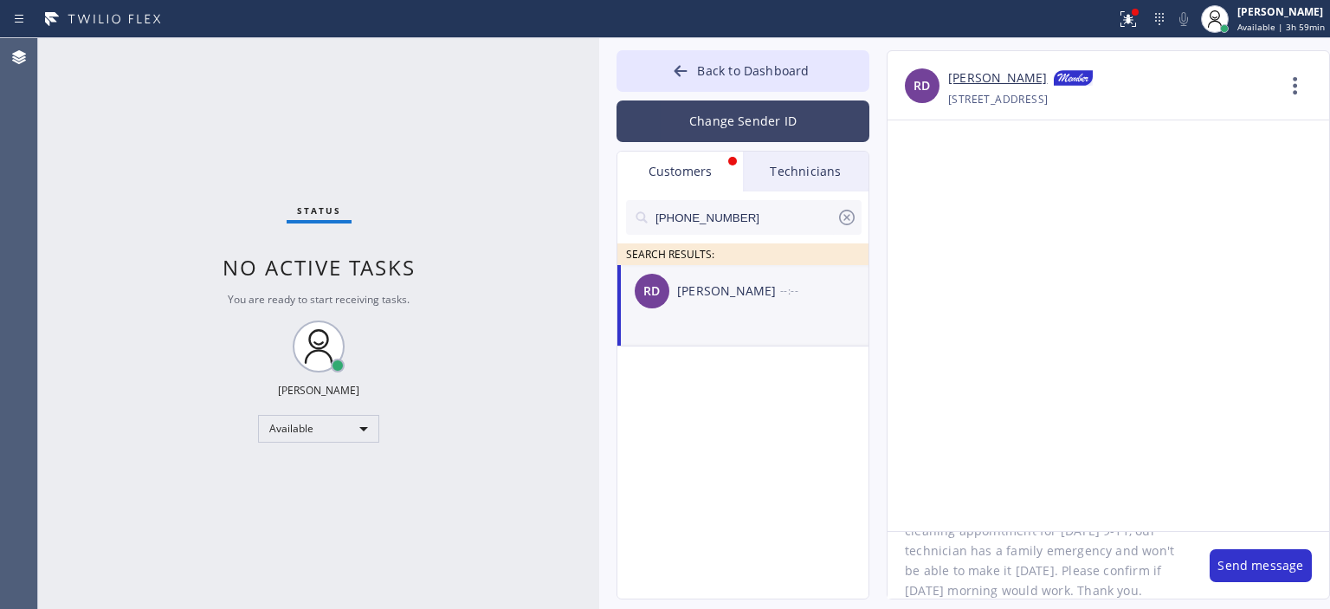
click at [688, 119] on button "Change Sender ID" at bounding box center [743, 121] width 253 height 42
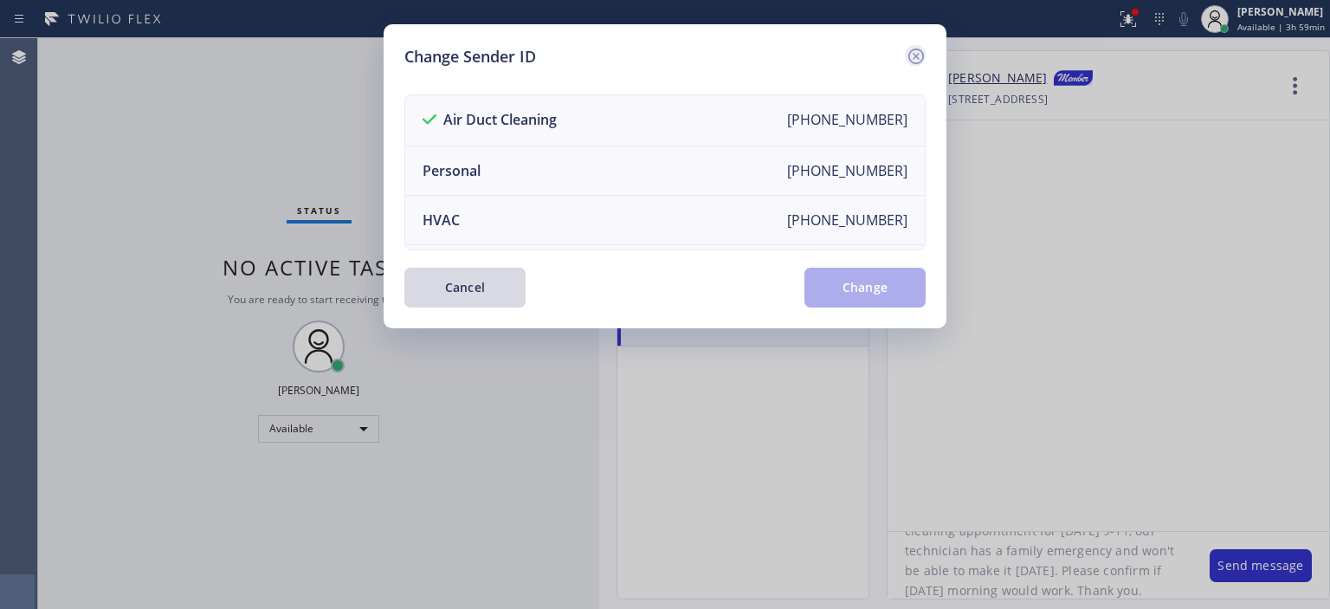
click at [910, 58] on icon at bounding box center [916, 56] width 21 height 21
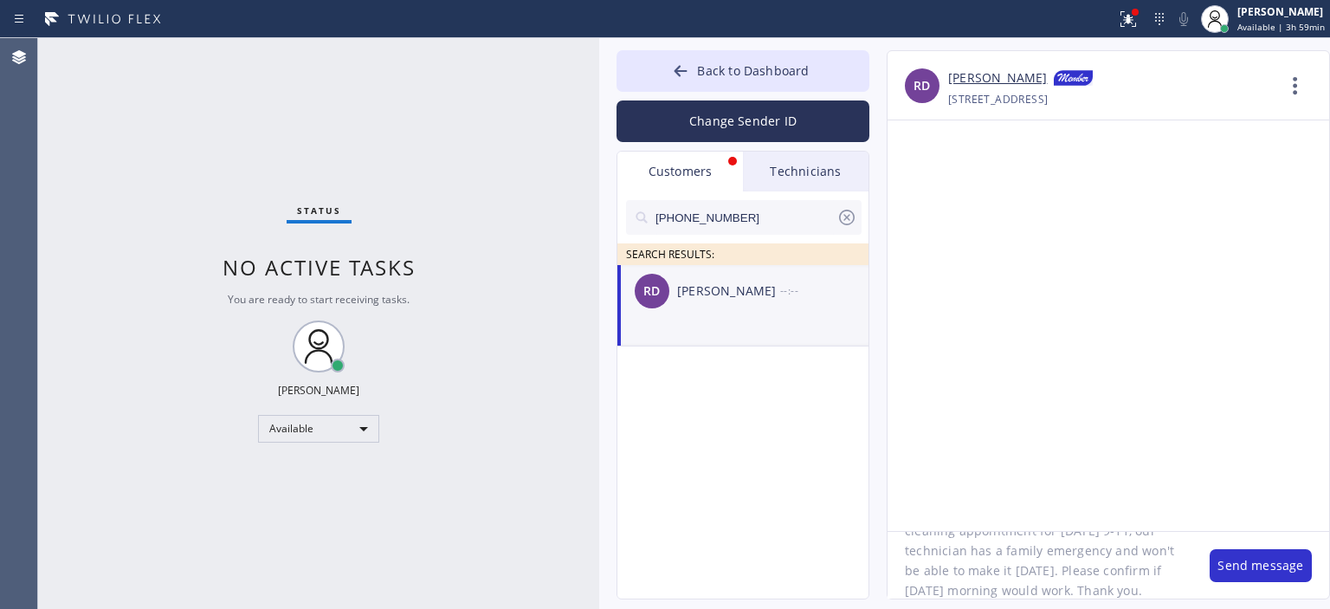
click at [1108, 588] on textarea "Hello [PERSON_NAME], we wanted to see if we could offer to reschedule your drye…" at bounding box center [1040, 565] width 305 height 67
click at [1223, 564] on button "Send message" at bounding box center [1261, 565] width 102 height 33
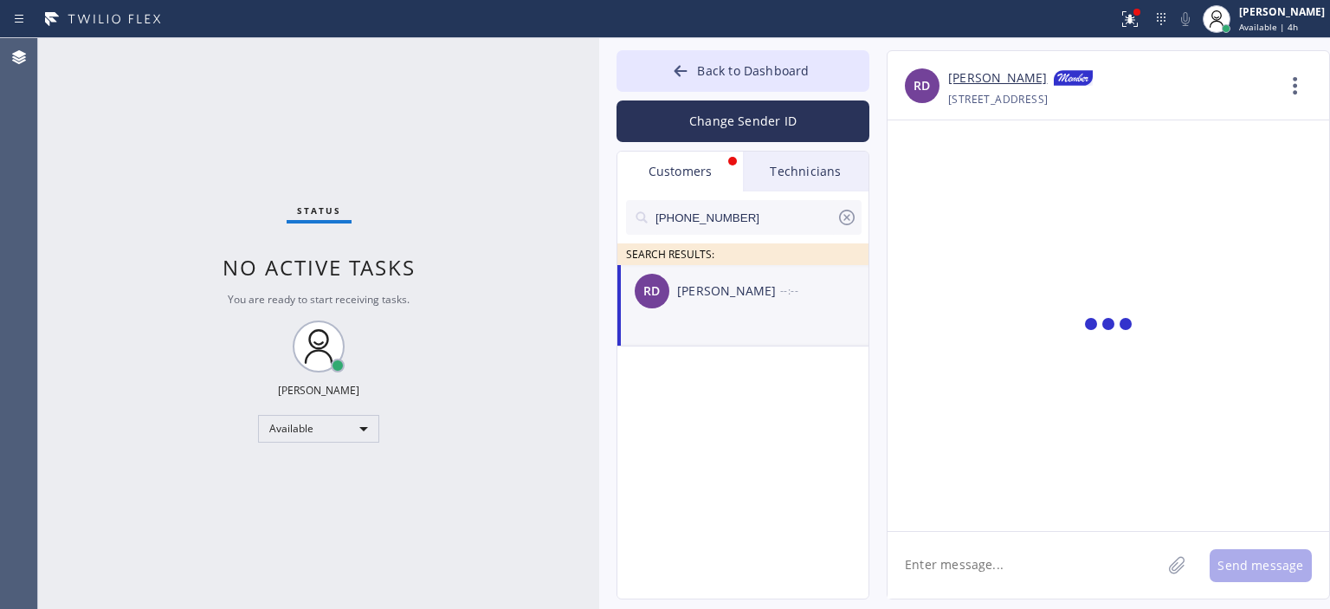
scroll to position [0, 0]
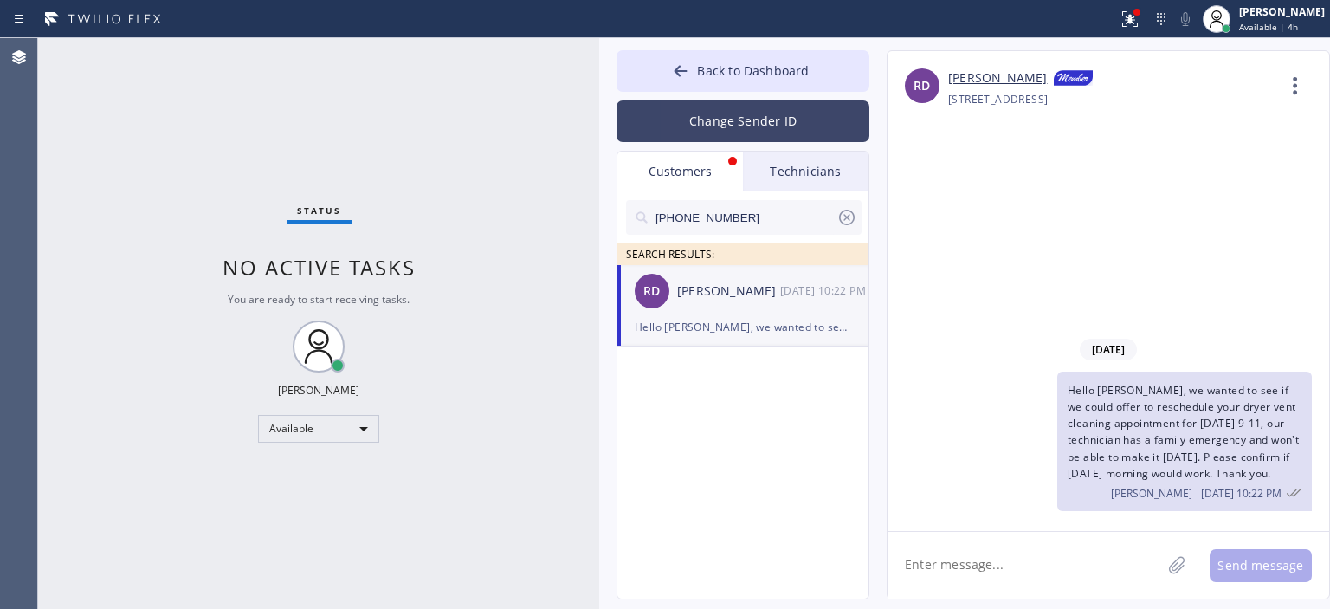
click at [718, 111] on button "Change Sender ID" at bounding box center [743, 121] width 253 height 42
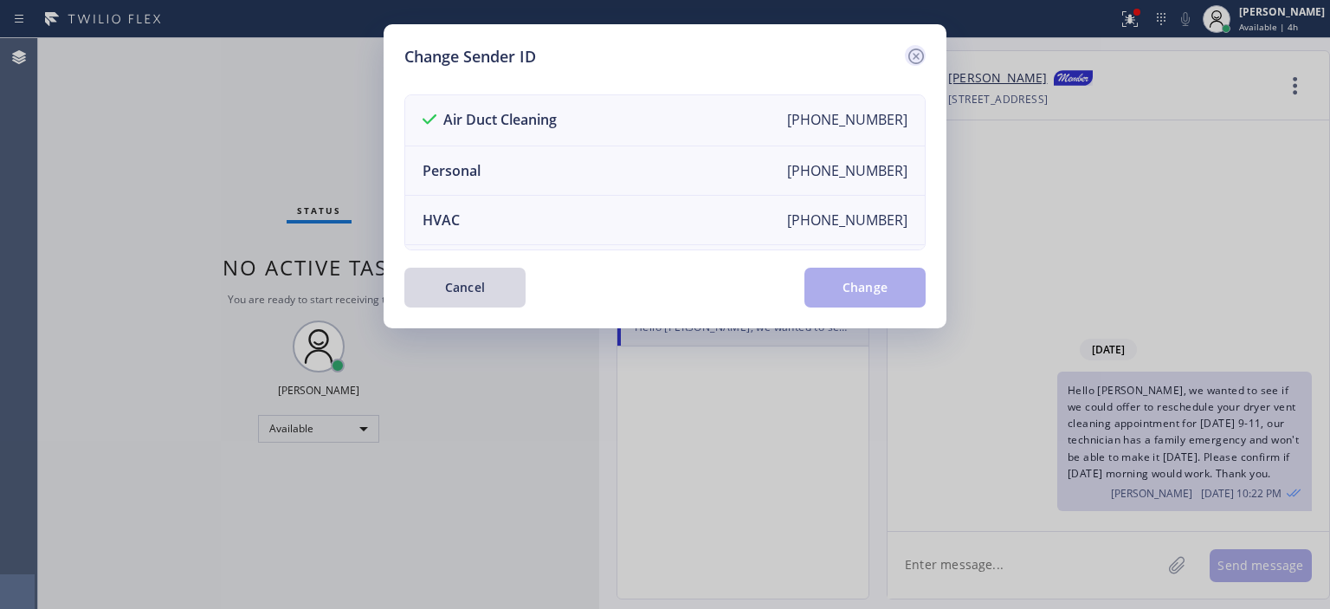
click at [920, 55] on icon at bounding box center [916, 56] width 21 height 21
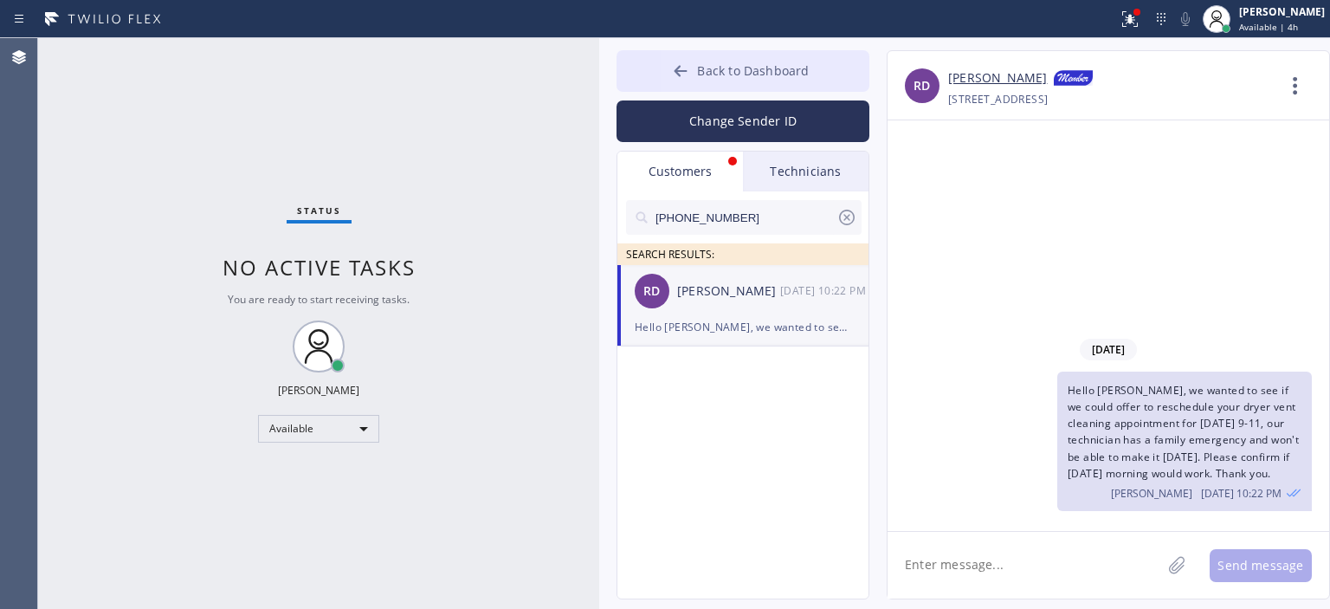
click at [675, 78] on icon at bounding box center [680, 70] width 17 height 17
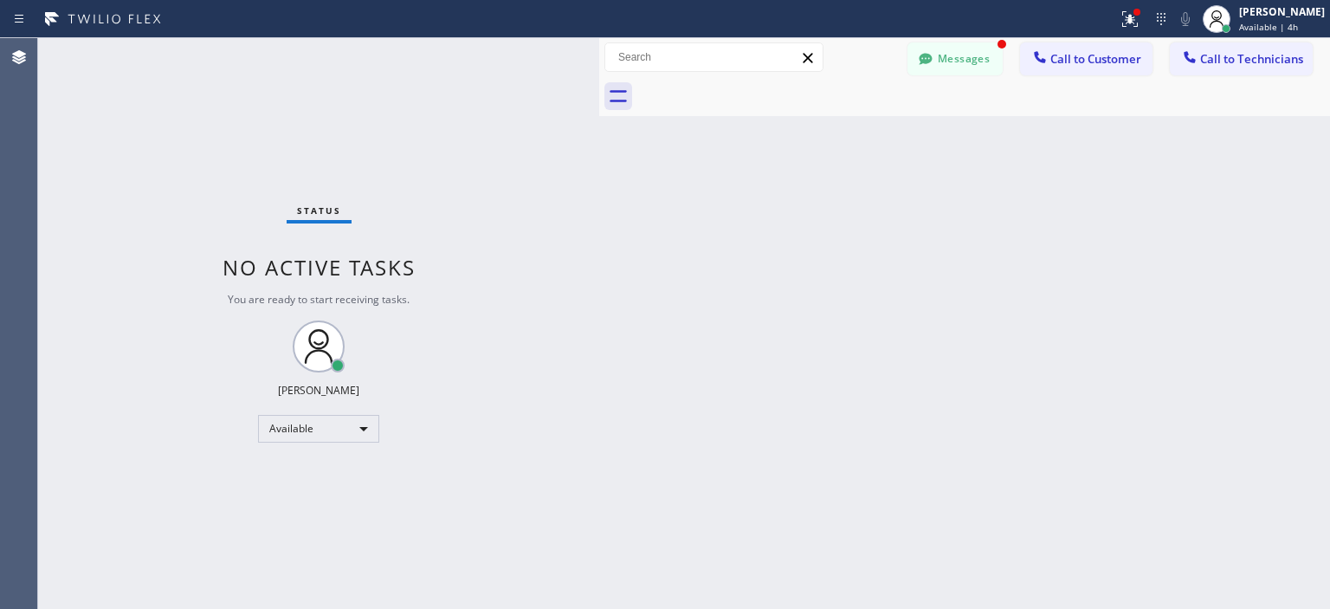
click at [1284, 245] on div "Back to Dashboard Change Sender ID Customers Technicians [PHONE_NUMBER] SEARCH …" at bounding box center [964, 323] width 731 height 571
click at [971, 62] on button "Messages" at bounding box center [955, 58] width 95 height 33
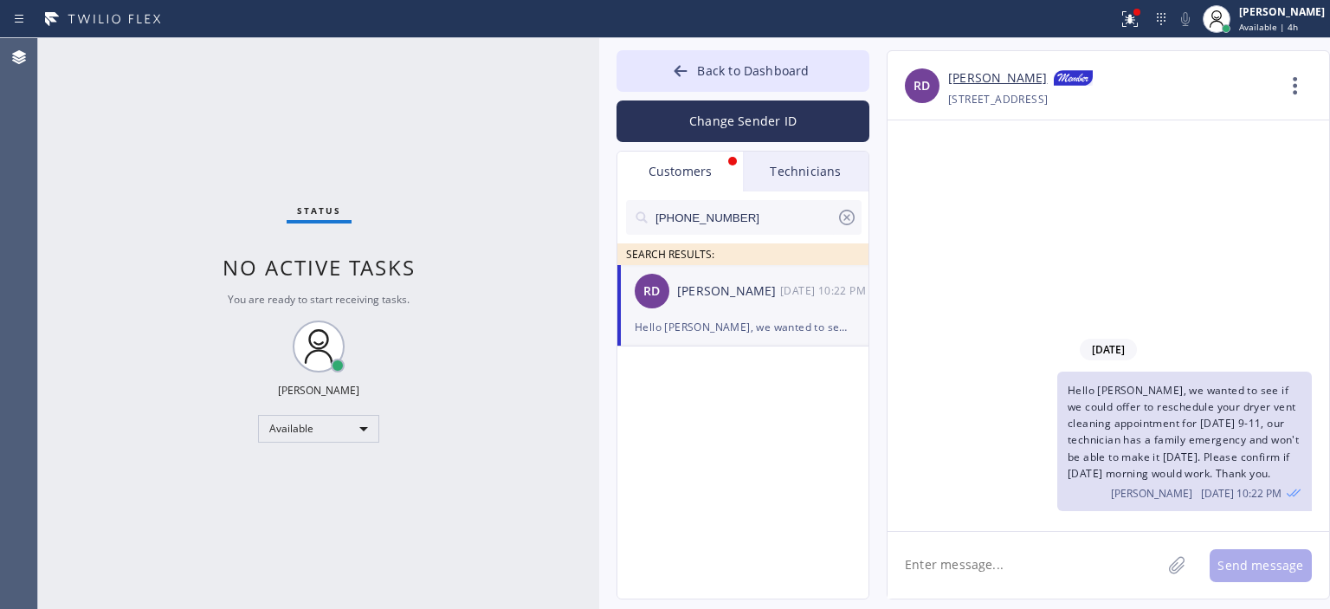
click at [848, 218] on icon at bounding box center [847, 218] width 16 height 16
click at [702, 93] on div "Change Sender ID" at bounding box center [743, 117] width 253 height 50
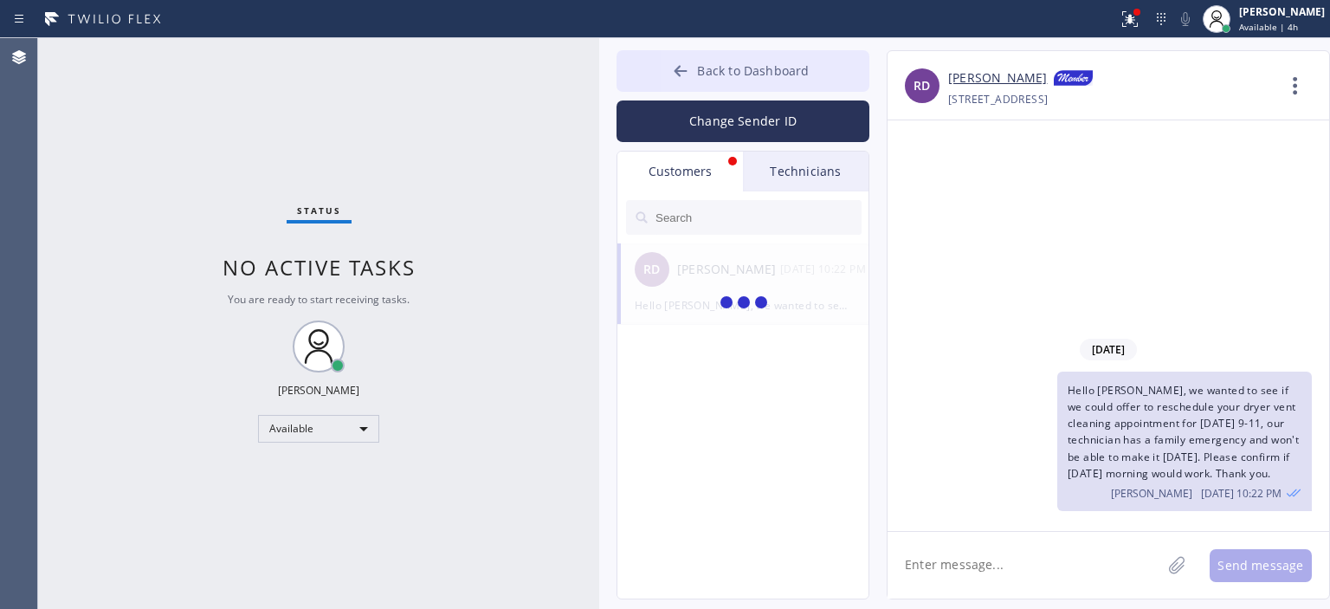
click at [693, 79] on button "Back to Dashboard" at bounding box center [743, 71] width 253 height 42
